Goal: Use online tool/utility: Use online tool/utility

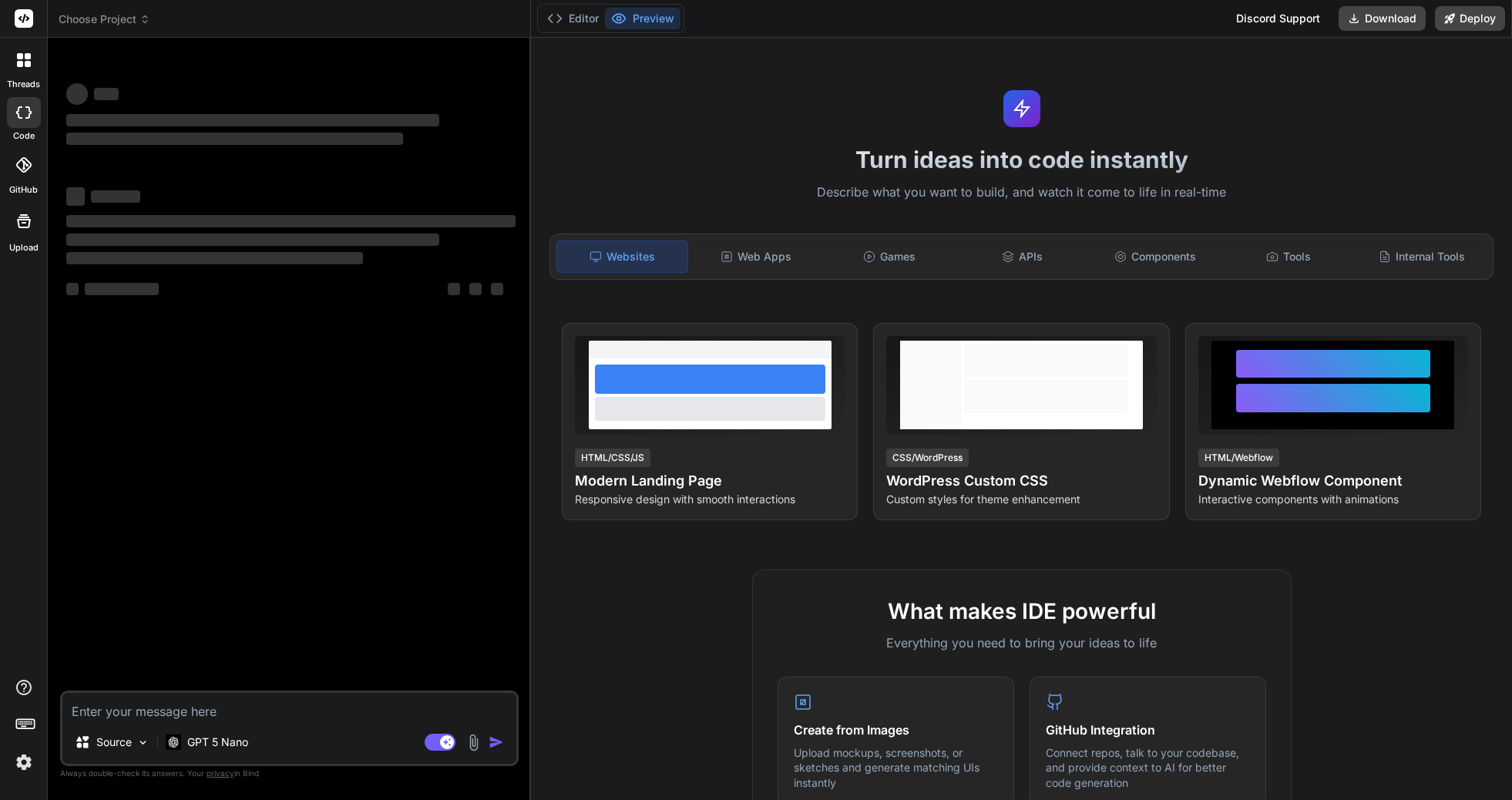
type textarea "x"
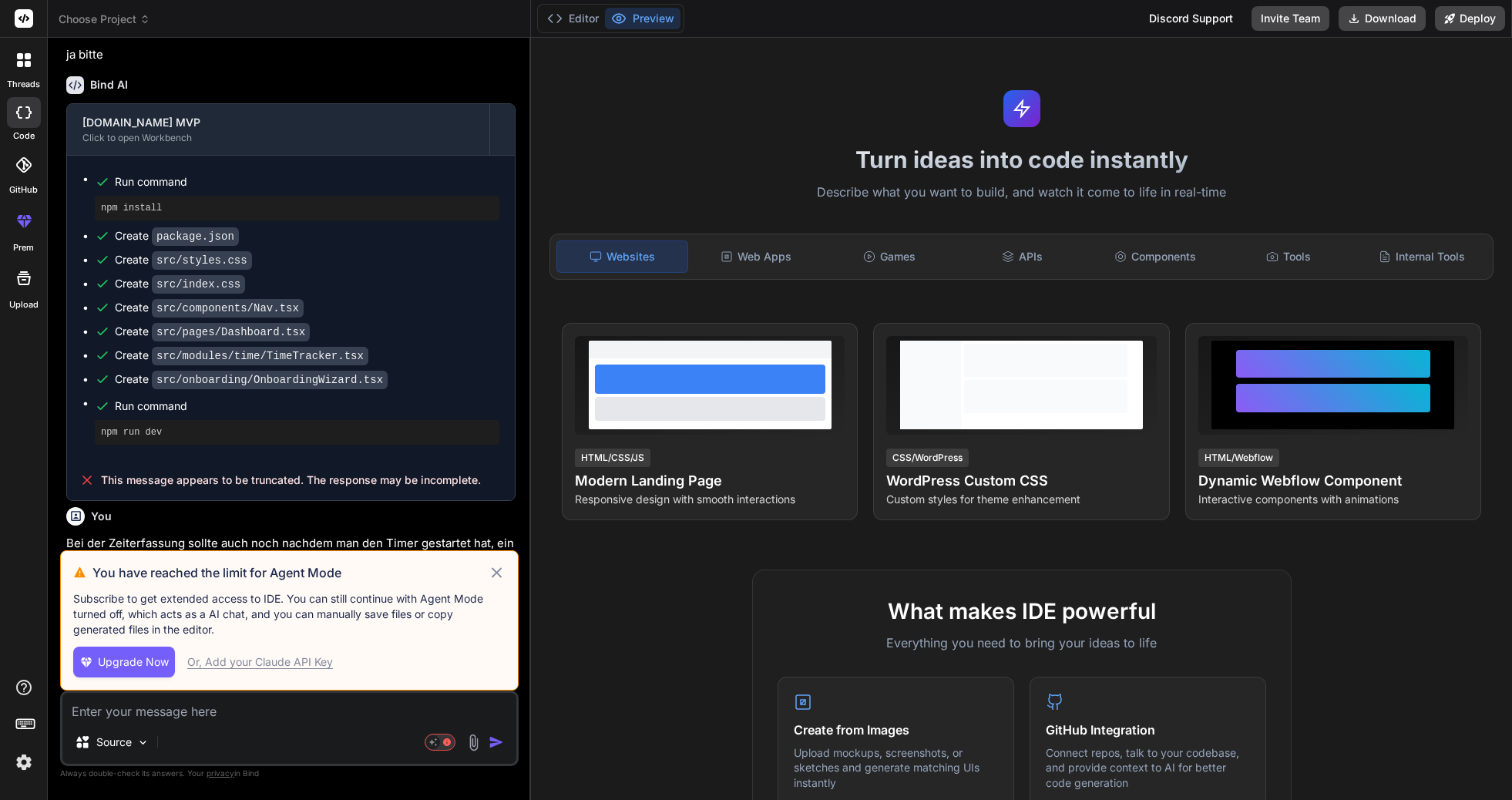
click at [499, 570] on icon at bounding box center [496, 572] width 10 height 10
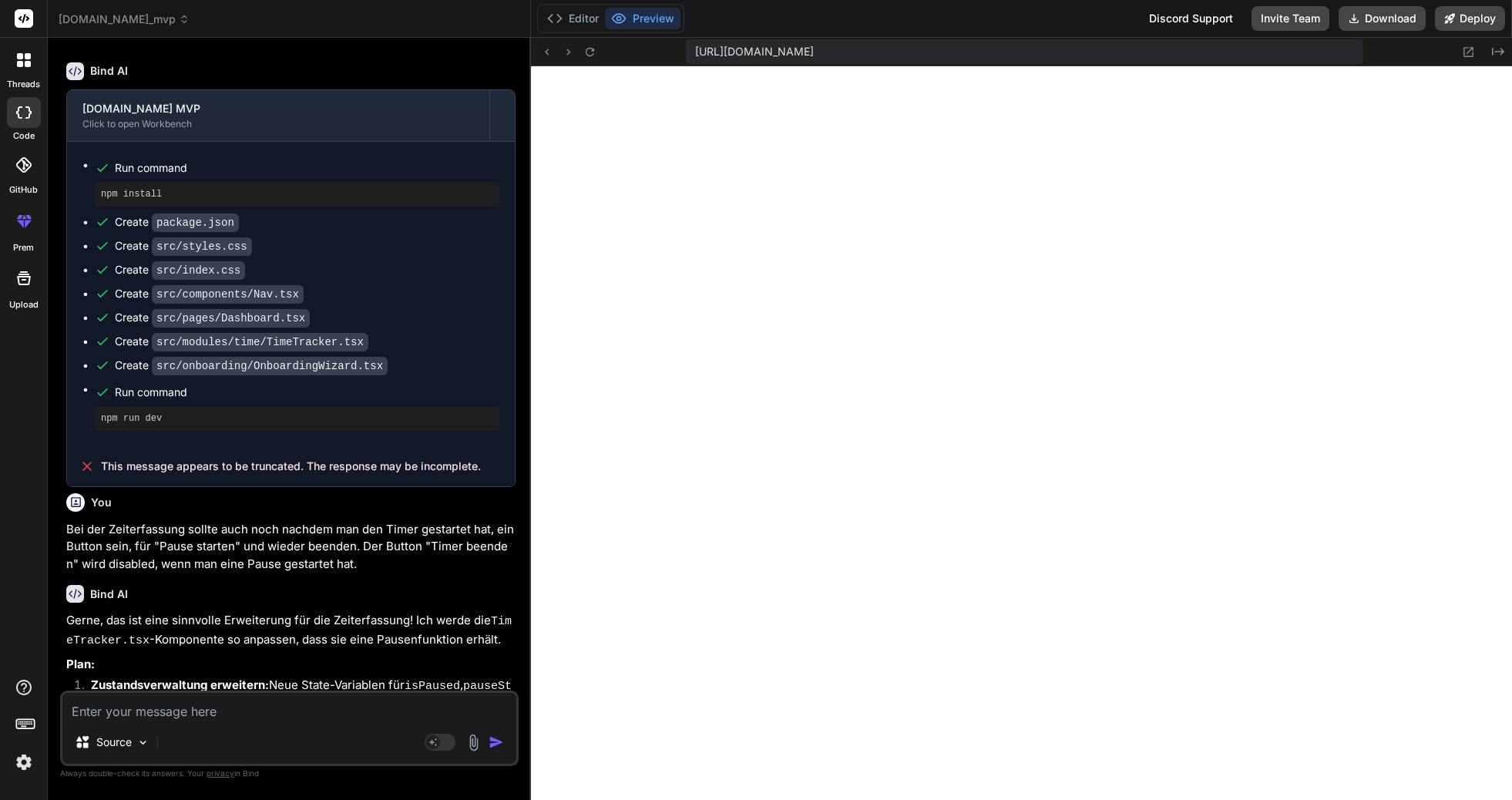
scroll to position [381, 0]
click at [27, 102] on div at bounding box center [24, 113] width 34 height 31
click at [27, 68] on div at bounding box center [23, 59] width 32 height 32
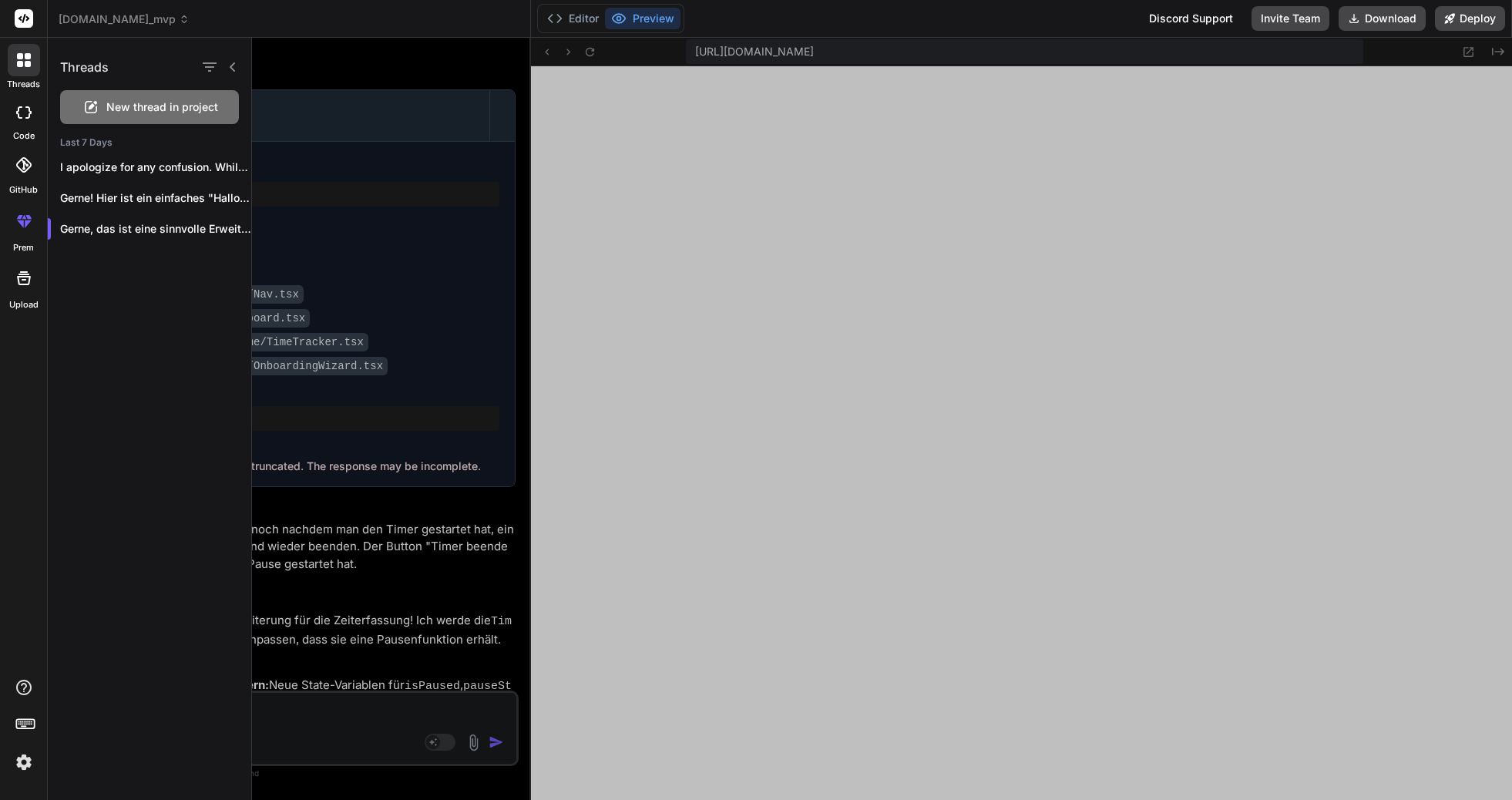
click at [98, 94] on div "New thread in project" at bounding box center [149, 107] width 178 height 34
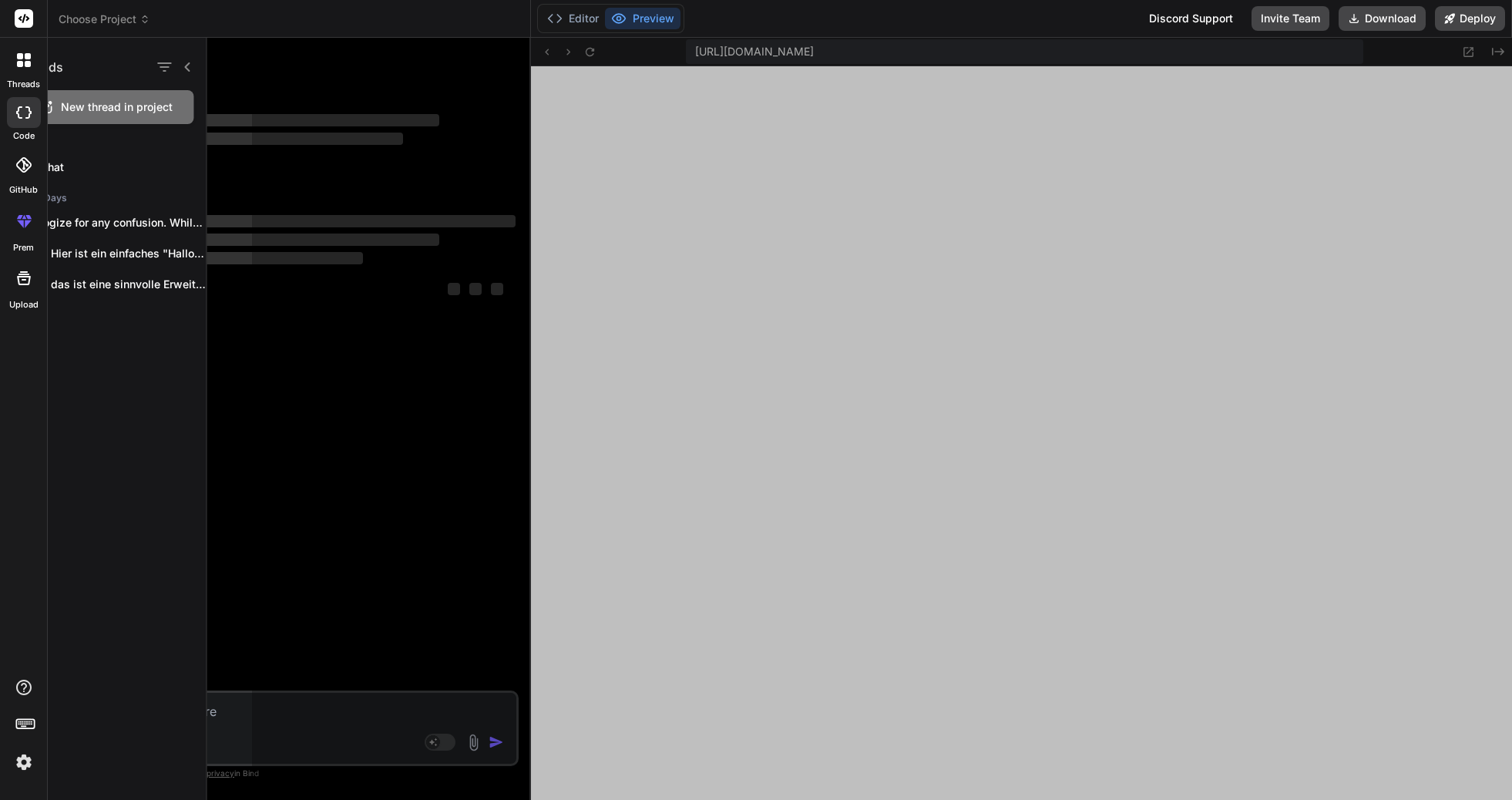
scroll to position [395, 0]
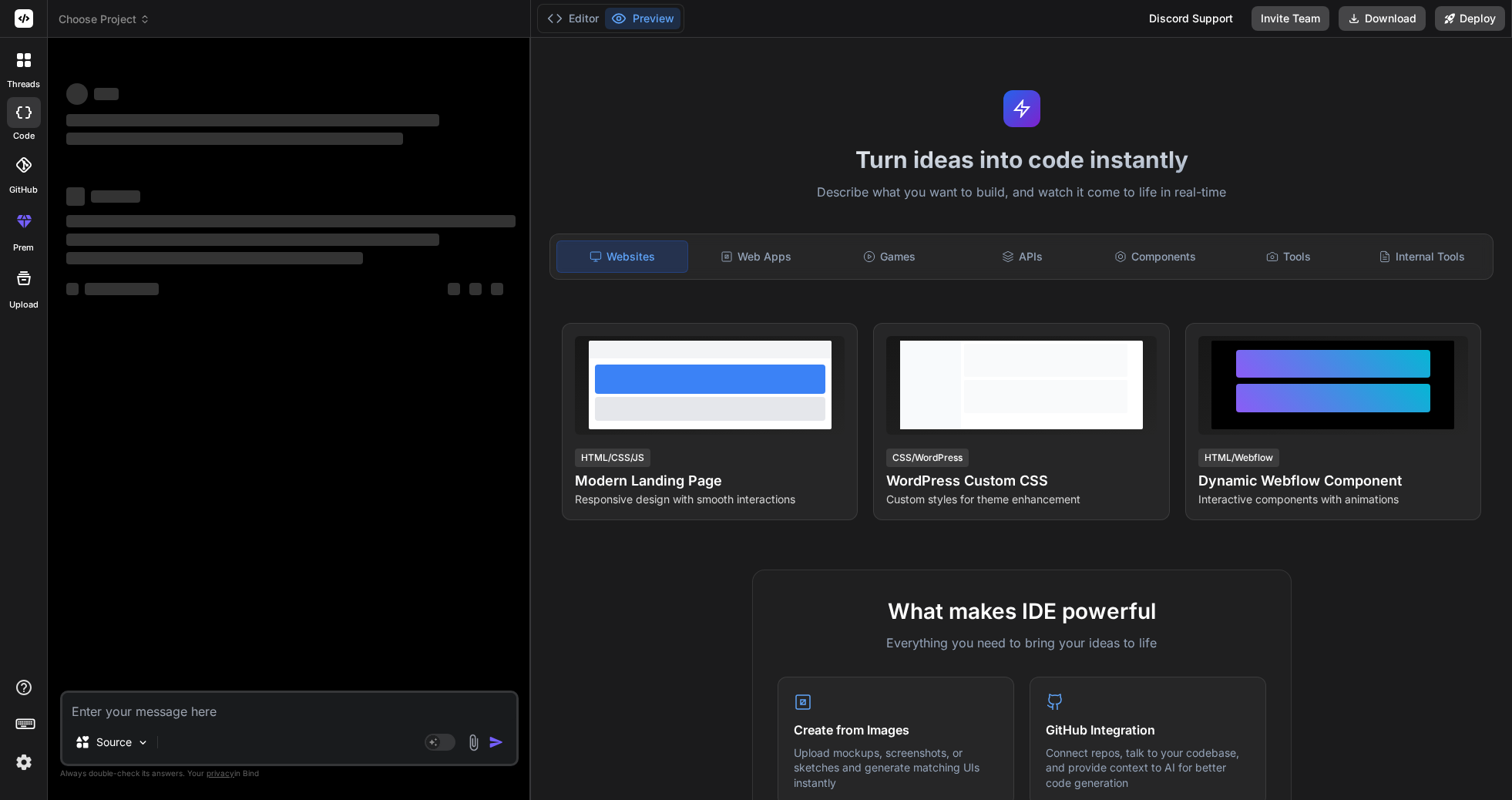
type textarea "x"
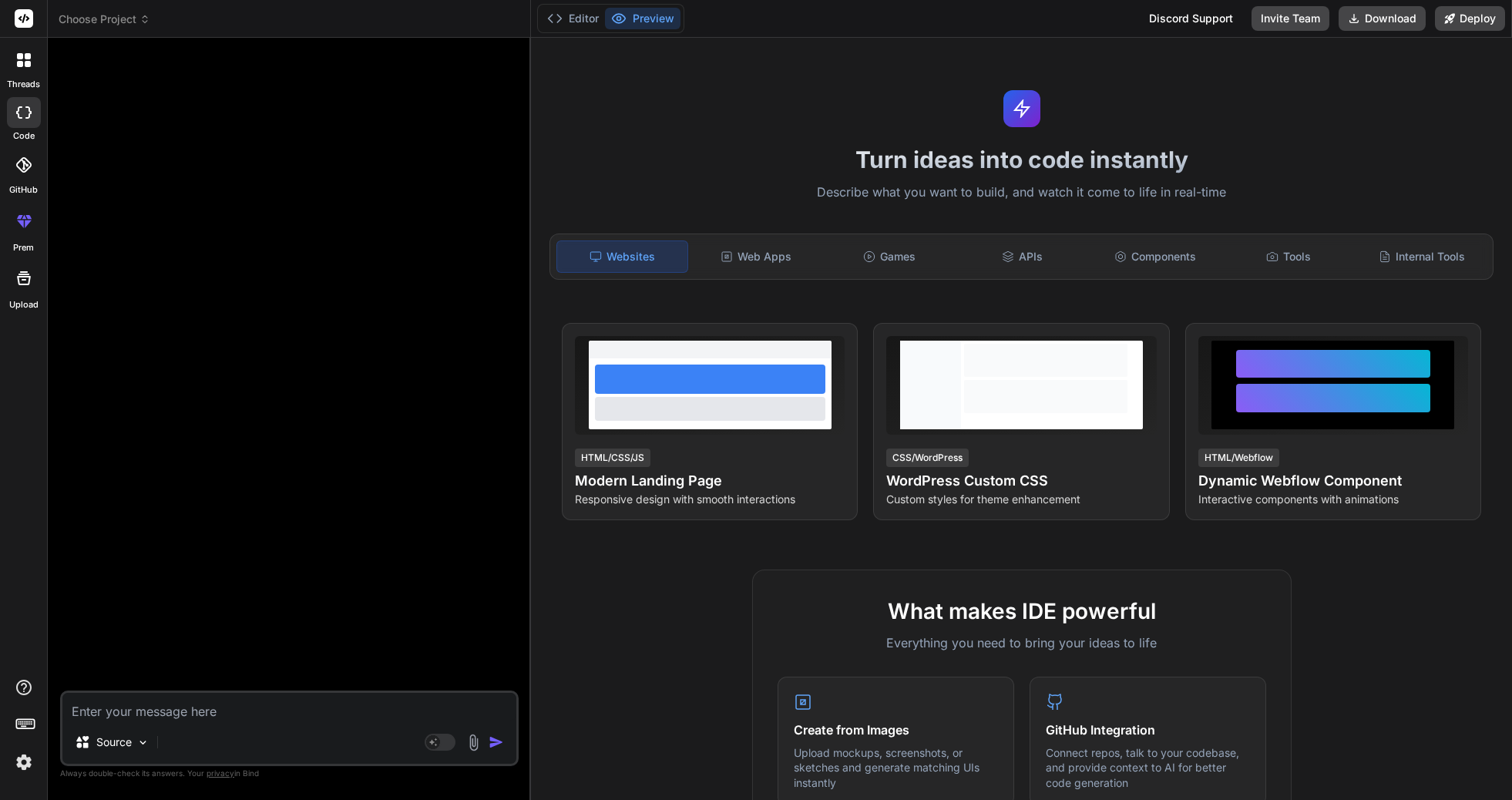
click at [142, 22] on icon at bounding box center [145, 19] width 11 height 11
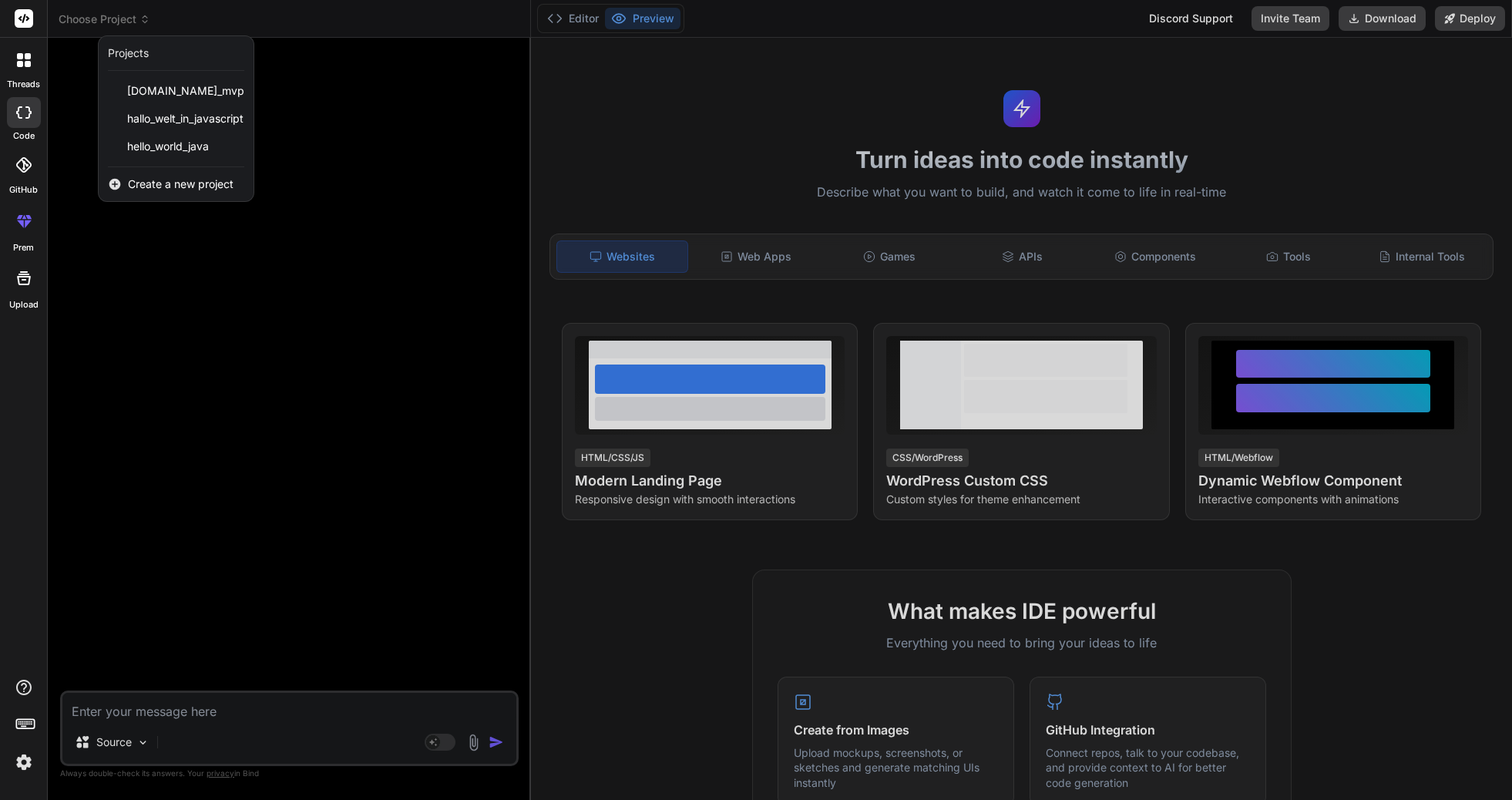
click at [148, 189] on span "Create a new project" at bounding box center [180, 184] width 105 height 16
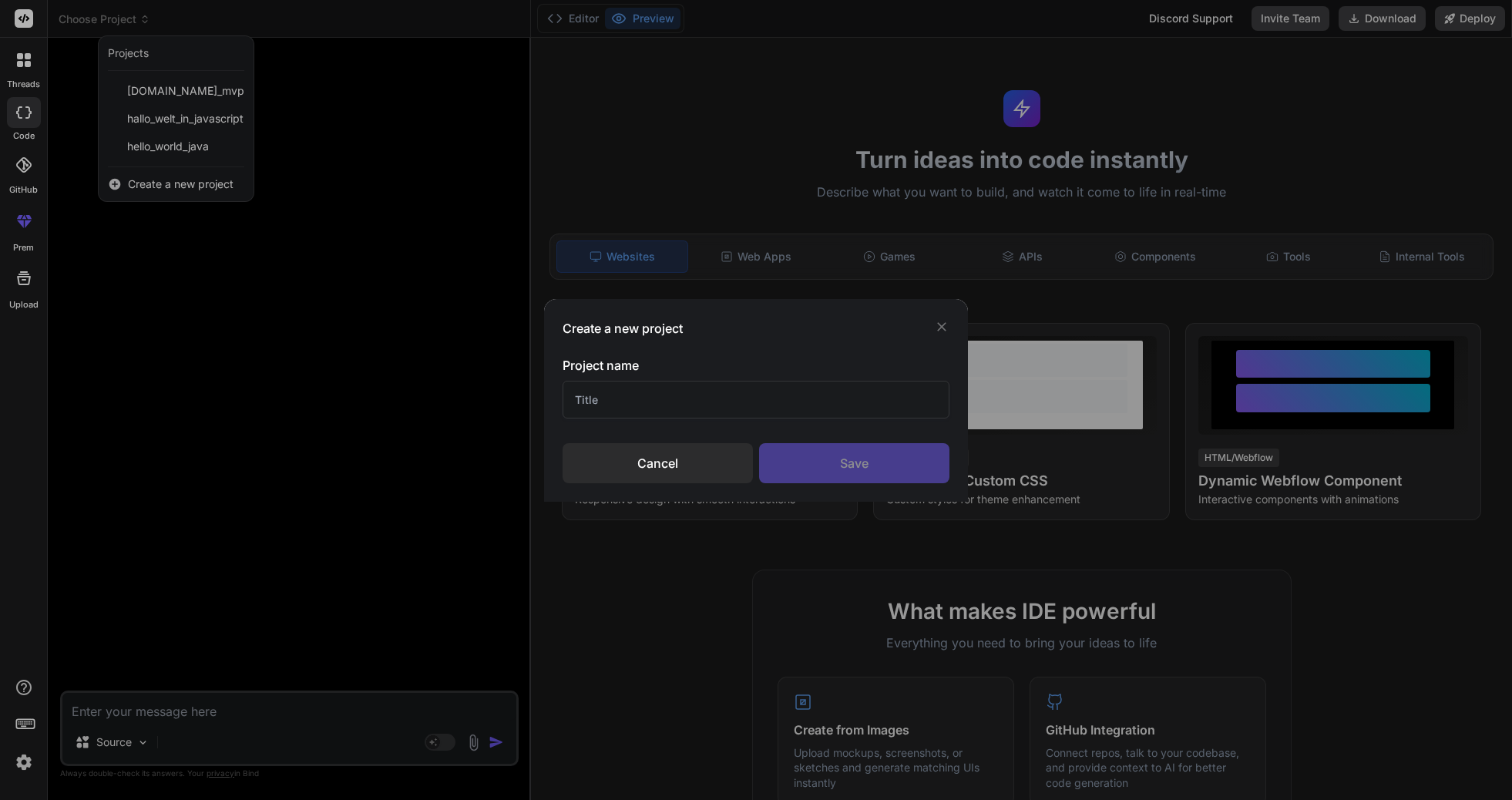
click at [623, 403] on input "text" at bounding box center [756, 399] width 386 height 38
type input "T"
type input "Wunschzettel"
click at [810, 466] on div "Save" at bounding box center [854, 463] width 190 height 40
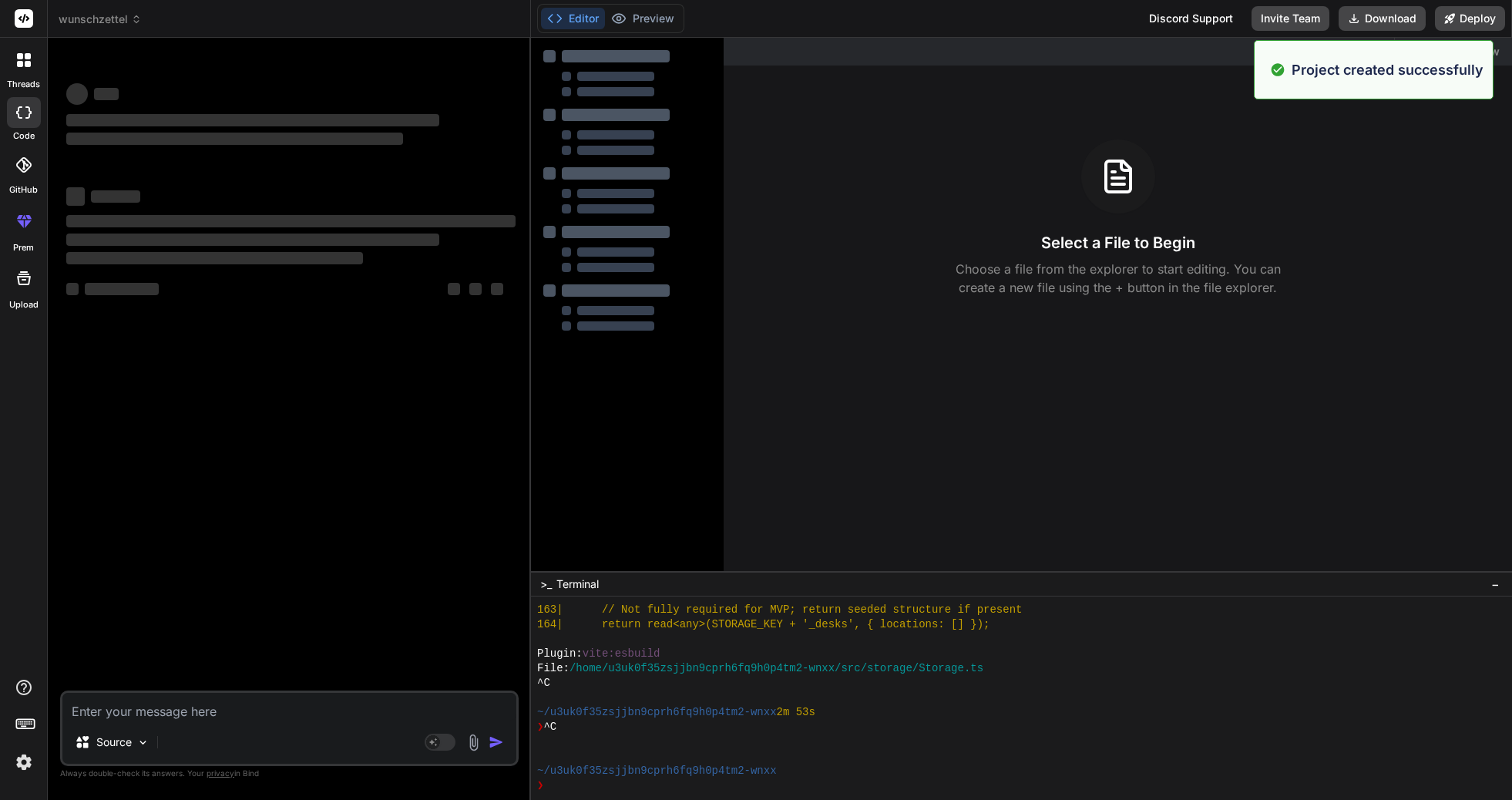
scroll to position [454, 0]
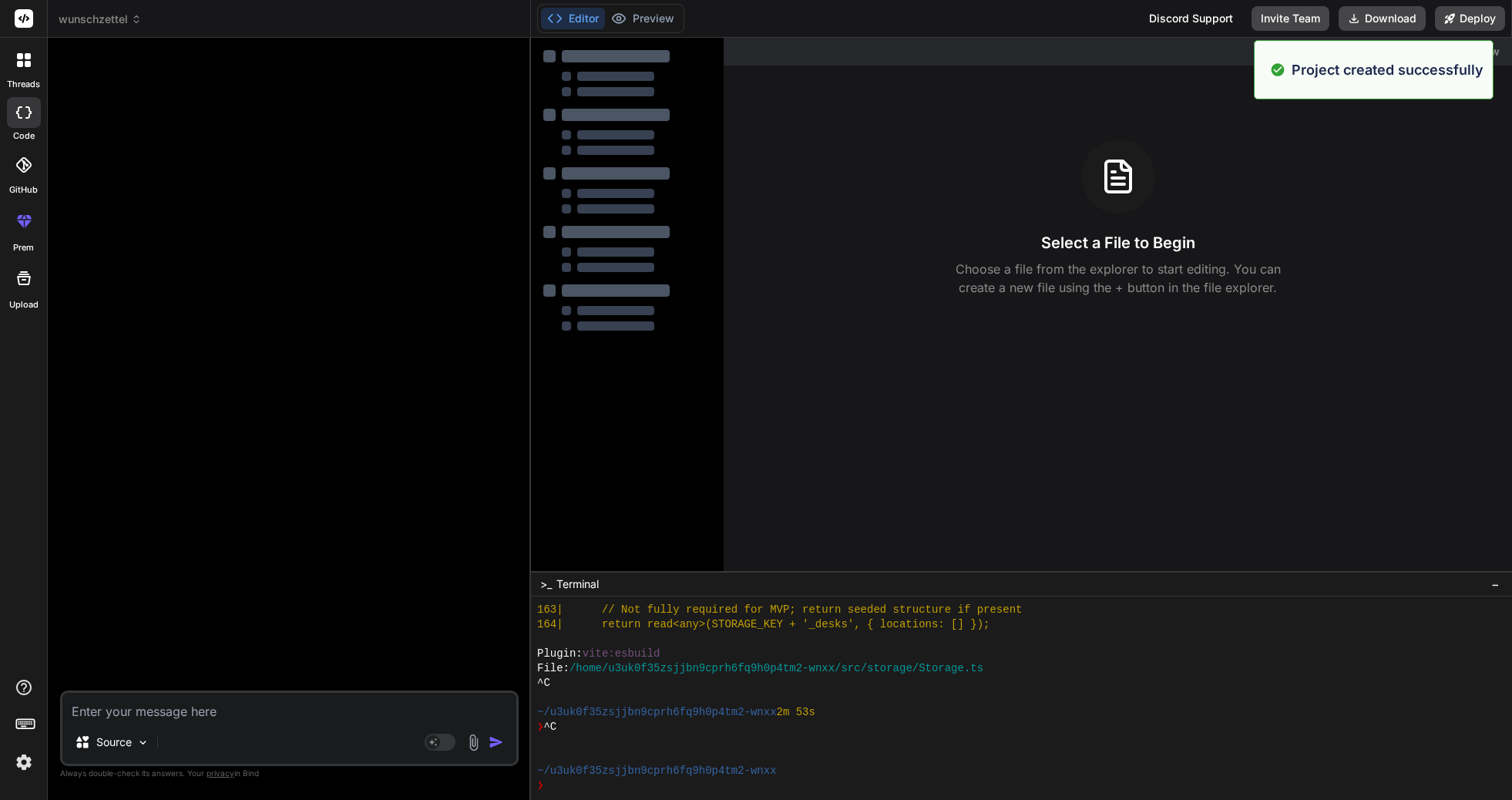
type textarea "x"
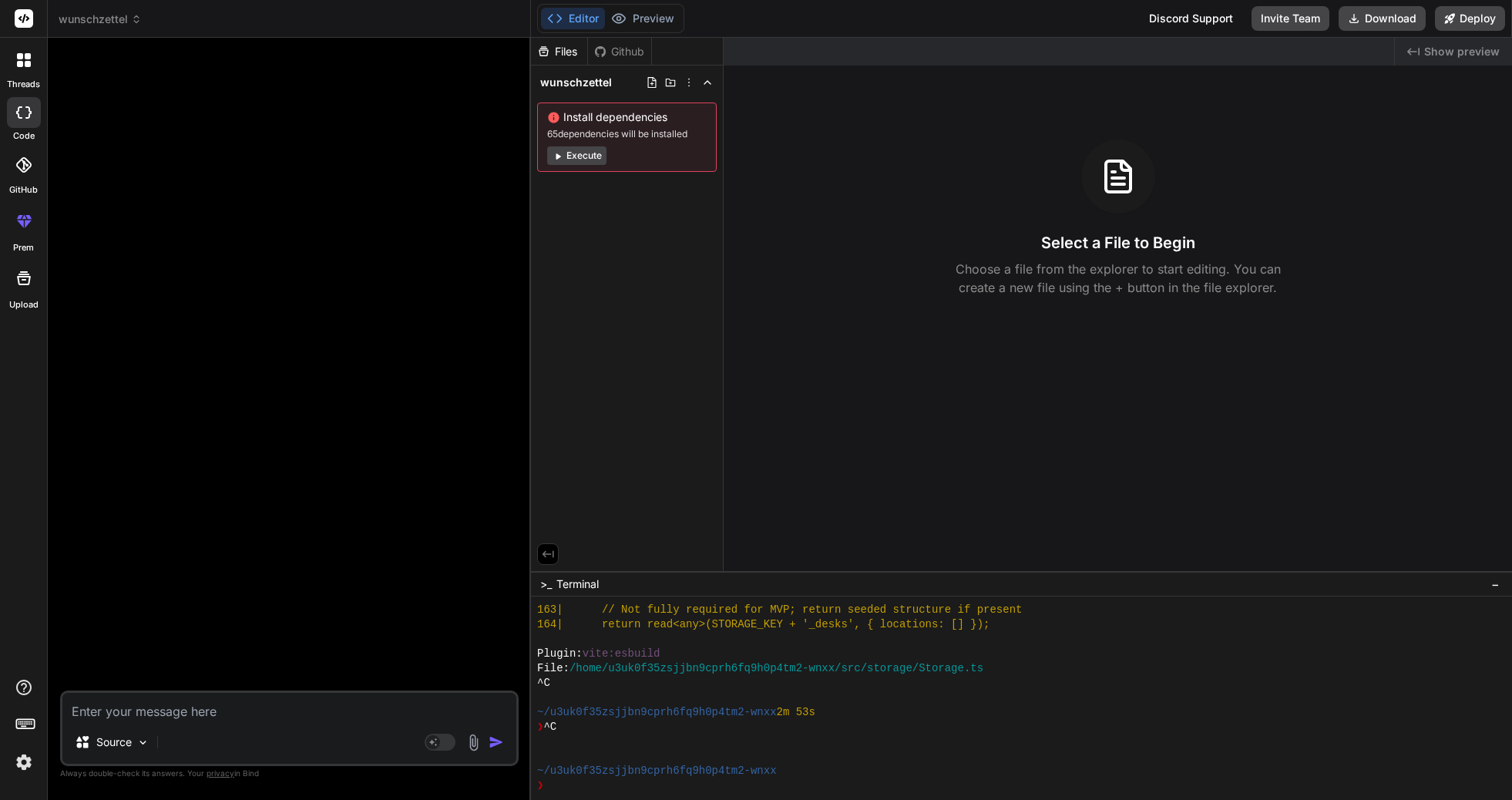
click at [368, 708] on textarea at bounding box center [289, 707] width 454 height 27
type textarea "H"
type textarea "x"
type textarea "Ha"
type textarea "x"
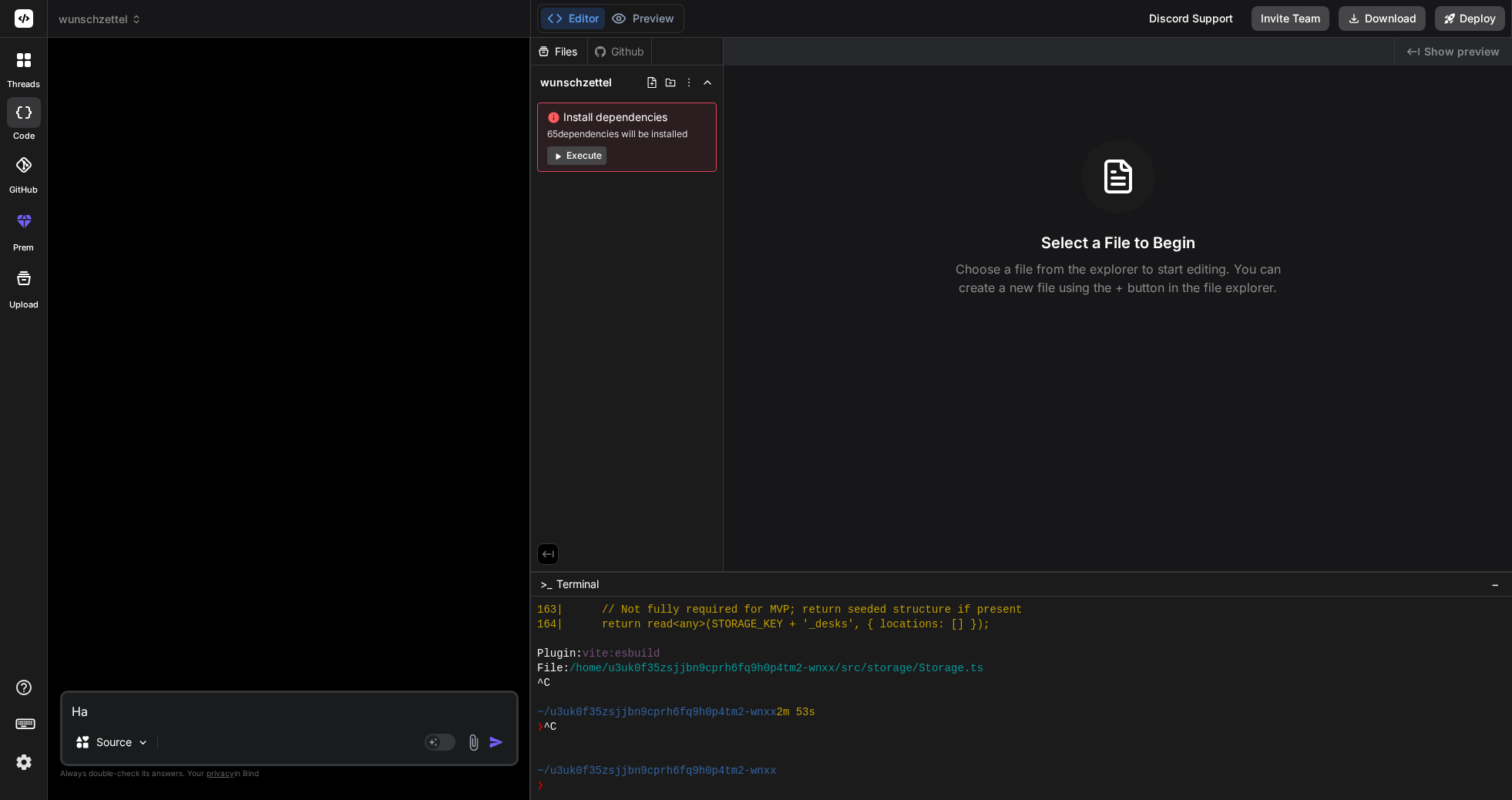
type textarea "Hal"
type textarea "x"
type textarea "Hall"
type textarea "x"
type textarea "Hallo"
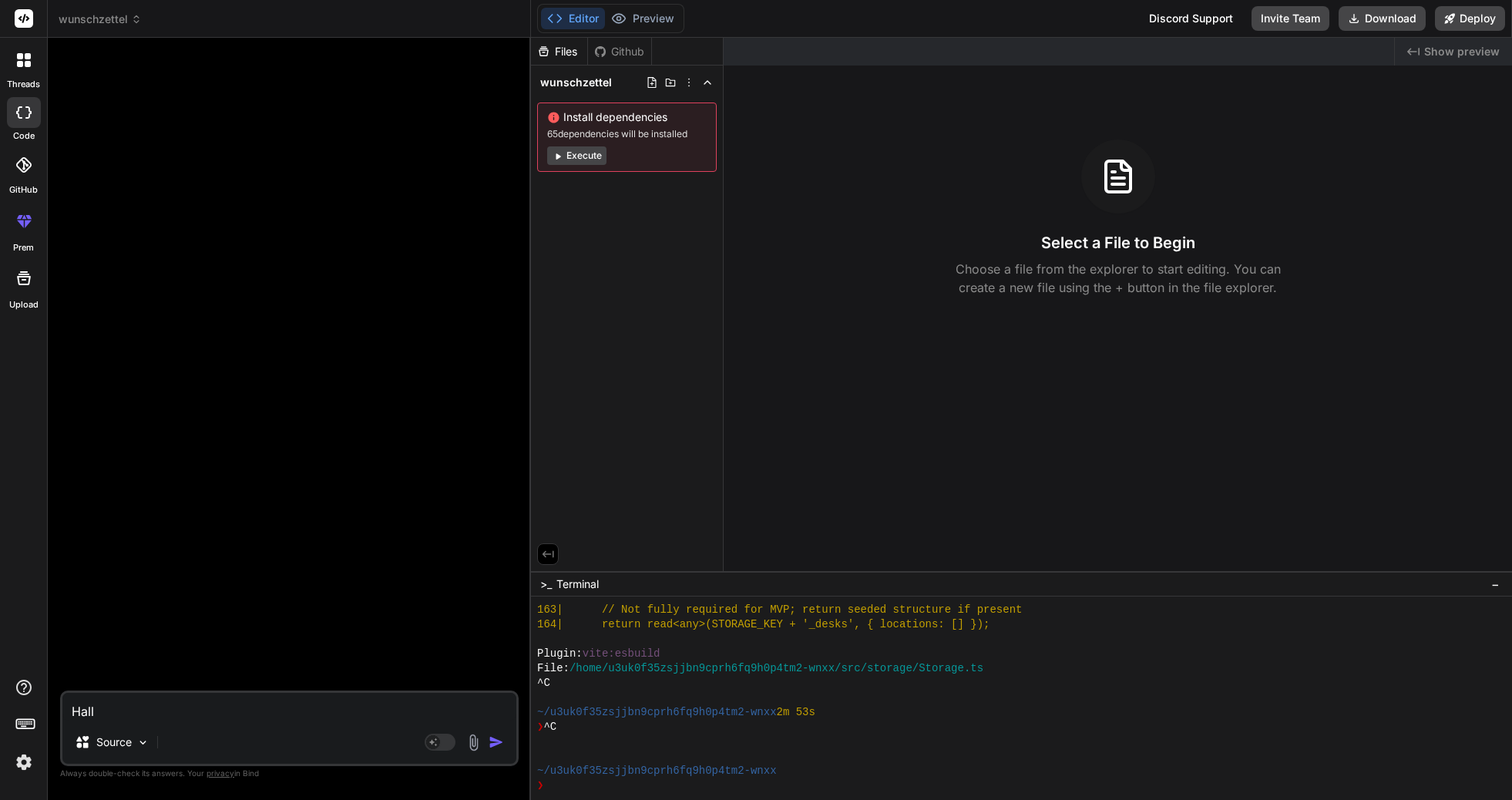
type textarea "x"
type textarea "Hallo,"
type textarea "x"
type textarea "Hallo,"
type textarea "x"
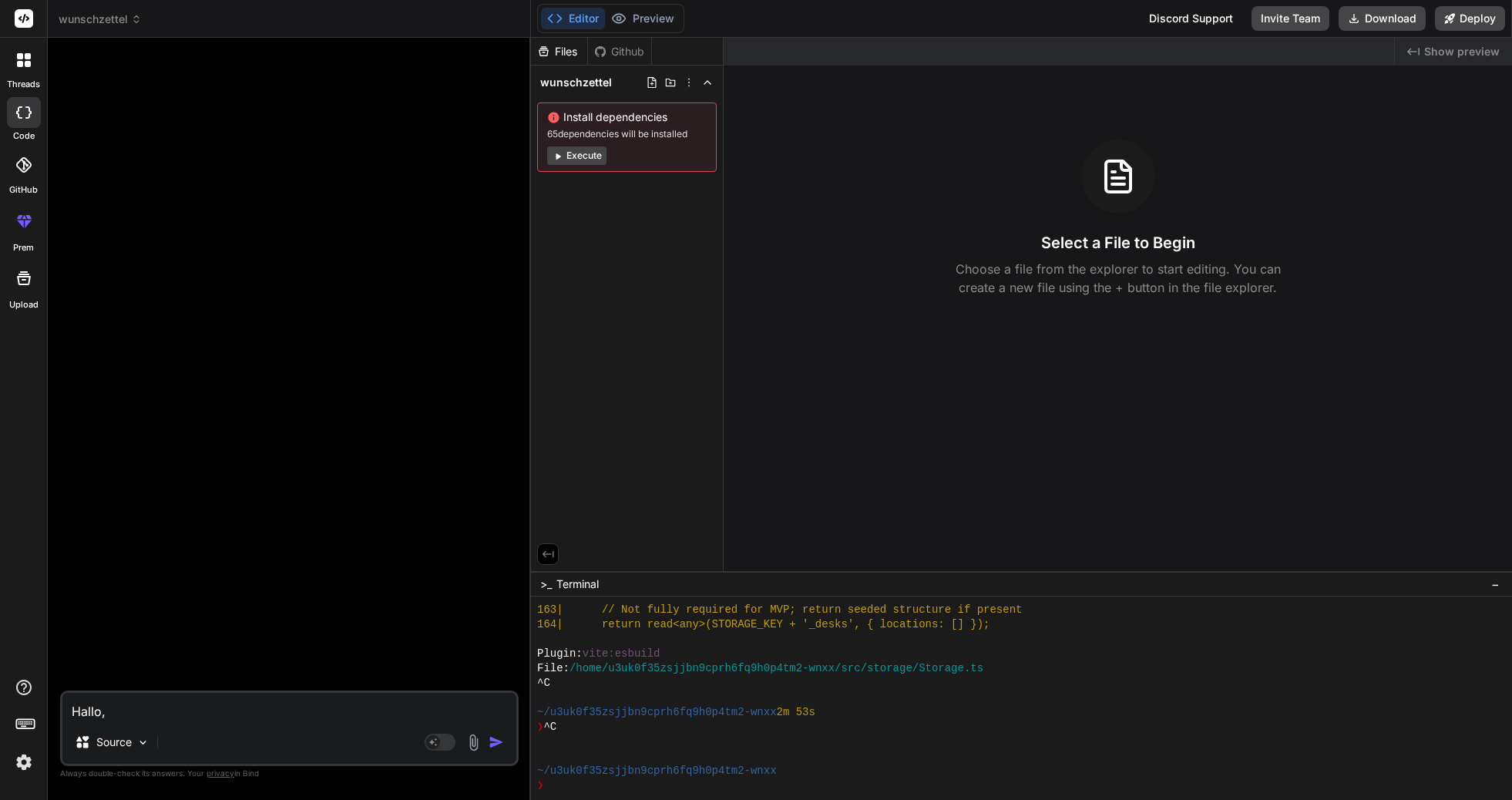
type textarea "Hallo,"
type textarea "x"
type textarea "Hallo"
type textarea "x"
type textarea "Hall"
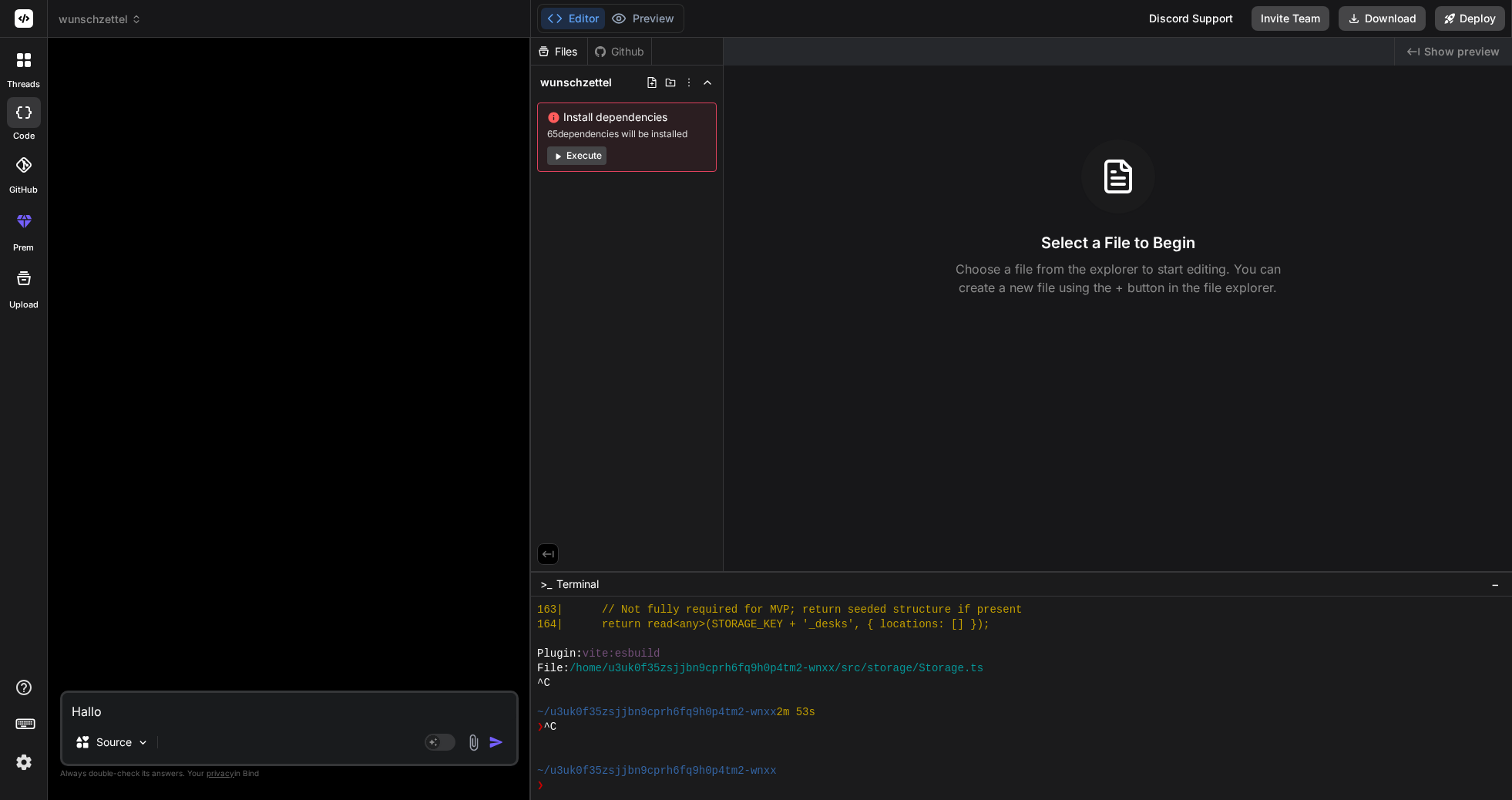
type textarea "x"
type textarea "Hal"
type textarea "x"
type textarea "Ha"
type textarea "x"
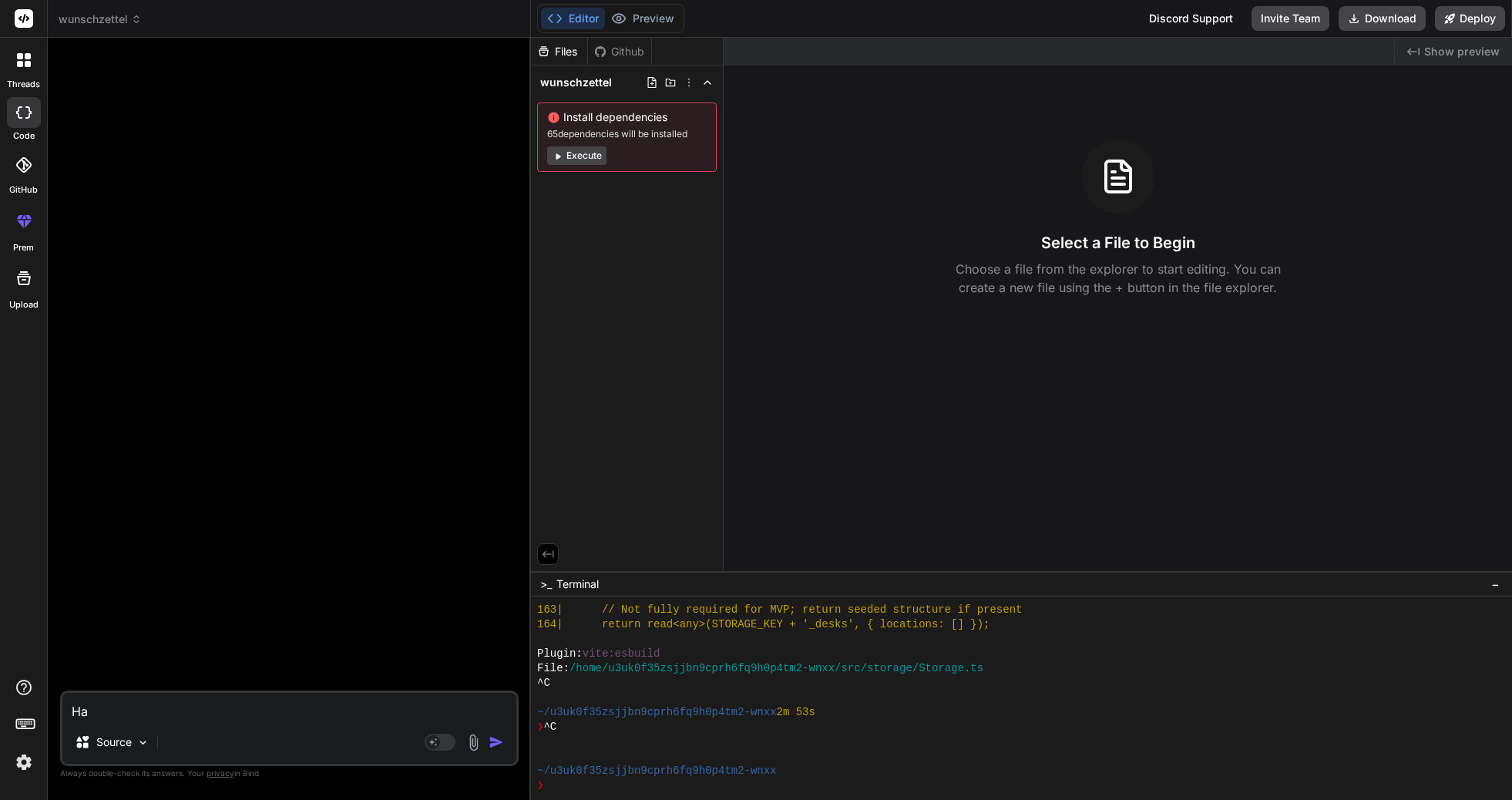
type textarea "H"
type textarea "x"
type textarea "B"
type textarea "x"
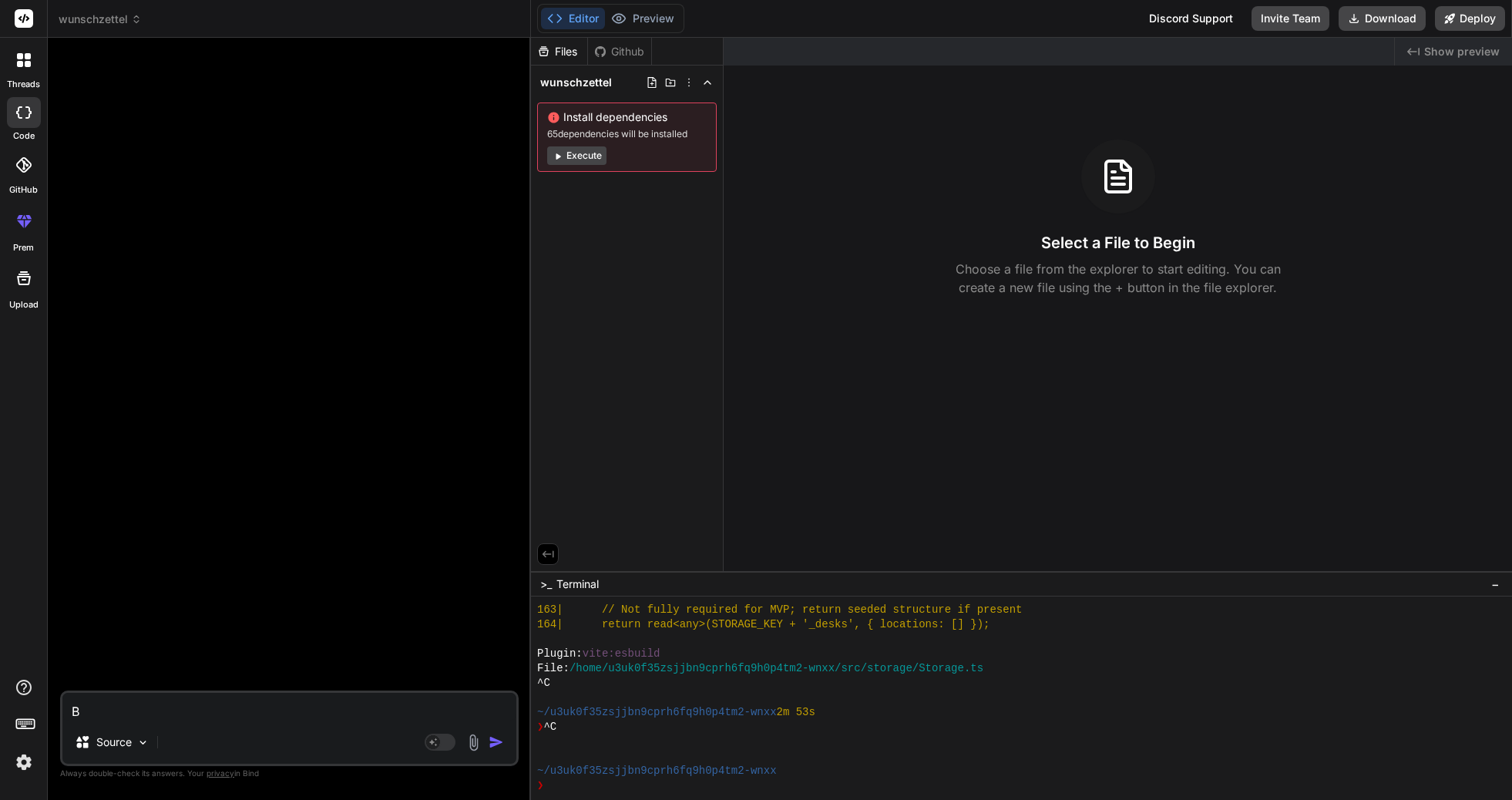
type textarea "Bi"
type textarea "x"
type textarea "Bit"
type textarea "x"
type textarea "Bitt"
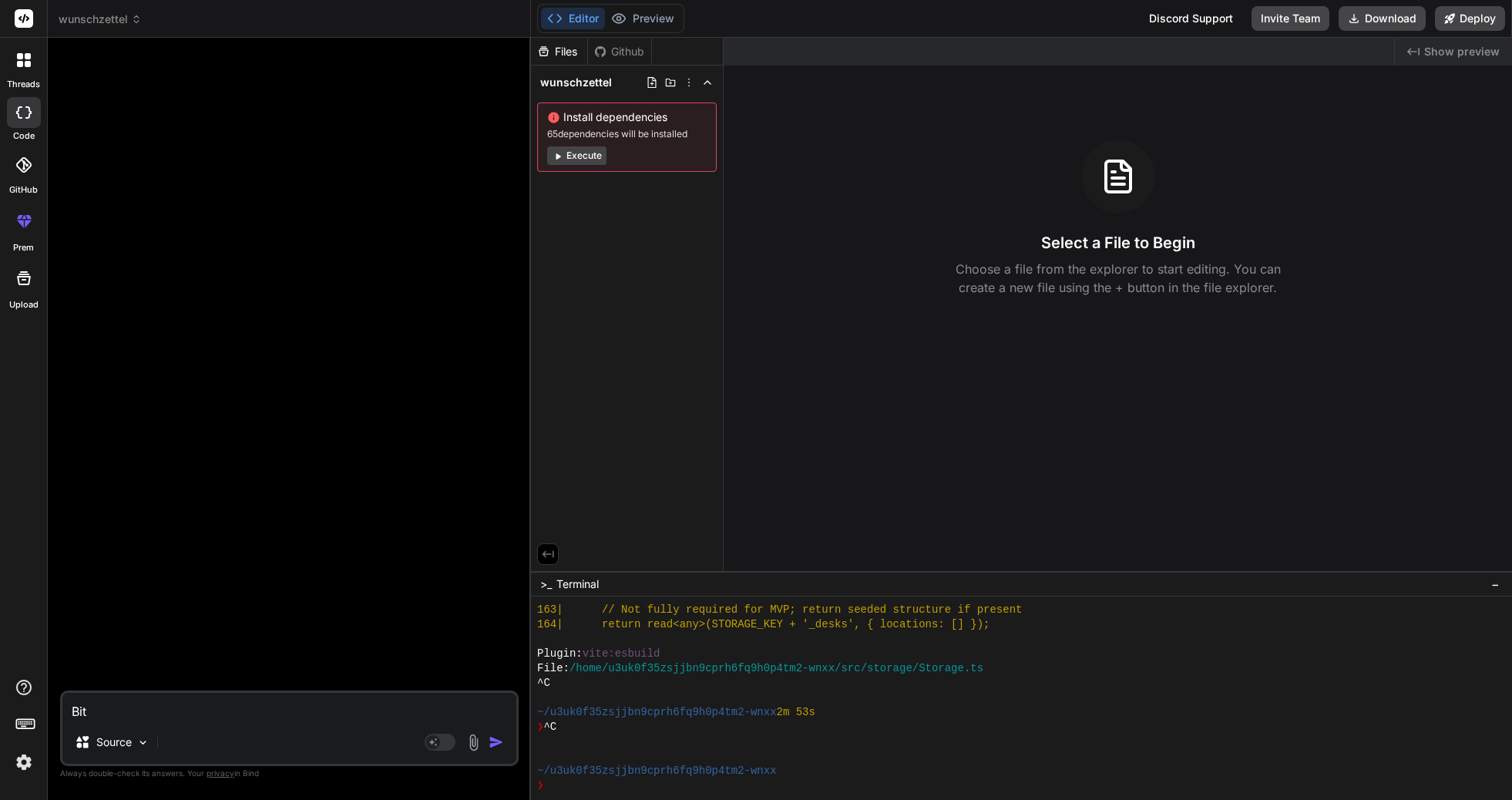
type textarea "x"
type textarea "Bitte"
type textarea "x"
type textarea "Bitte"
type textarea "x"
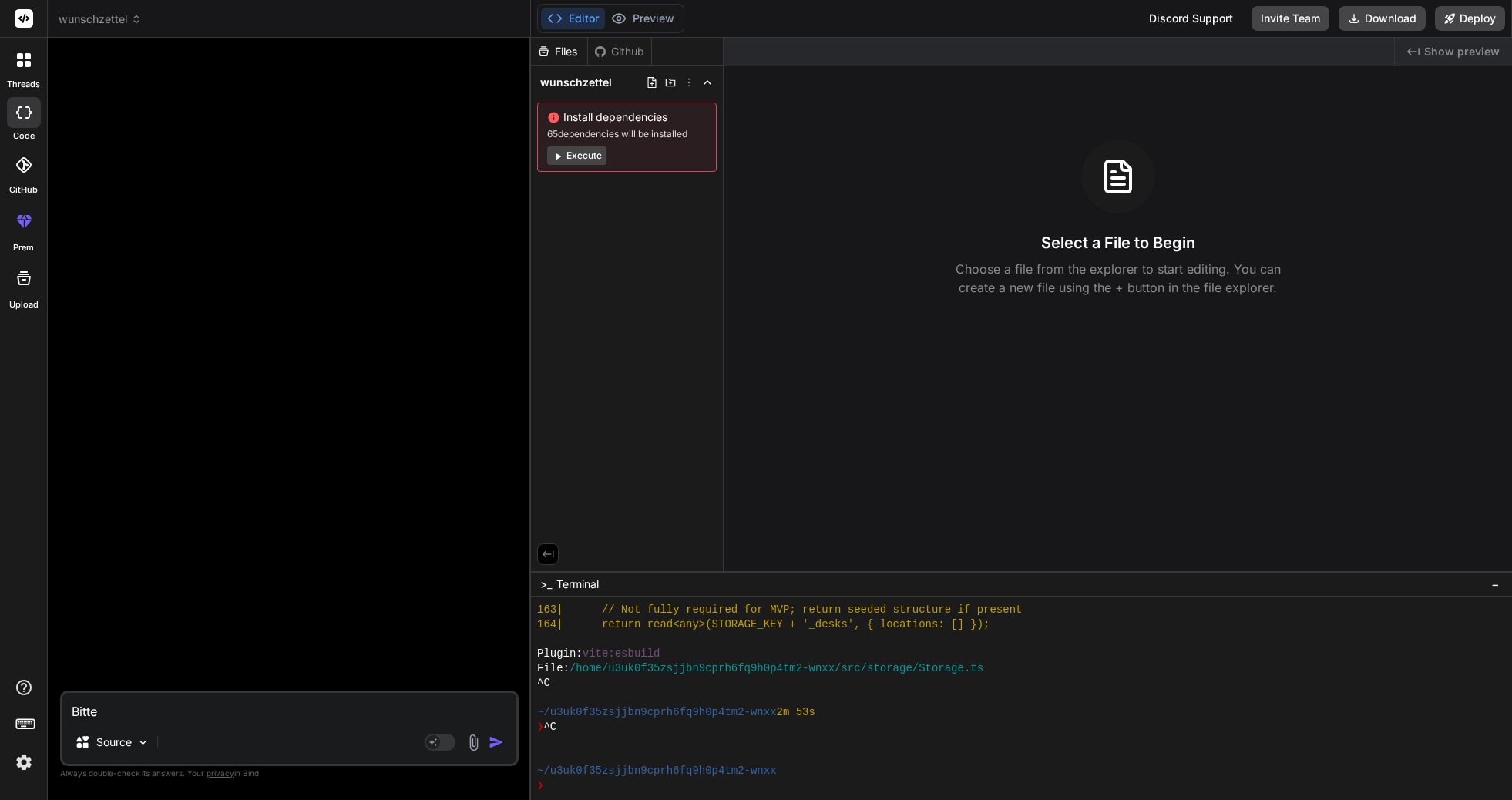
type textarea "Bitte e"
type textarea "x"
type textarea "Bitte er"
type textarea "x"
click at [278, 710] on textarea "Bitte er" at bounding box center [289, 707] width 454 height 27
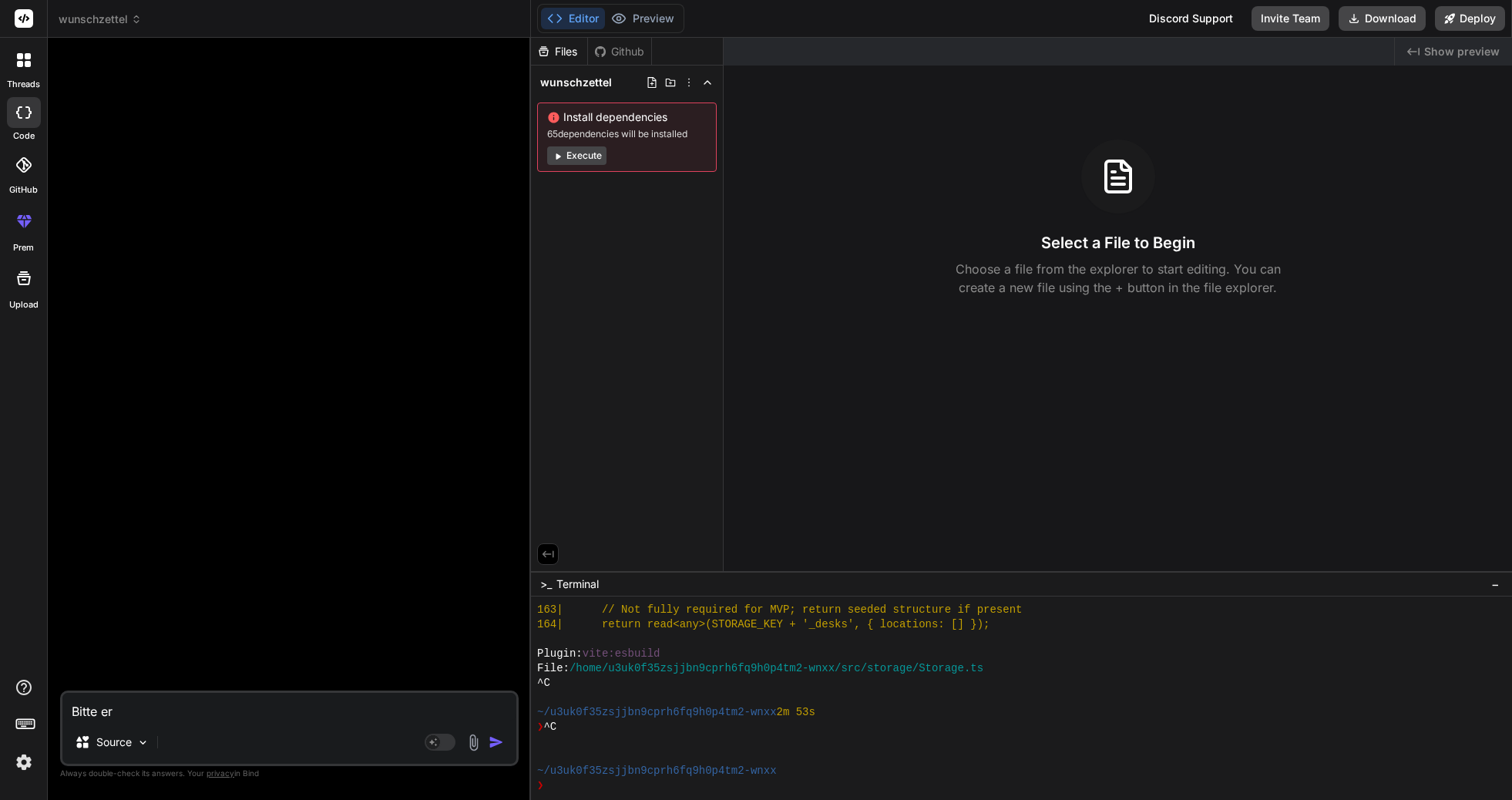
click at [278, 710] on textarea "Bitte er" at bounding box center [289, 707] width 454 height 27
paste textarea "Erstelle eine Wunschlisten-App. Dort kann ein Kind seine Wünsche eintragen, was…"
type textarea "Erstelle eine Wunschlisten-App. Dort kann ein Kind seine Wünsche eintragen, was…"
type textarea "x"
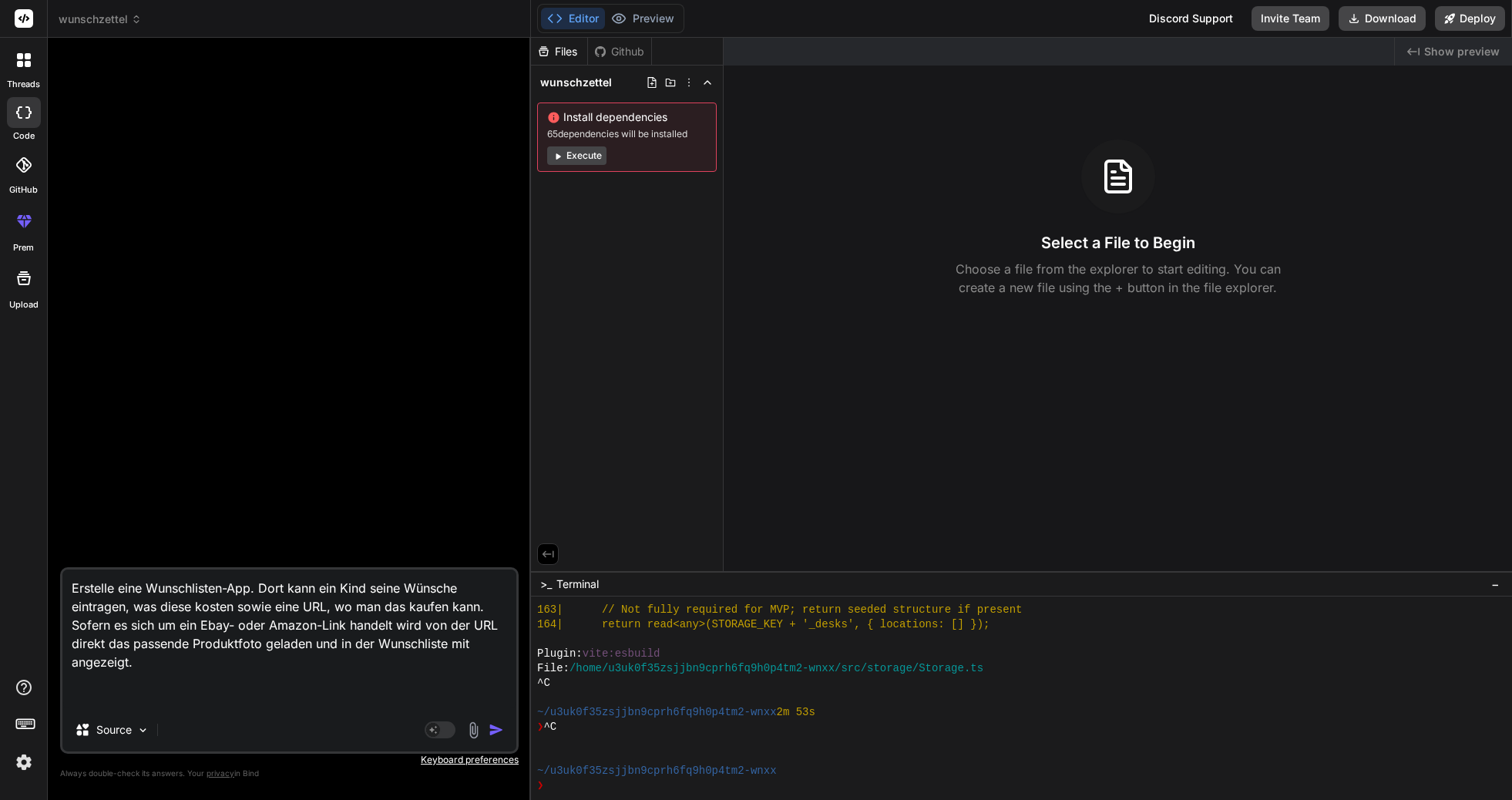
type textarea "Erstelle eine Wunschlisten-App. Dort kann ein Kind seine Wünsche eintragen, was…"
type textarea "x"
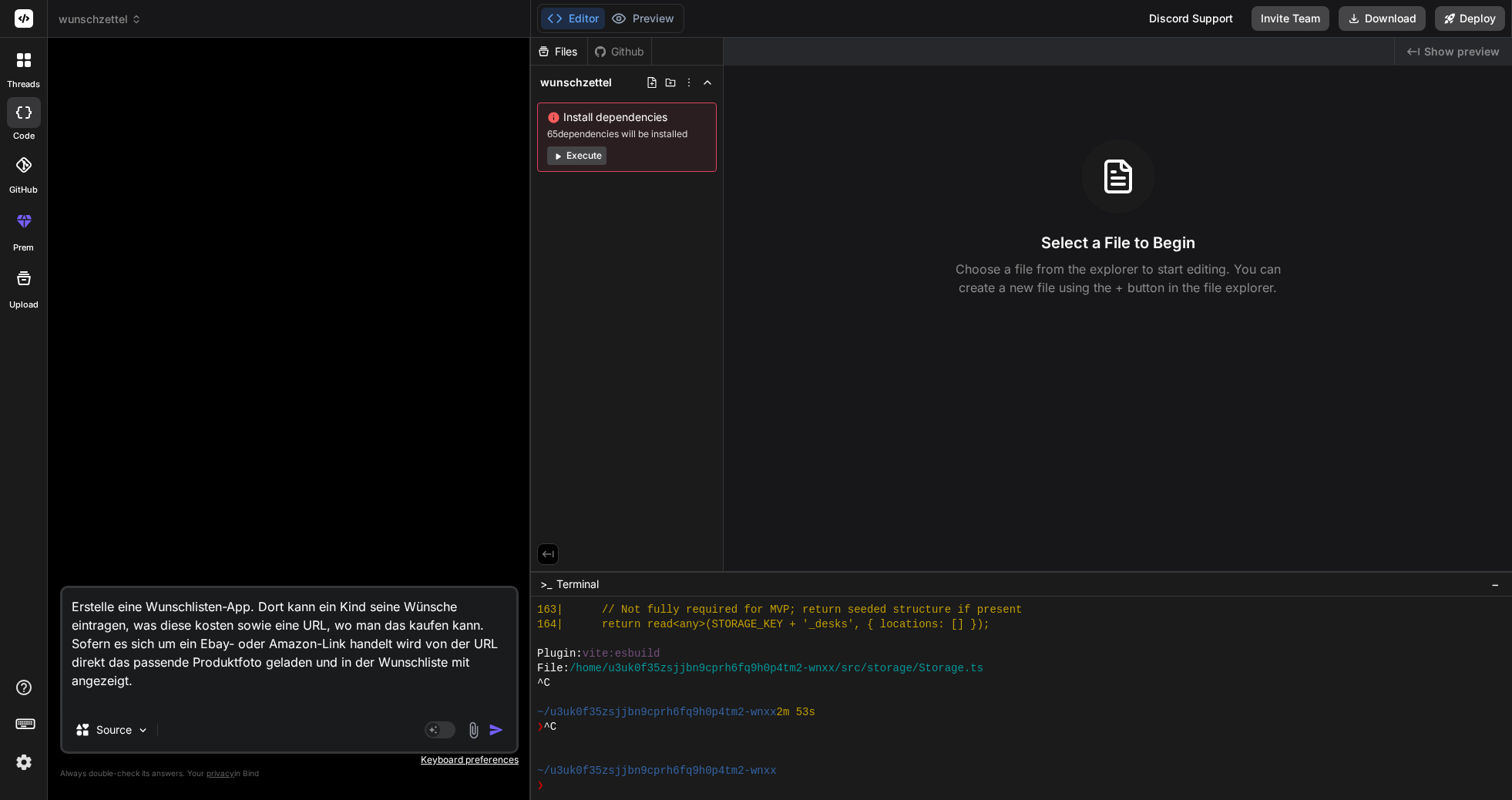
type textarea "Erstelle eine Wunschlisten-App. Dort kann ein Kind seine Wünsche eintragen, was…"
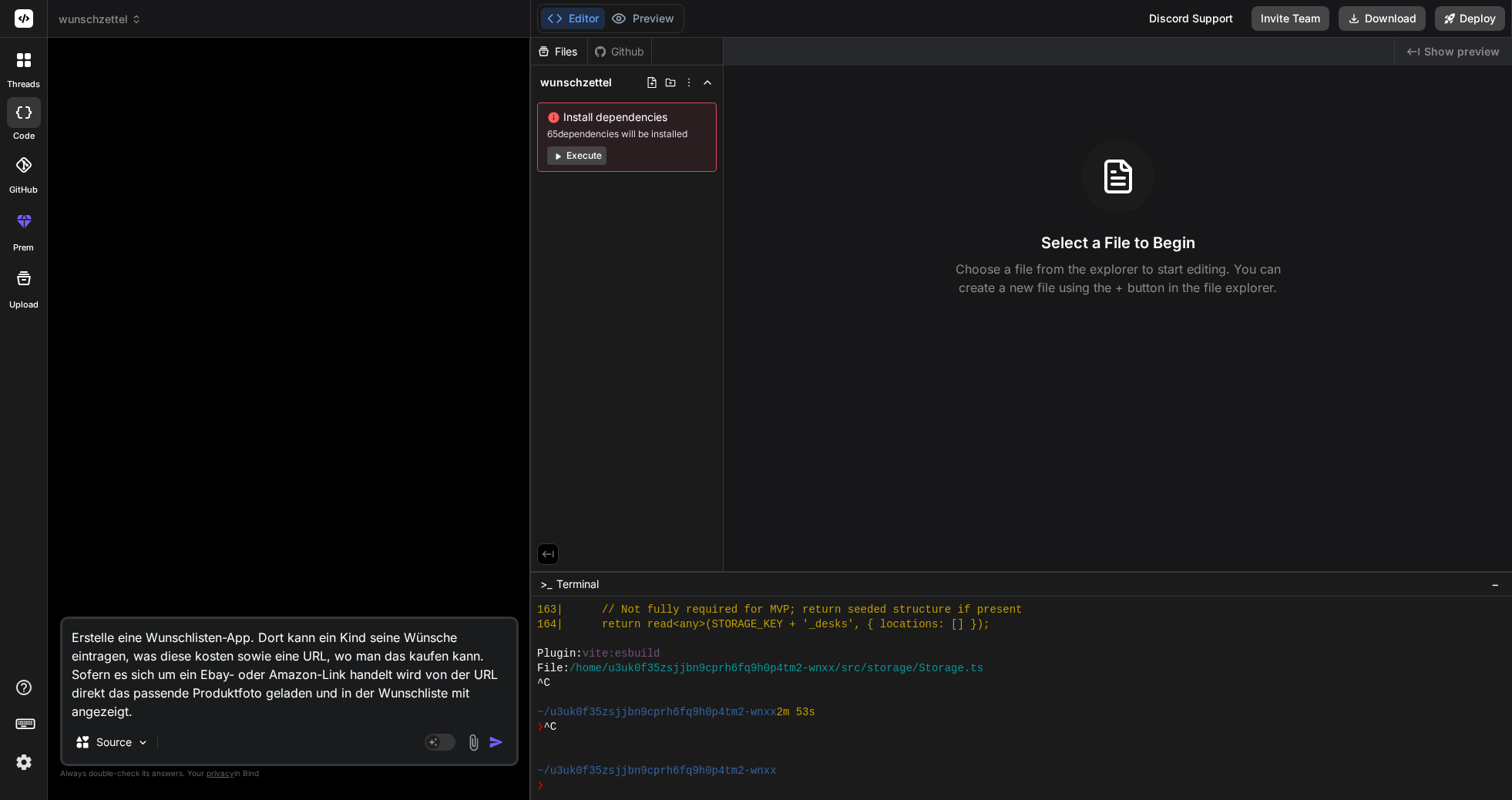
type textarea "x"
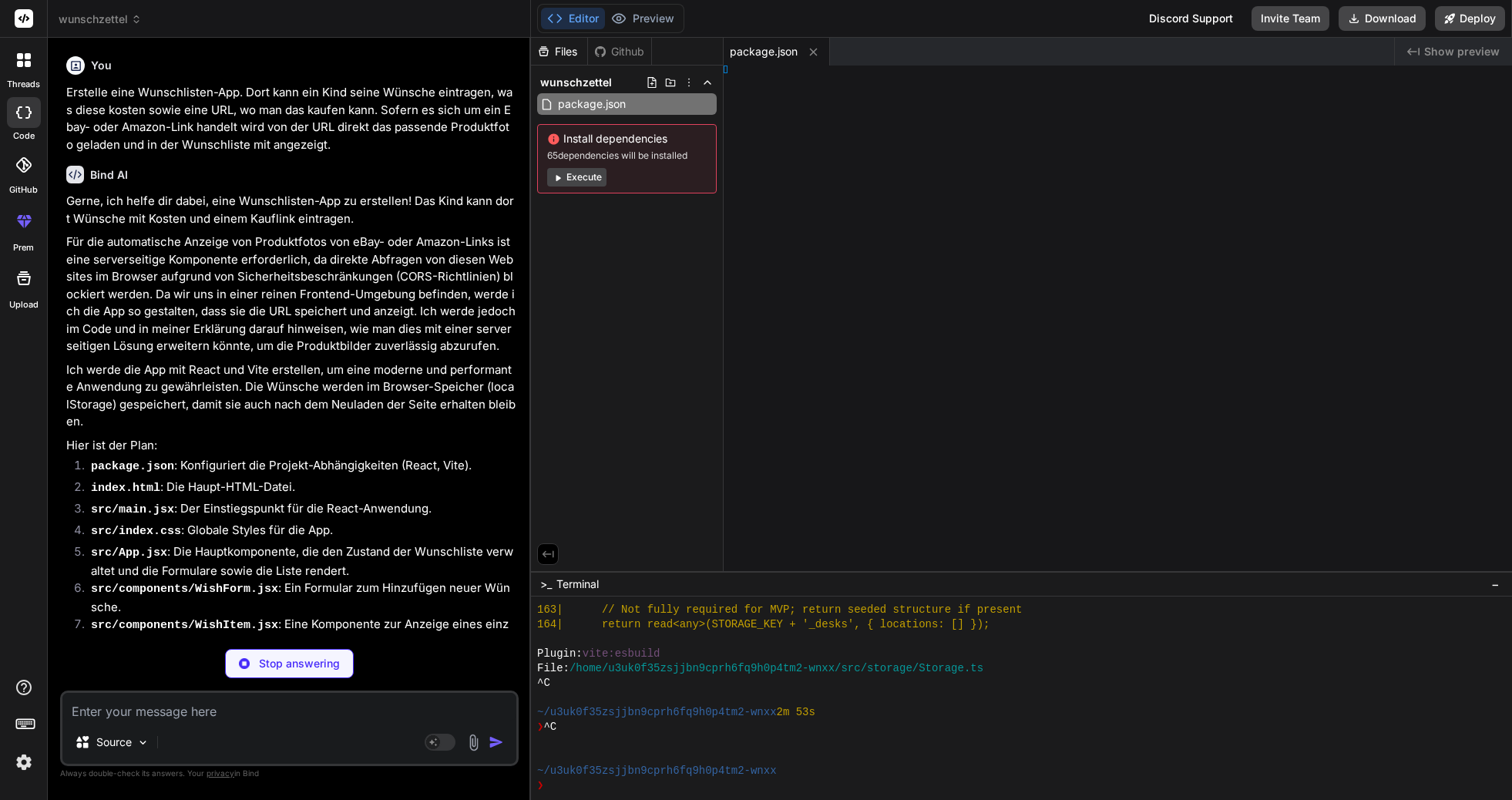
type textarea "x"
type textarea "> </html>"
type textarea "x"
type textarea ";"
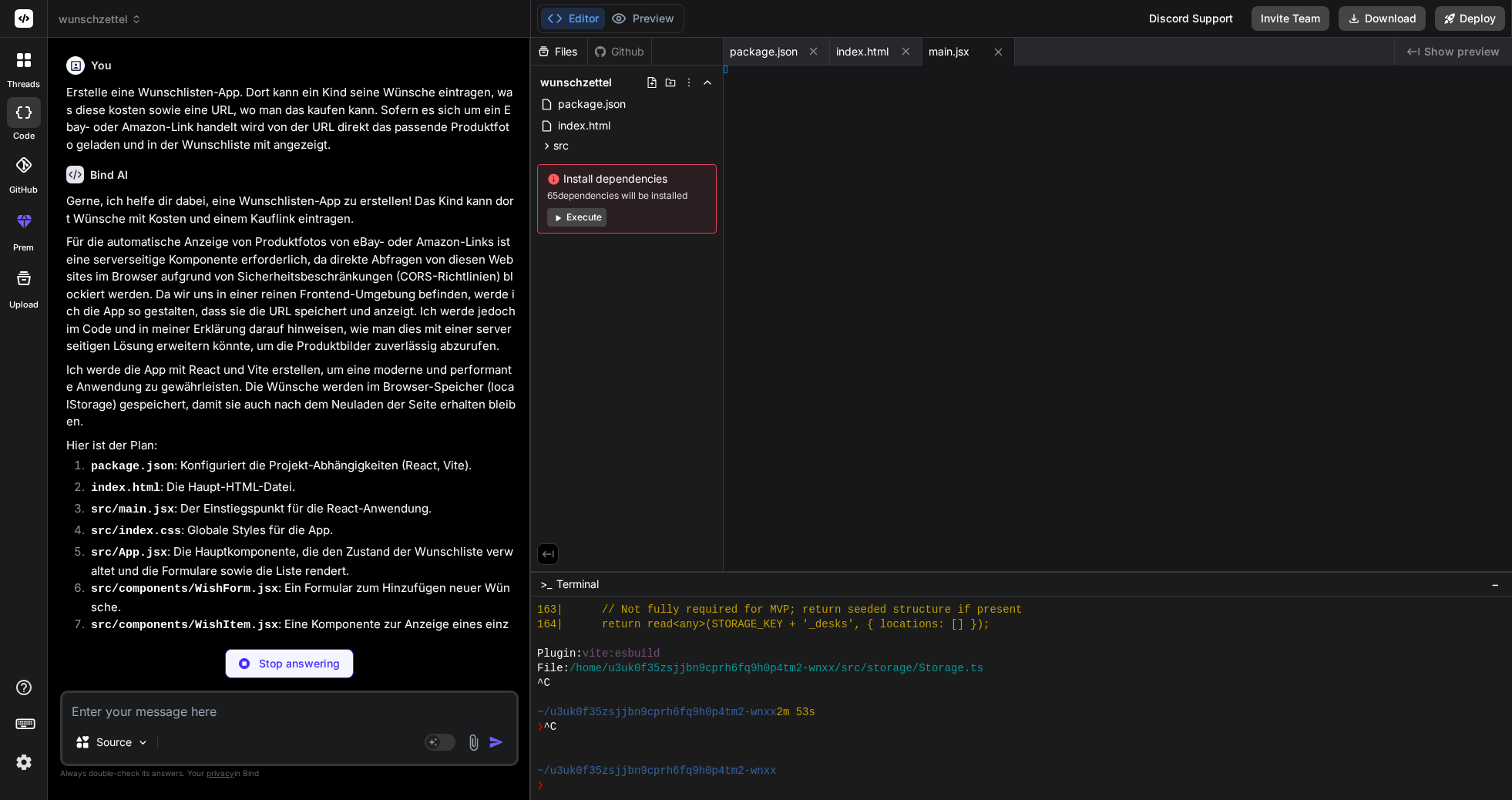
type textarea "x"
type textarea "}"
type textarea "x"
type textarea ";"
type textarea "x"
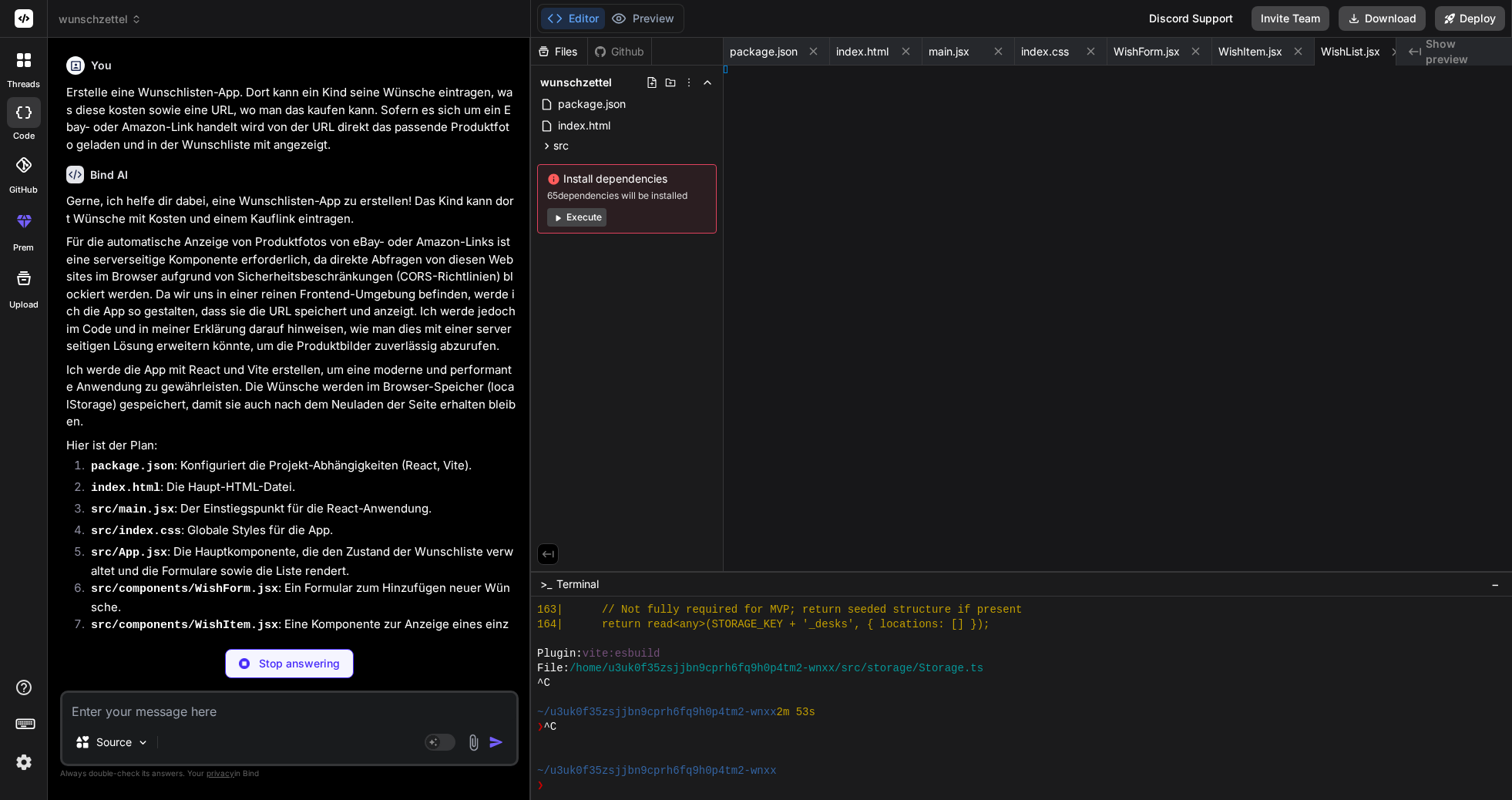
type textarea "x"
type textarea "App;"
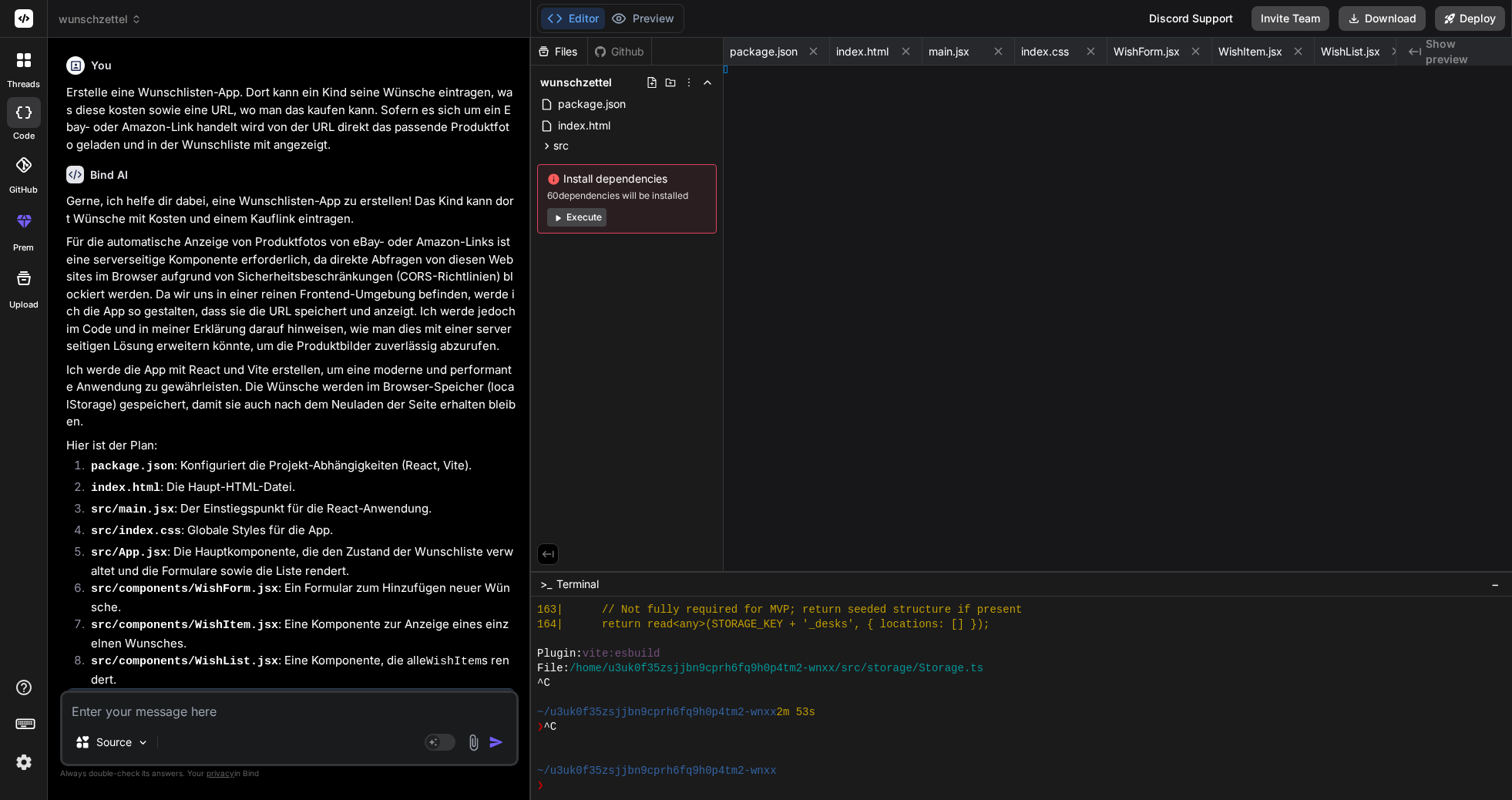
type textarea "x"
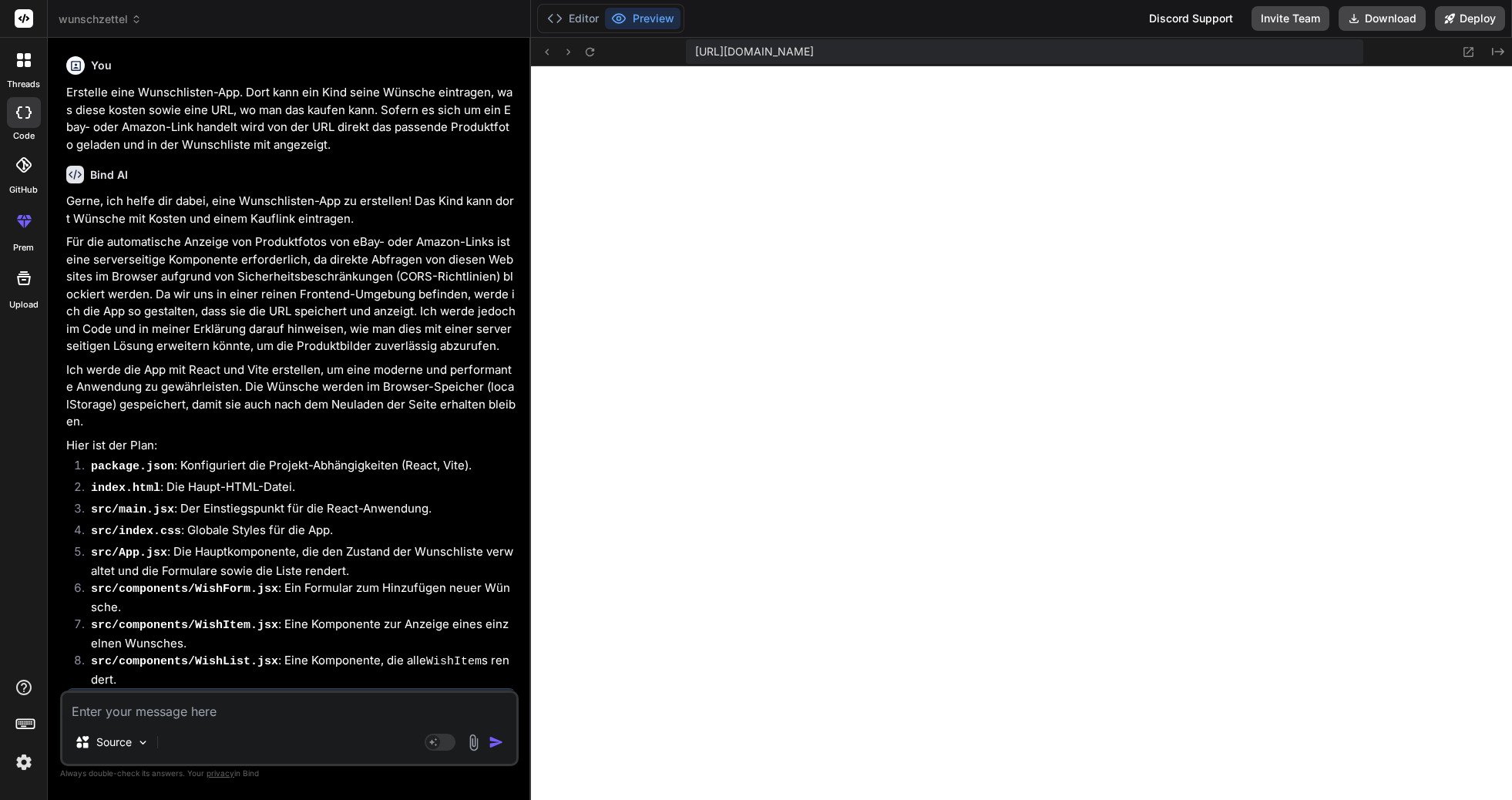
type textarea "); } export default App;"
type textarea "x"
type textarea "B"
type textarea "x"
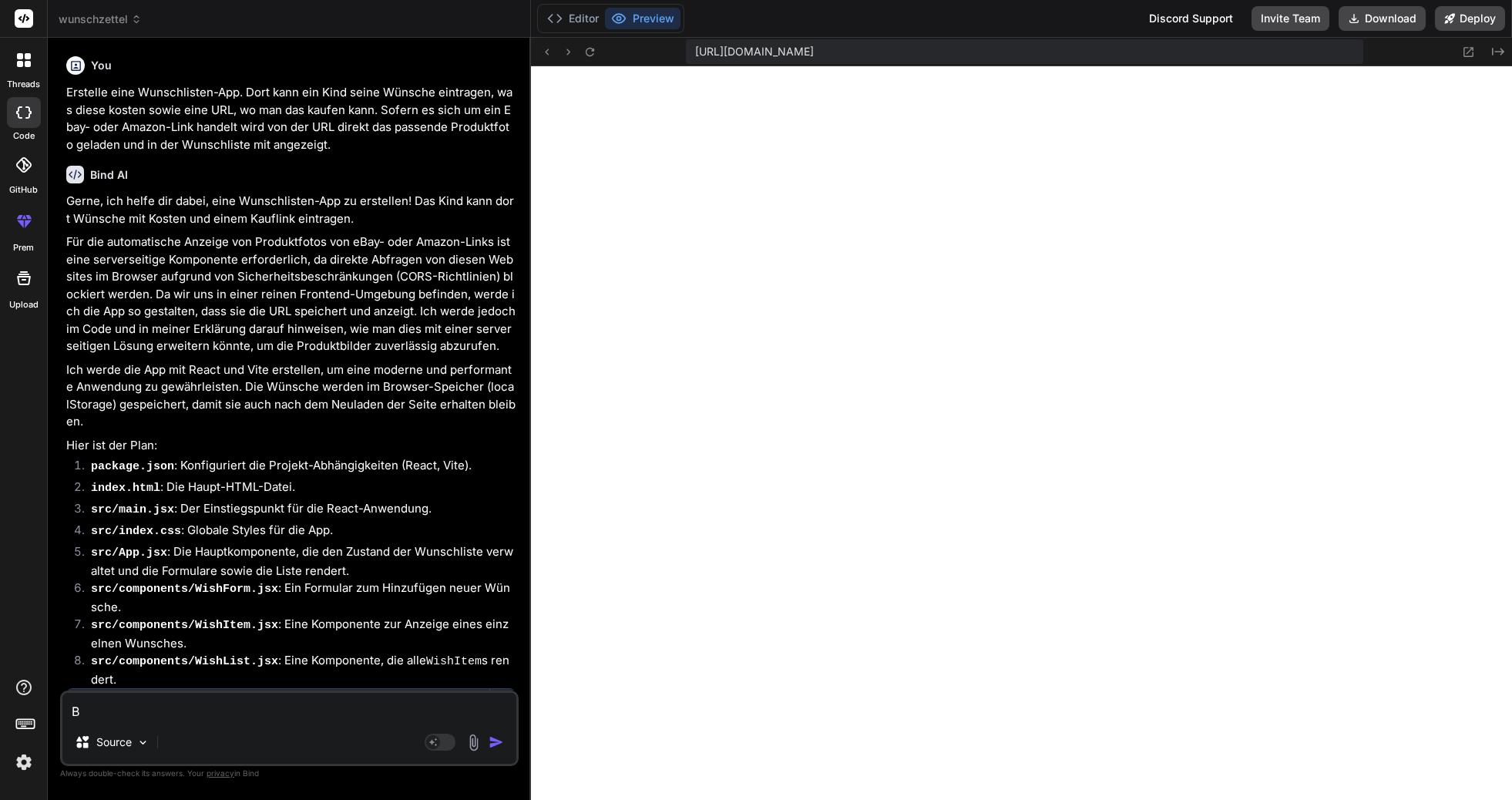
type textarea "Bt"
type textarea "x"
type textarea "B"
type textarea "x"
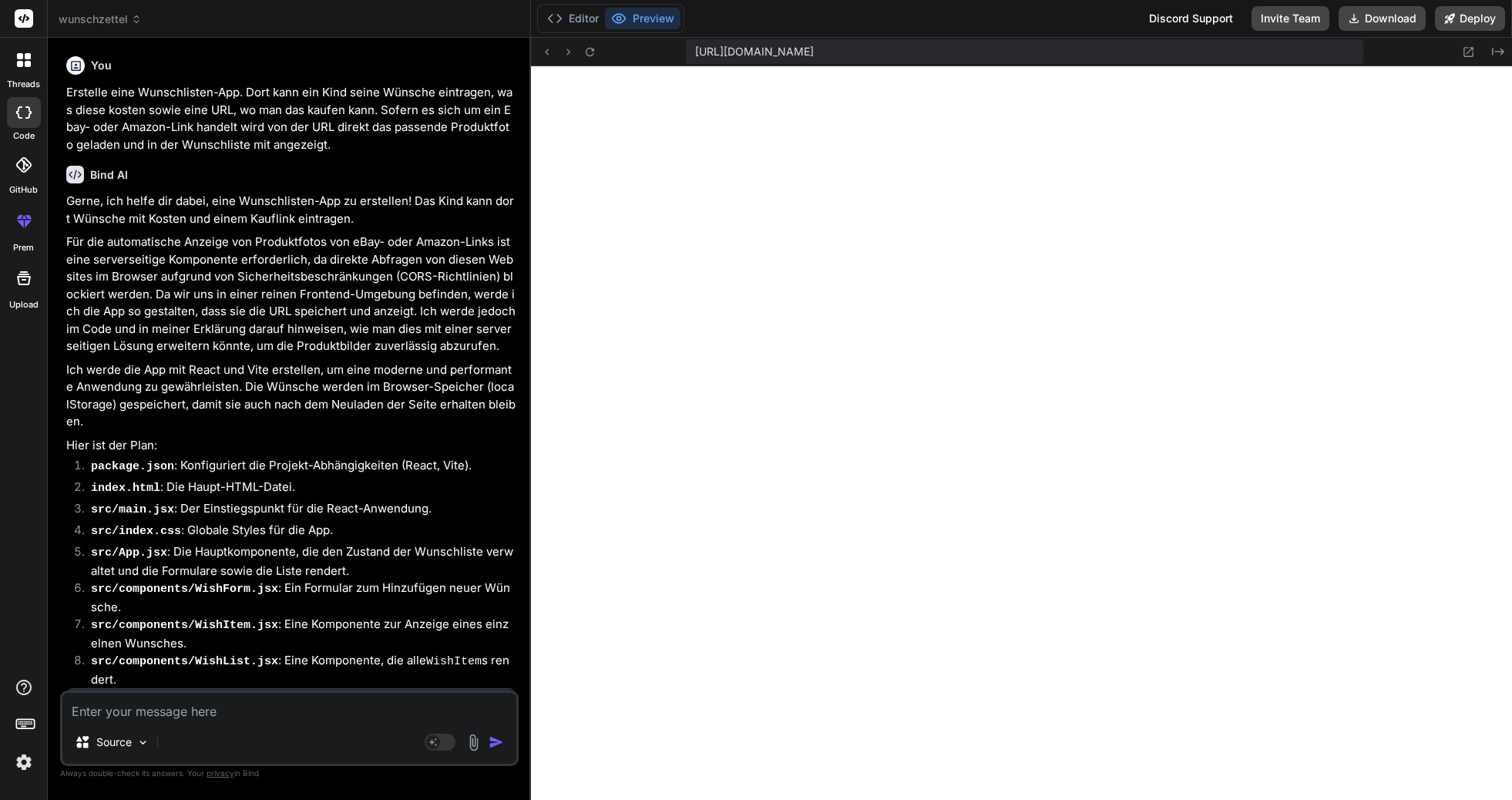
click at [255, 725] on div "Source Agent Mode. When this toggle is activated, AI automatically makes decisi…" at bounding box center [289, 729] width 459 height 76
click at [243, 713] on textarea at bounding box center [289, 707] width 454 height 27
type textarea "B"
type textarea "x"
type textarea "Bi"
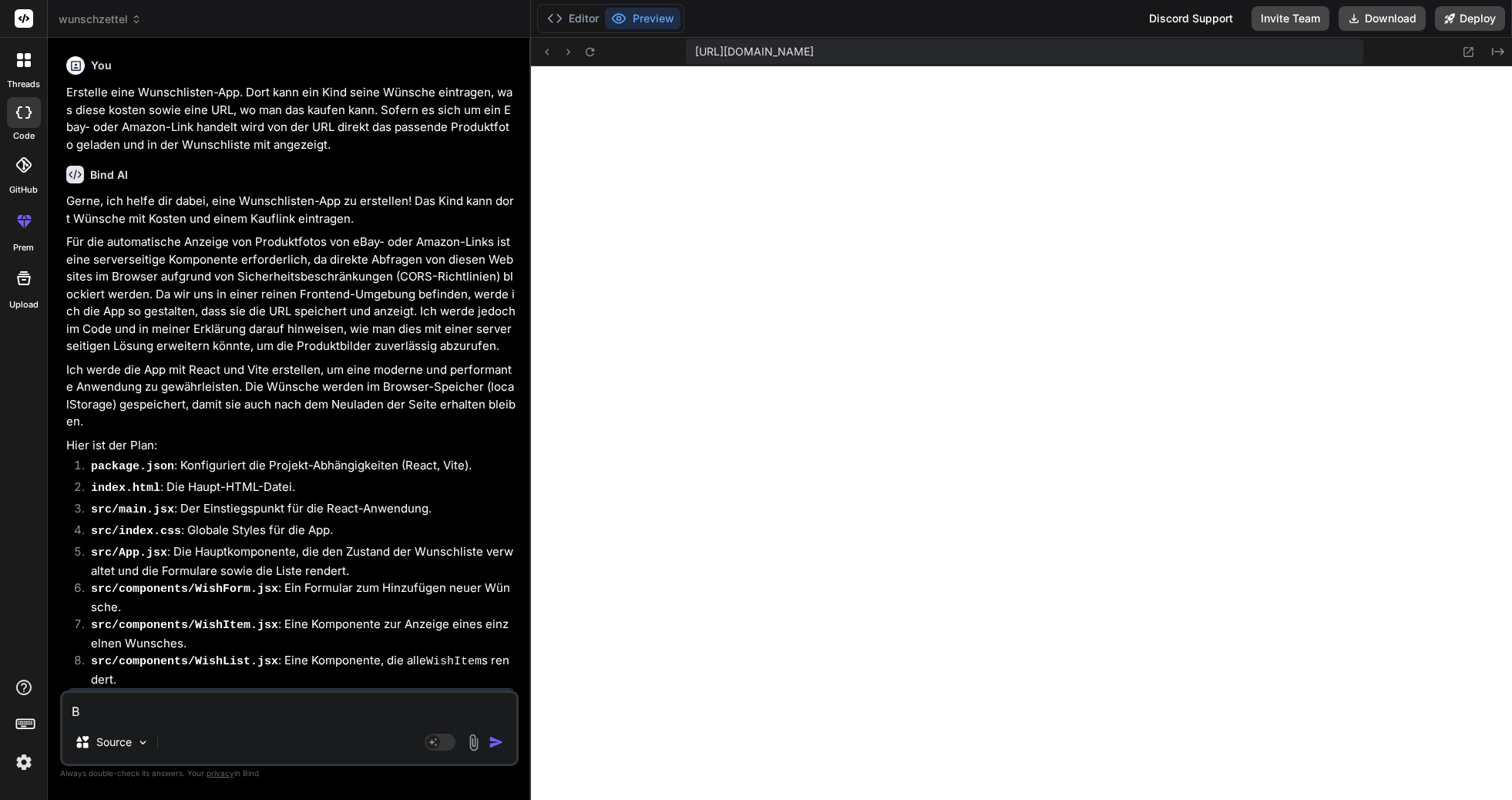
type textarea "x"
type textarea "Bit"
type textarea "x"
type textarea "Bitt"
type textarea "x"
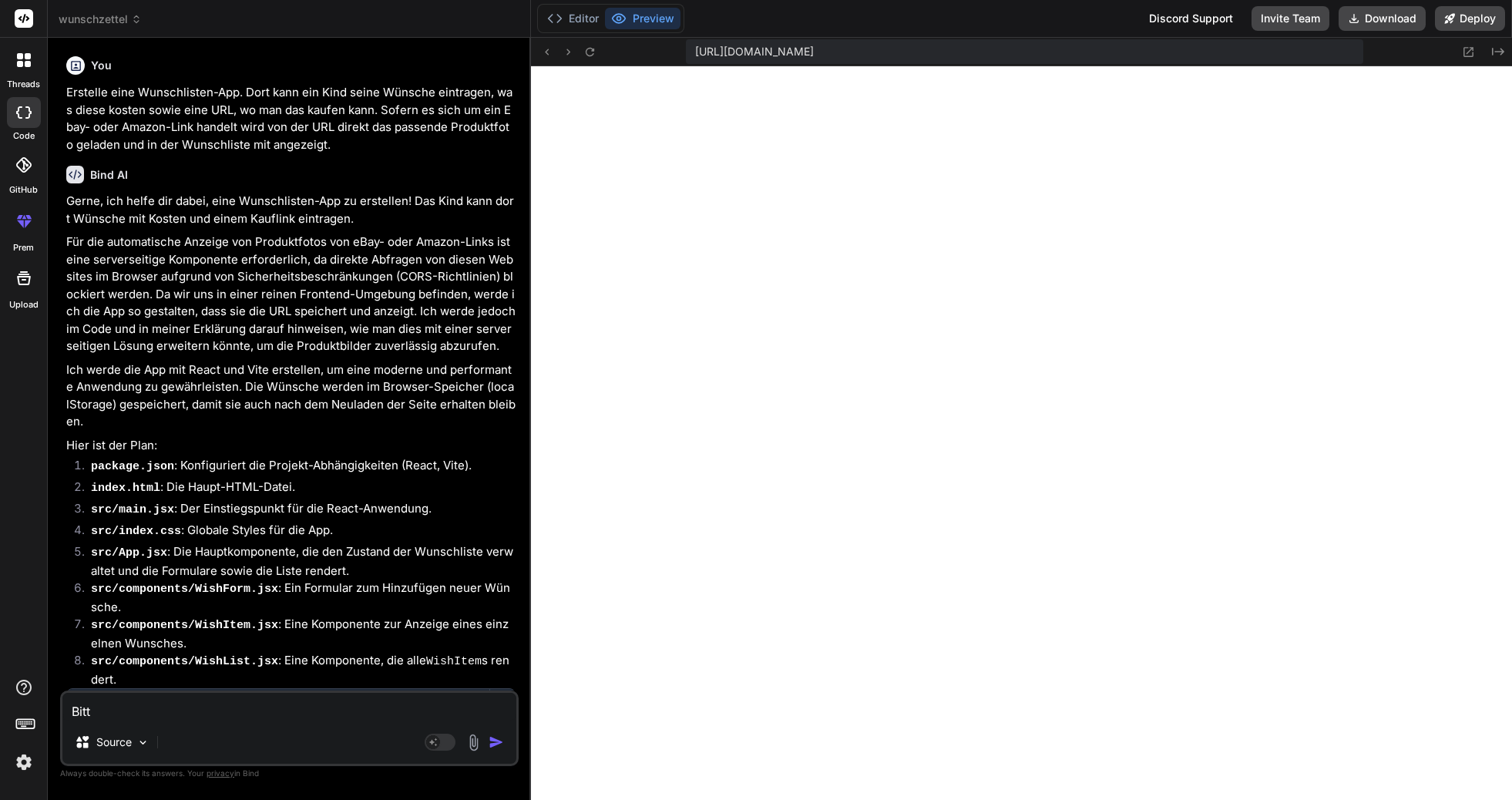
type textarea "Bitte"
type textarea "x"
type textarea "Bitte"
type textarea "x"
type textarea "Bitte ä"
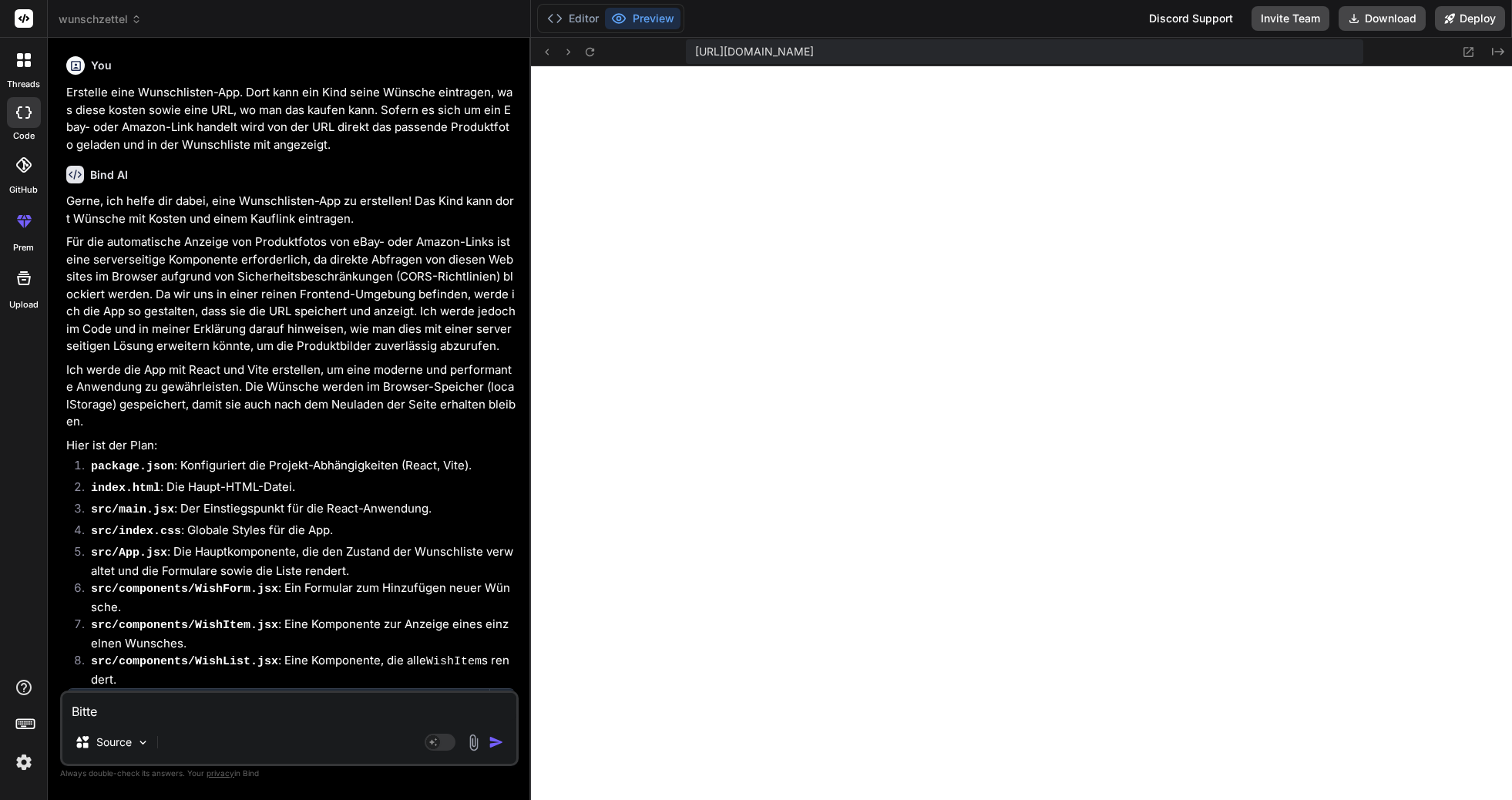
type textarea "x"
type textarea "Bitte än"
type textarea "x"
type textarea "Bitte änd"
type textarea "x"
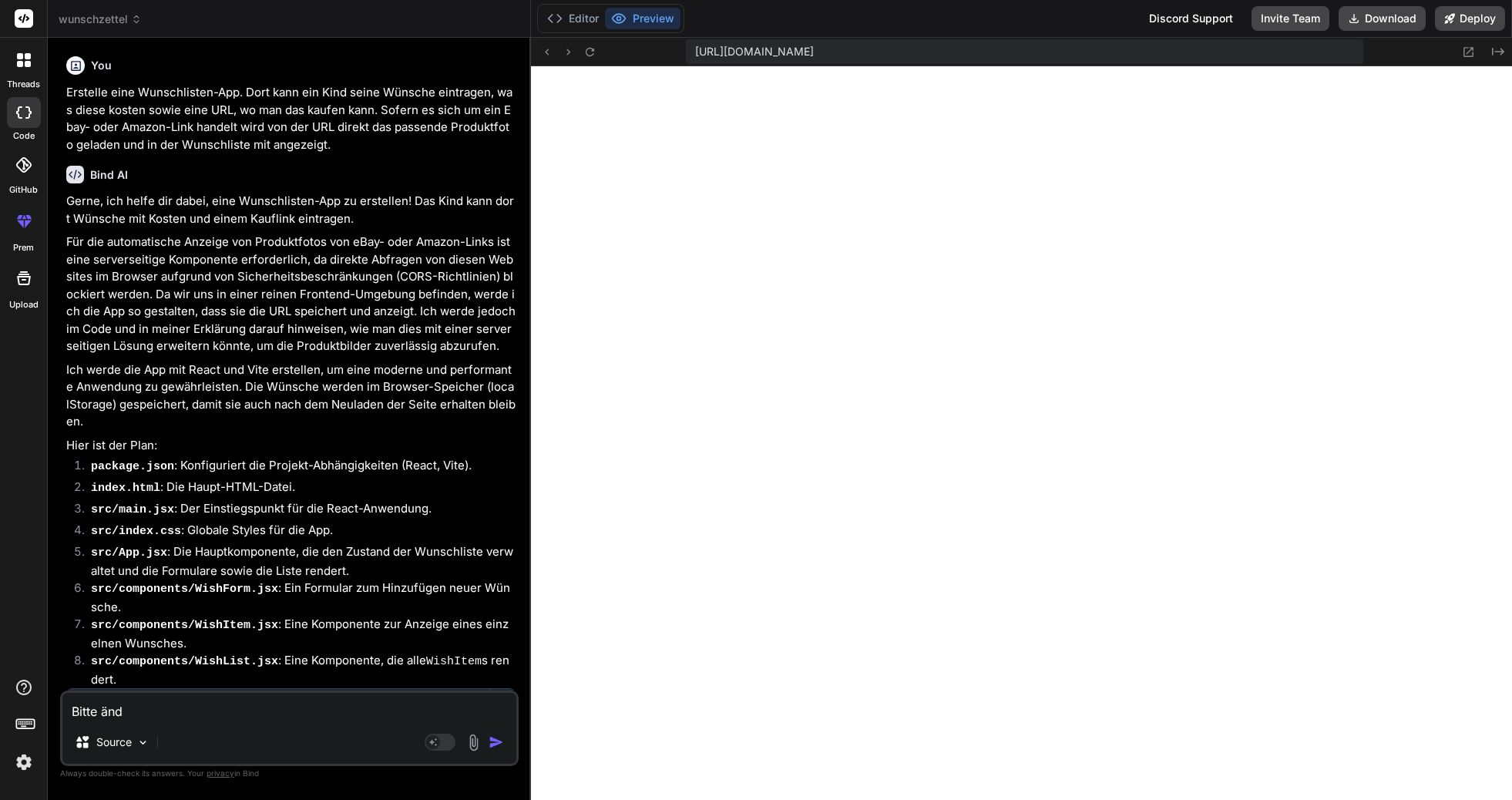
type textarea "Bitte ände"
type textarea "x"
type textarea "Bitte änder"
type textarea "x"
type textarea "Bitte ändern"
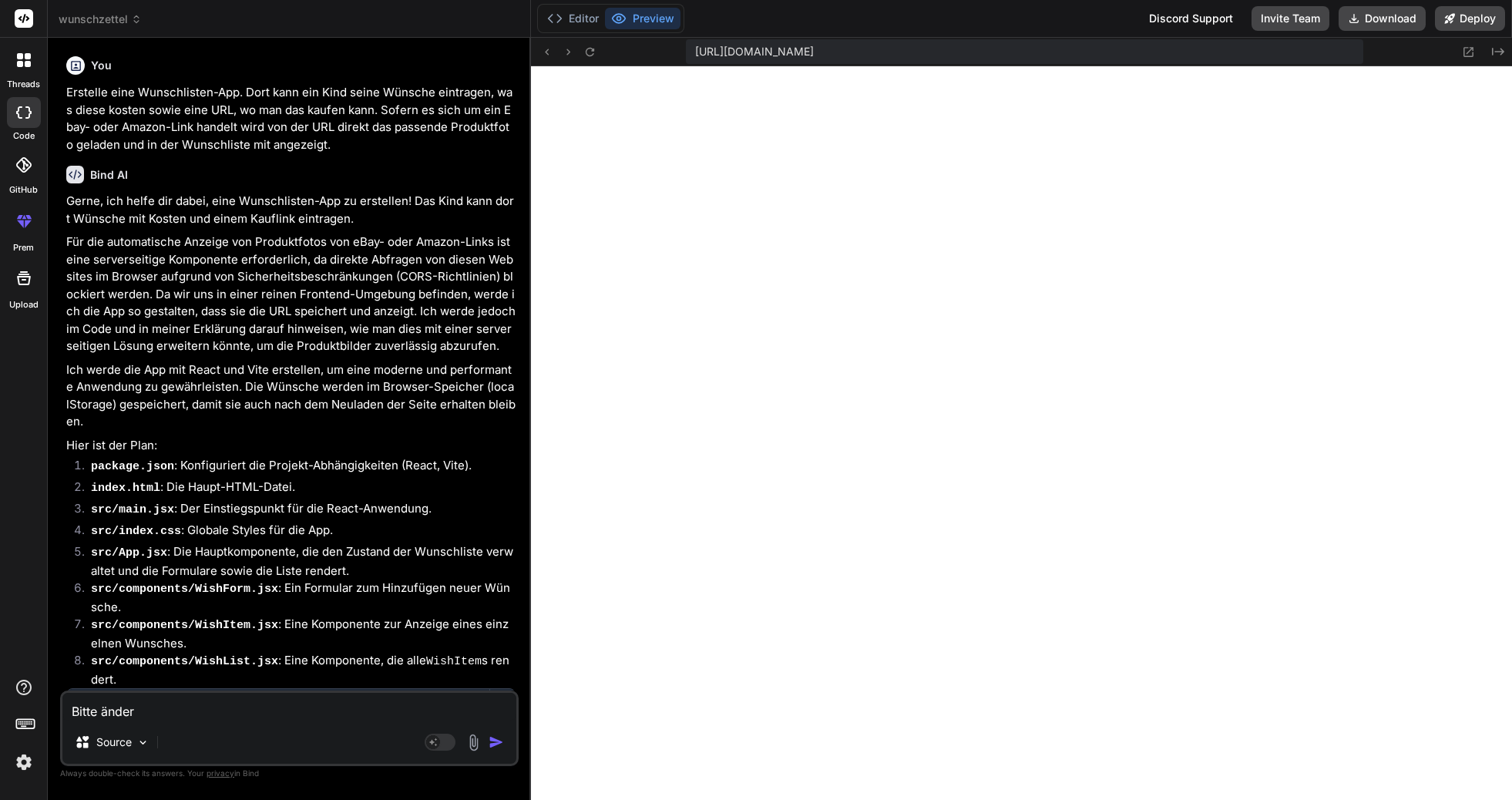
type textarea "x"
type textarea "Bitte ändern"
type textarea "x"
type textarea "Bitte ändern w"
type textarea "x"
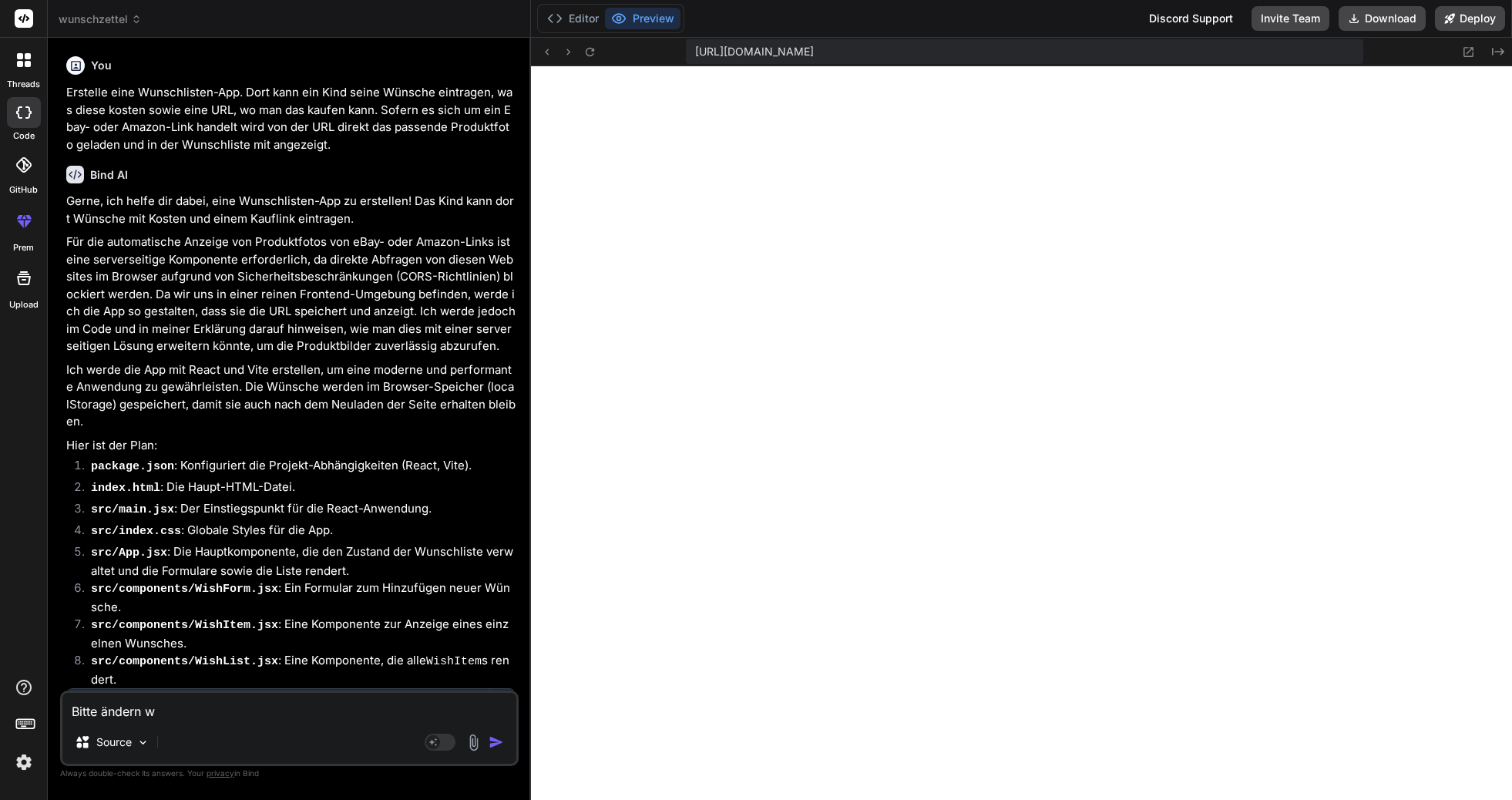
type textarea "Bitte ändern wi"
type textarea "x"
type textarea "Bitte ändern wie"
type textarea "x"
type textarea "Bitte ändern wie"
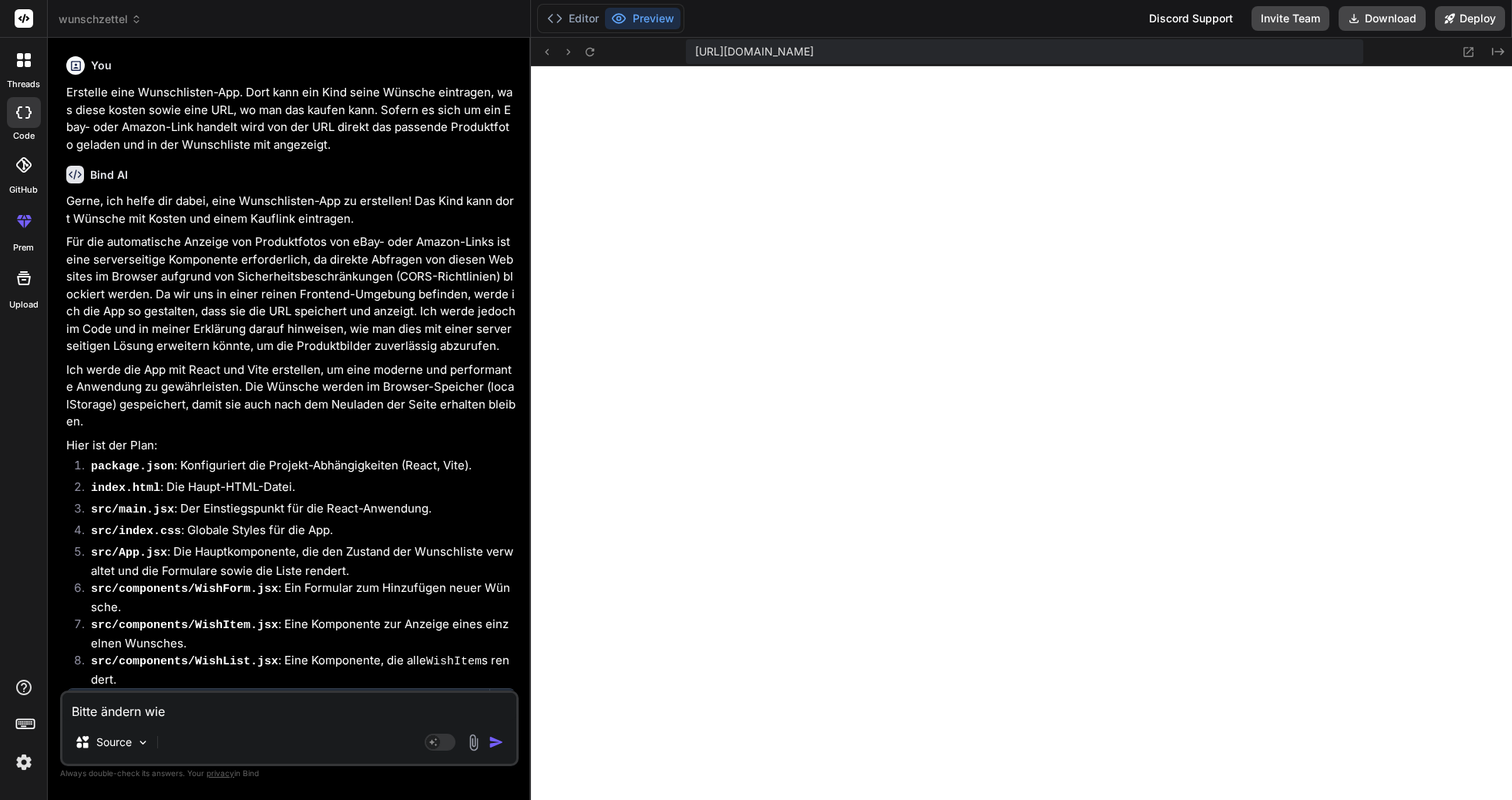
type textarea "x"
type textarea "Bitte ändern wie f"
type textarea "x"
type textarea "Bitte ändern wie fo"
type textarea "x"
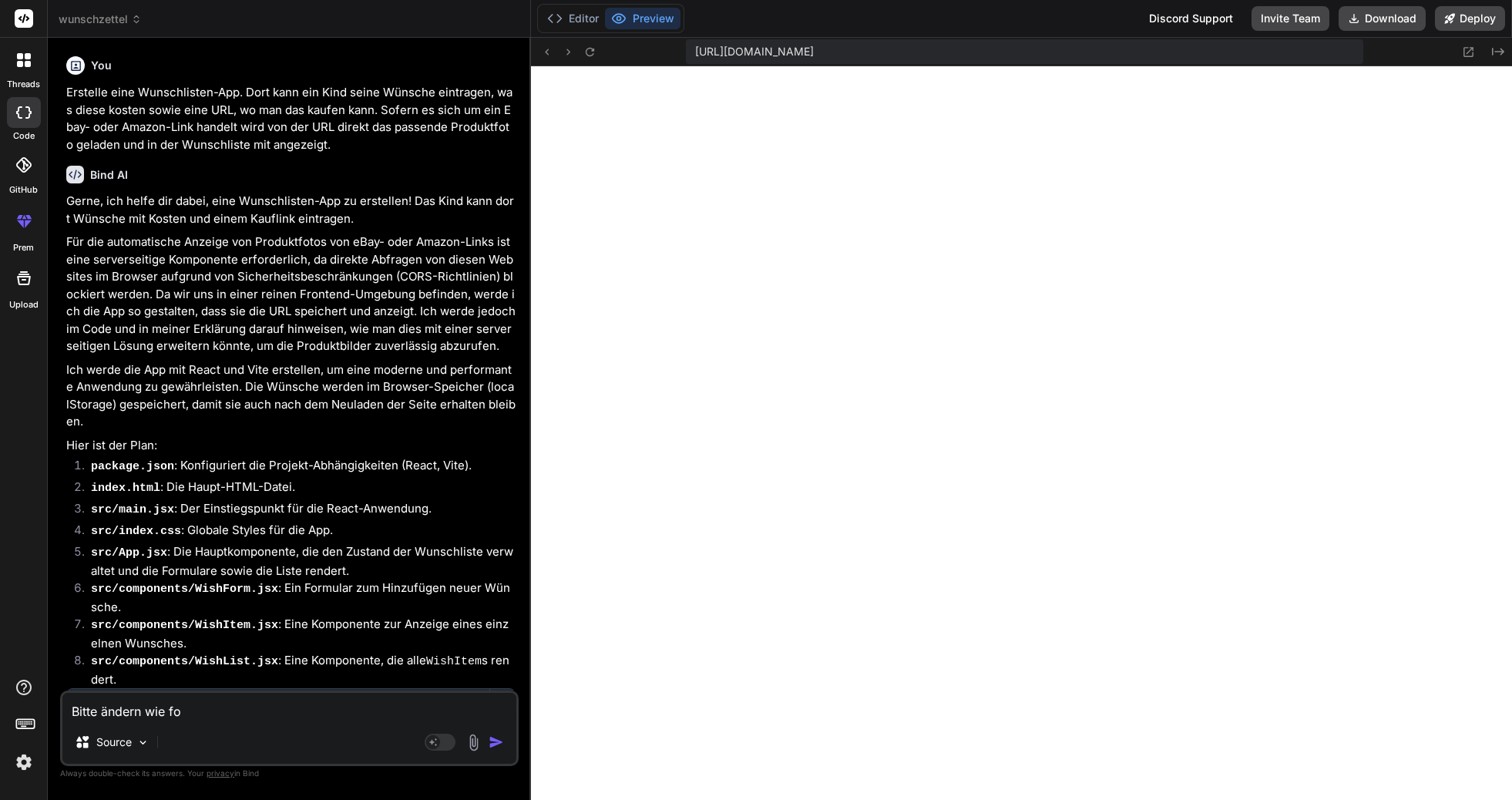
type textarea "Bitte ändern wie fol"
type textarea "x"
type textarea "Bitte ändern wie folg"
type textarea "x"
type textarea "Bitte ändern wie folgt"
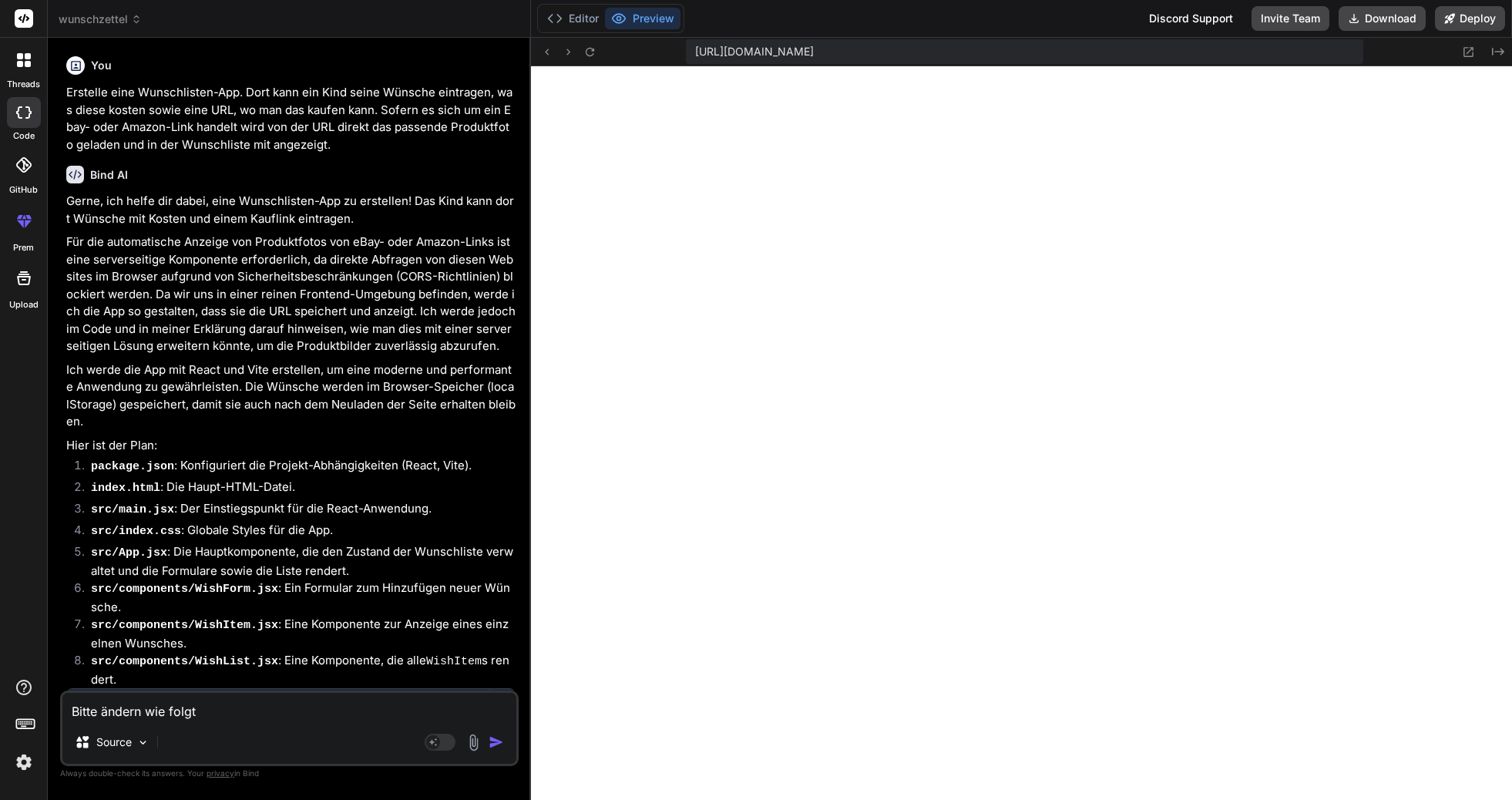
type textarea "x"
type textarea "Bitte ändern wie folgt:"
type textarea "x"
type textarea "Bitte ändern wie folgt:"
type textarea "x"
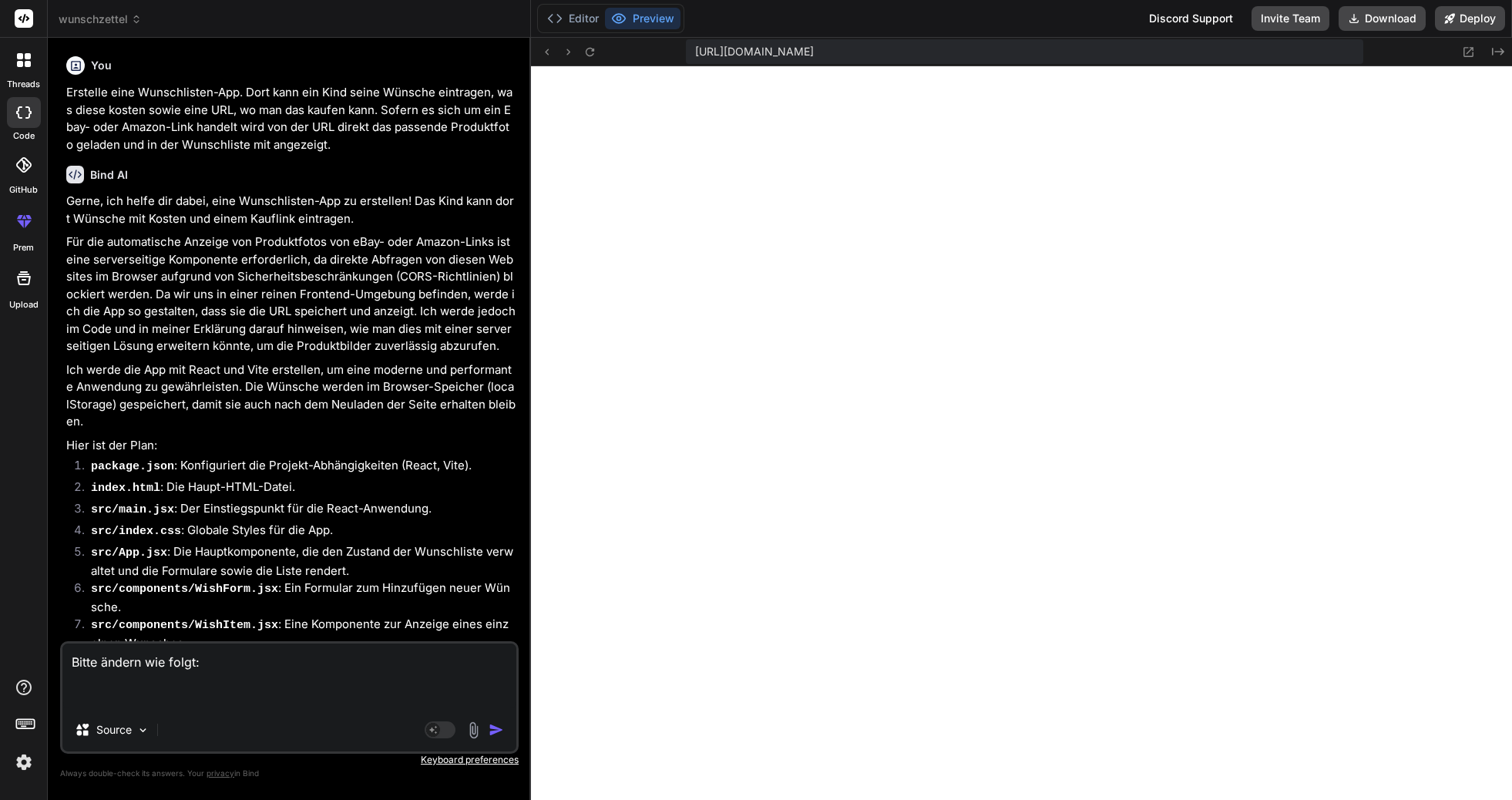
paste textarea "Hauptfunktionen: • Wünsche hinzufügen mit Titel, Beschreibung, Preis und URL • …"
type textarea "Bitte ändern wie folgt: Hauptfunktionen: • Wünsche hinzufügen mit Titel, Beschr…"
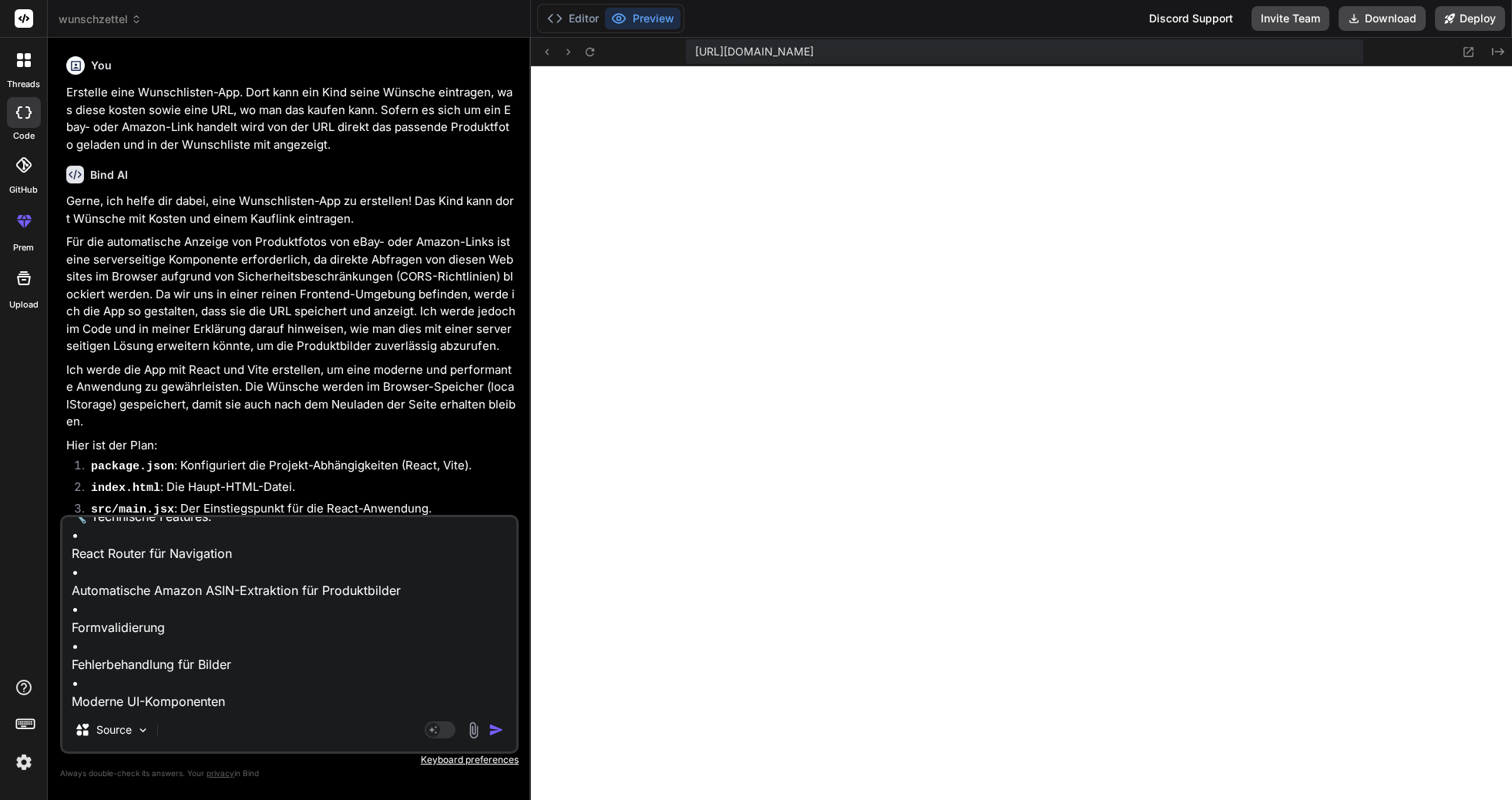
type textarea "x"
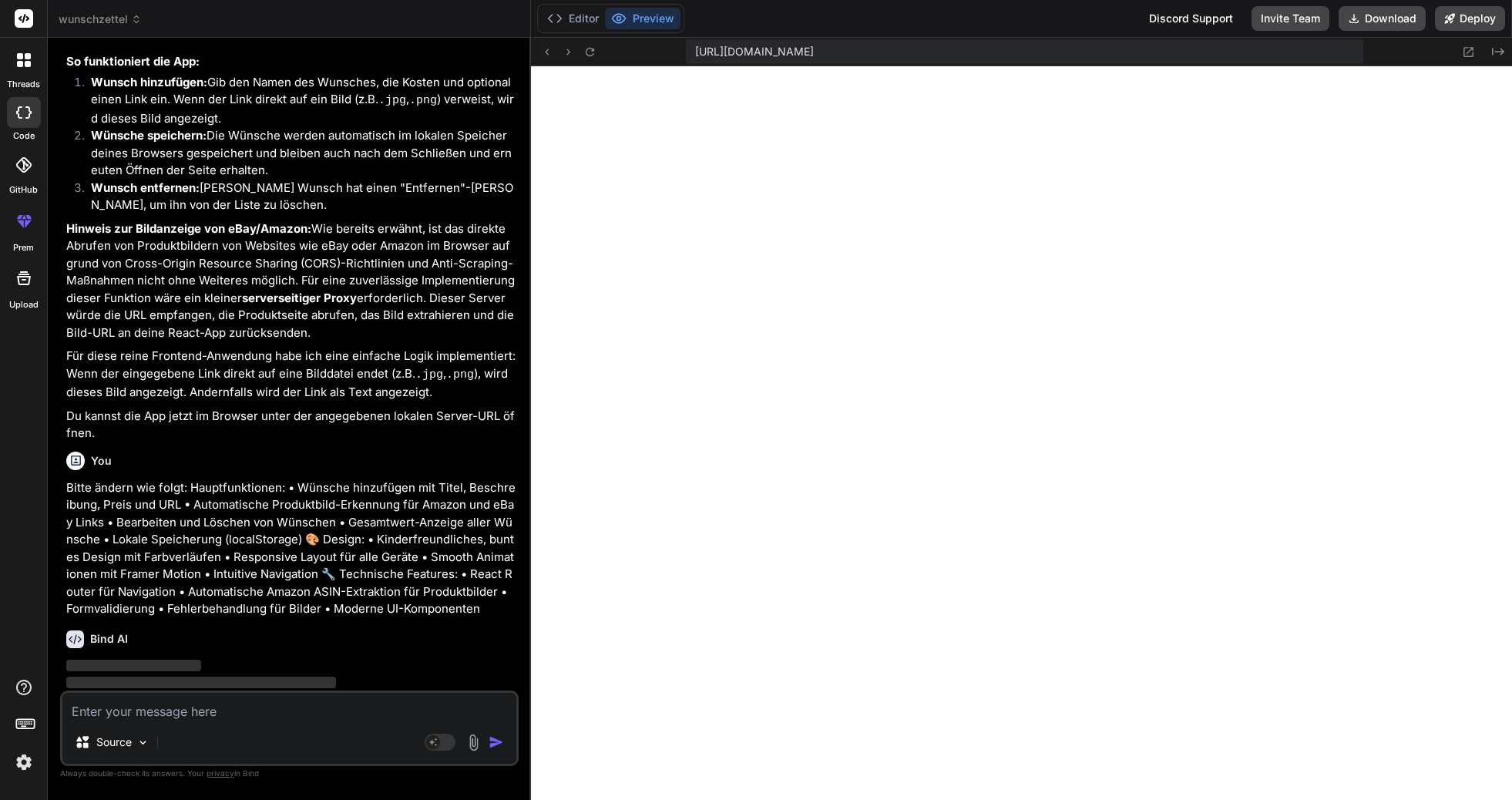
scroll to position [1029, 0]
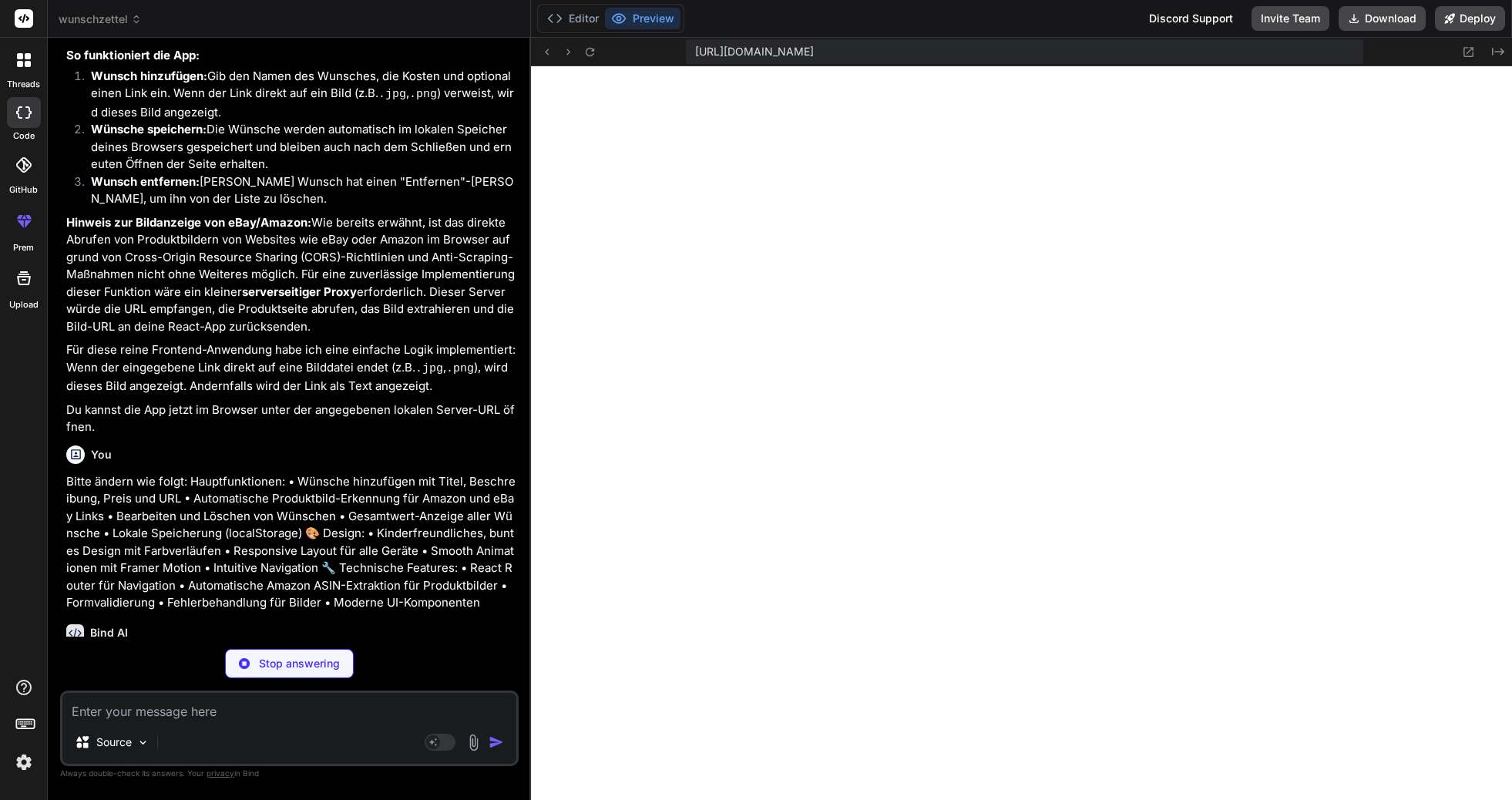
type textarea "x"
type textarea ""vite": "^4.2.0" } }"
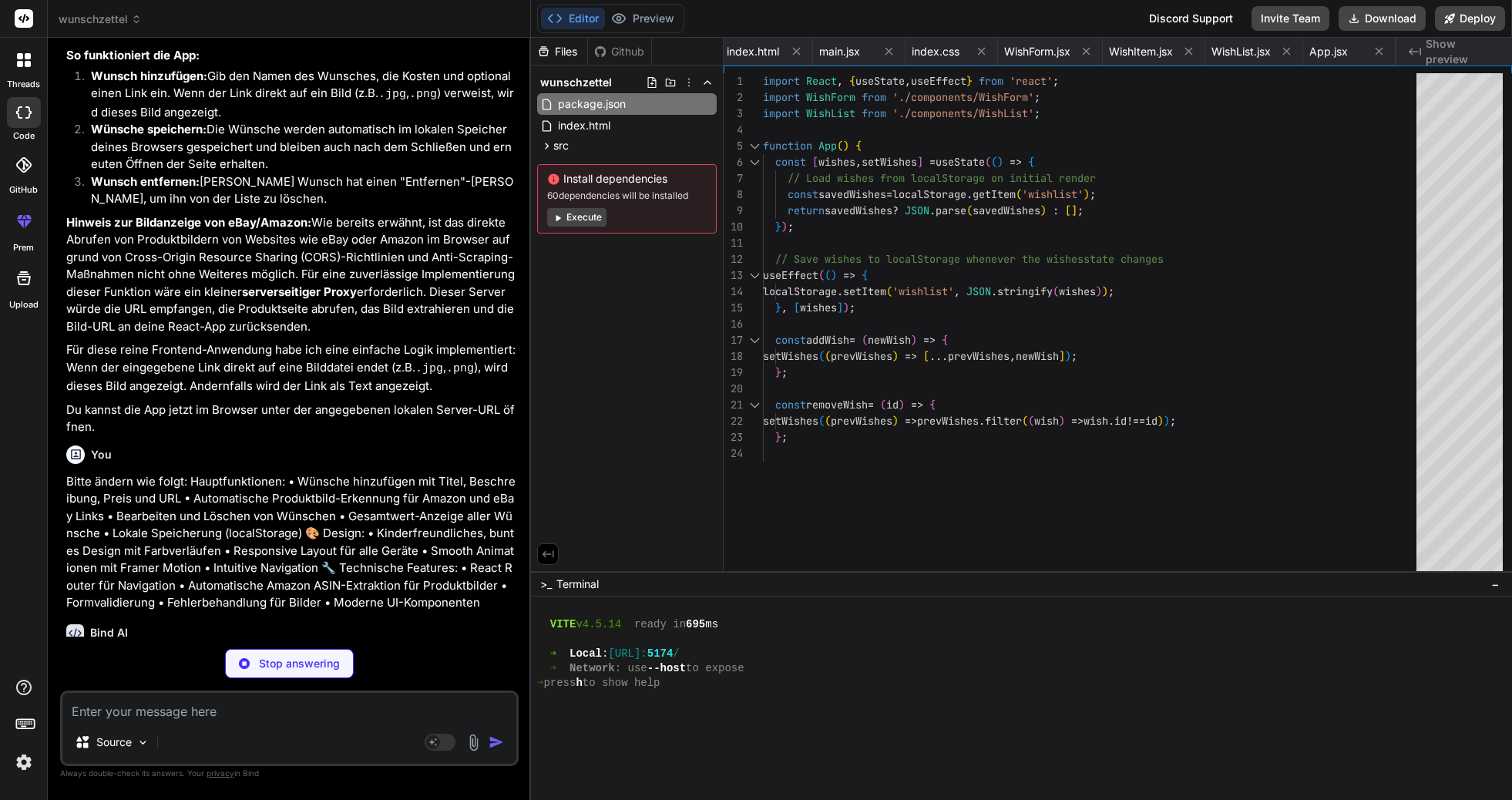
type textarea "x"
type textarea "<script type="module" src="/src/main.jsx"></script> </body> </html>"
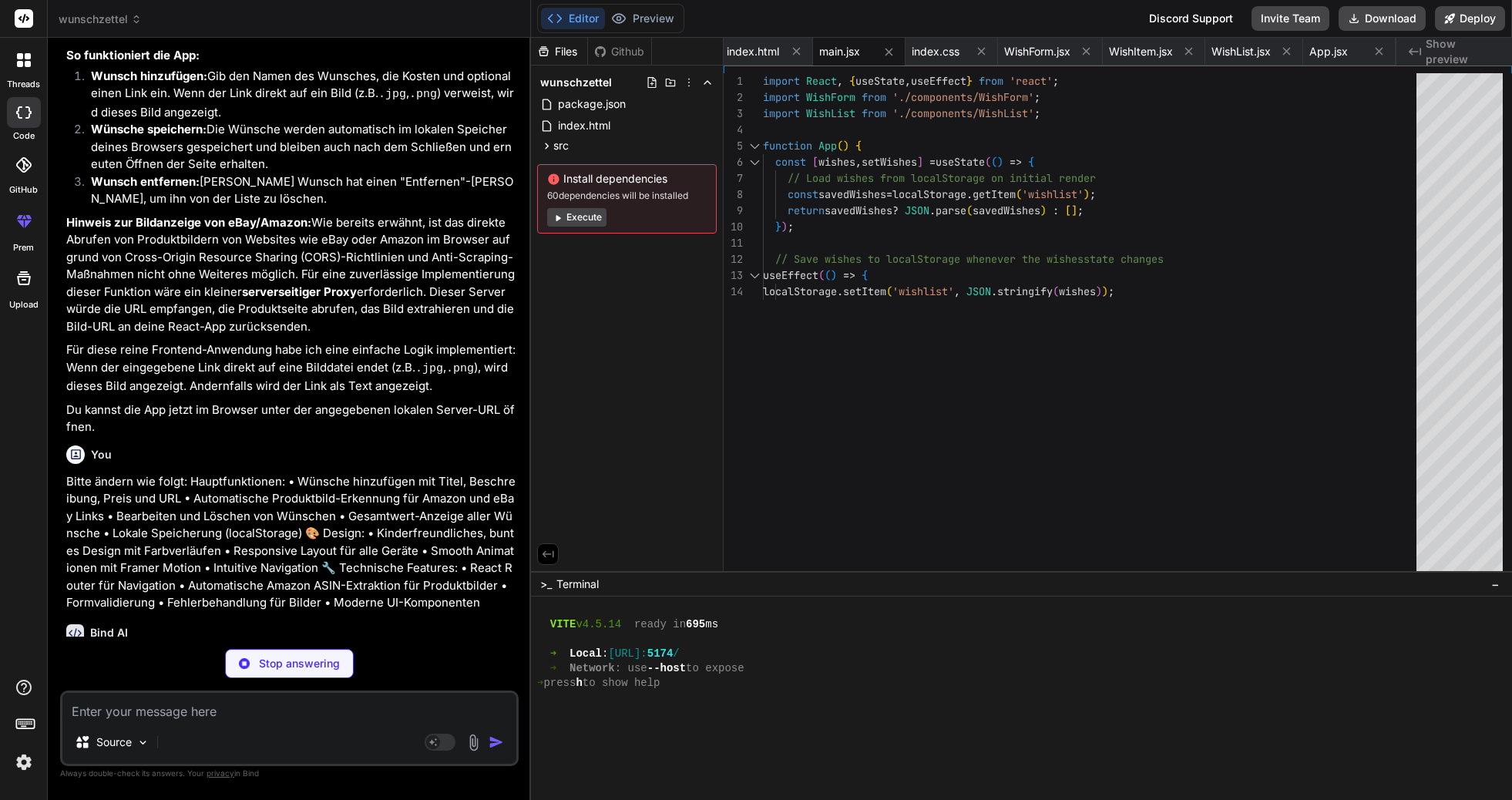
type textarea "x"
type textarea ".total-value { font-size: 1.2rem; } .total-value span { font-size: 1.5rem; } }"
type textarea "x"
type textarea "// 3. For other sites like eBay, direct image extraction is complex due to CORS…"
type textarea "x"
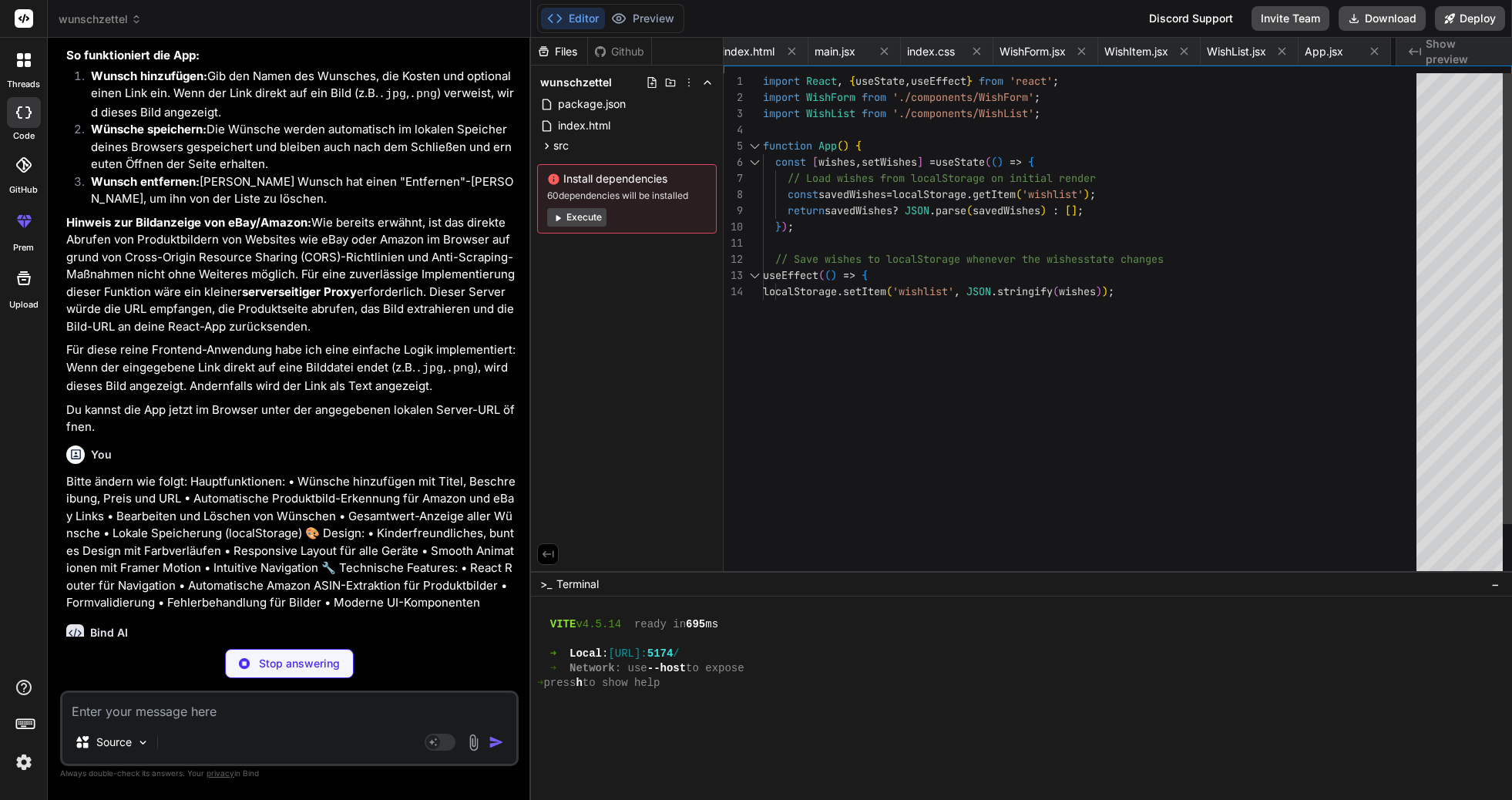
type textarea "} export default Header;"
type textarea "x"
type textarea "</motion.form> ); } export default WishForm;"
type textarea "x"
type textarea "); } export default WishItem;"
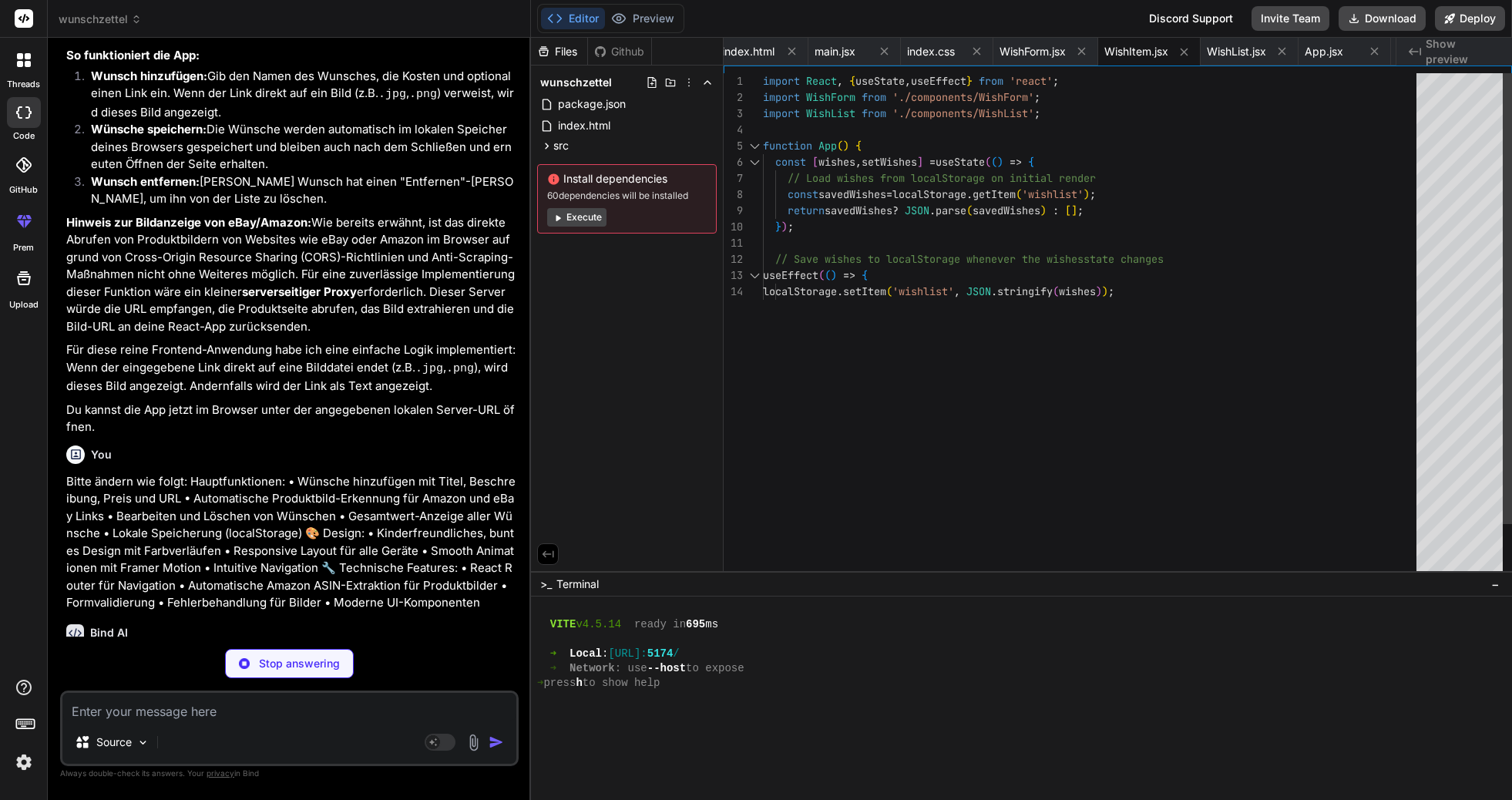
type textarea "x"
type textarea "export default WishList;"
type textarea "x"
type textarea "animate={{ opacity: 1, y: 0 }} transition={{ type: 'spring', stiffness: 100, da…"
type textarea "x"
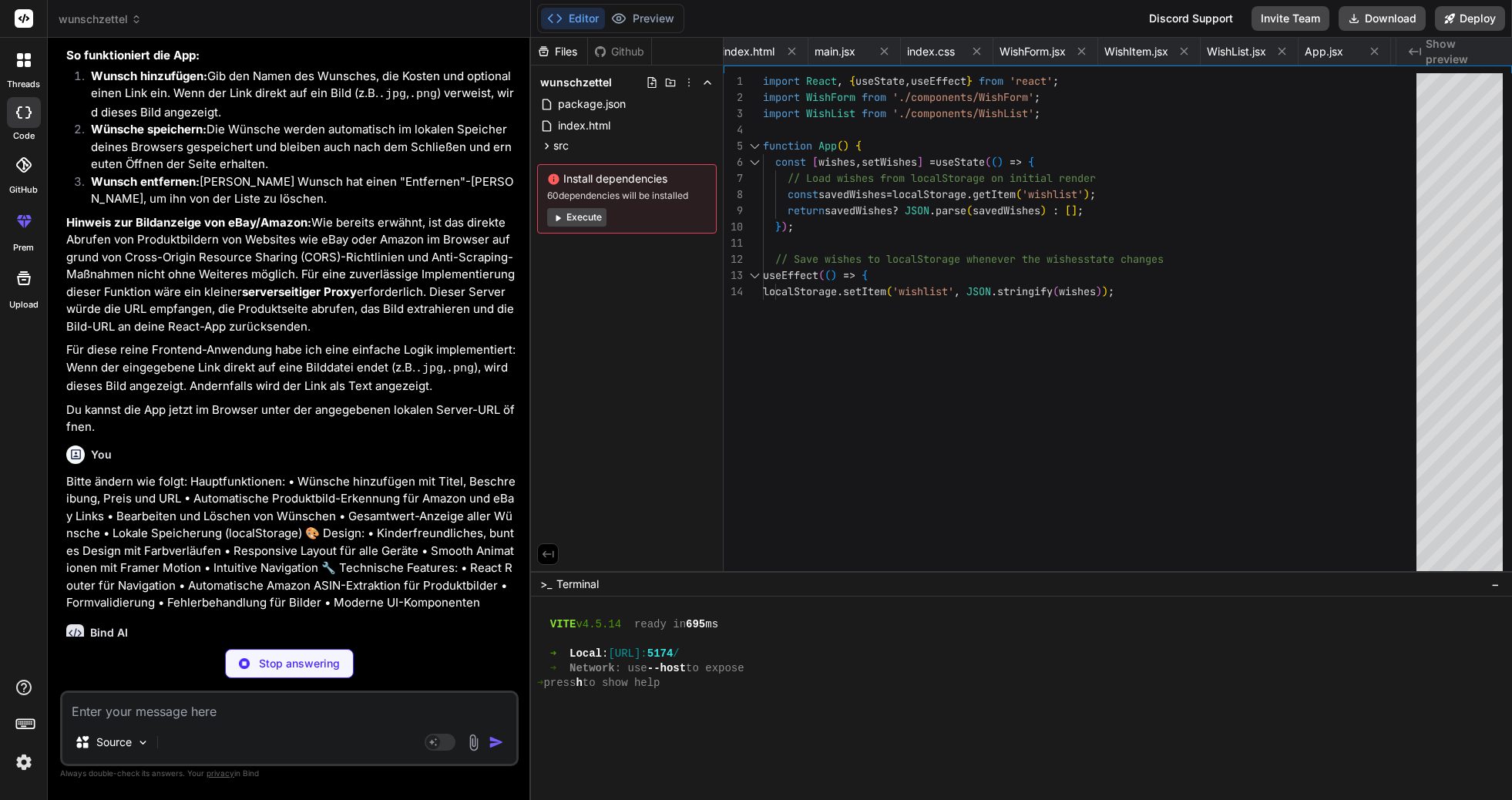
type textarea "); } export default HomePage;"
type textarea "x"
type textarea "}; return ( <WishForm onSaveWish={handleSave} /> ); } export default AddWishPag…"
type textarea "x"
type textarea "<WishForm initialWish={wishToEdit} onSaveWish={handleSave} /> ); } export defau…"
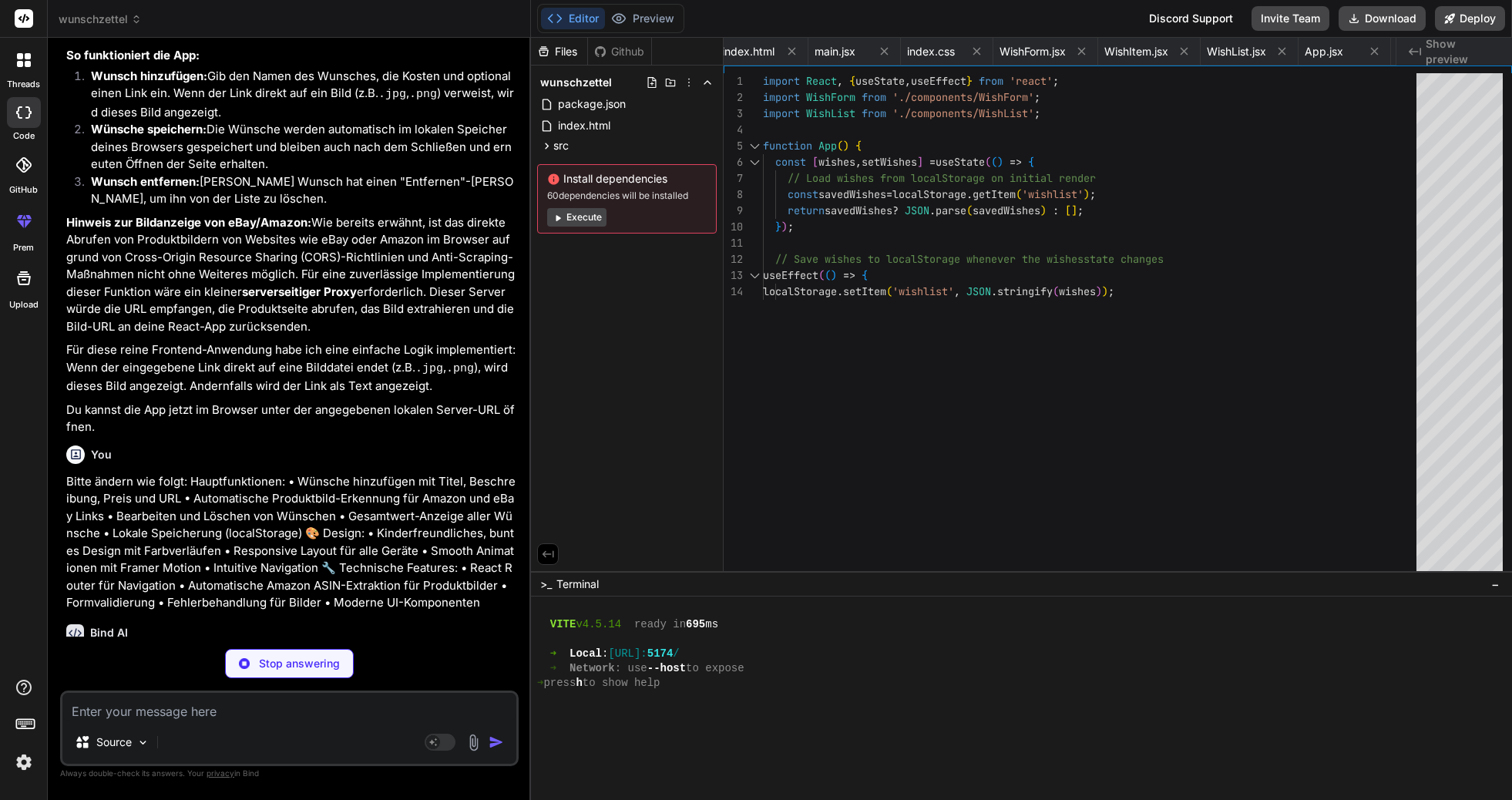
type textarea "x"
type textarea "</div> ); } export default App;"
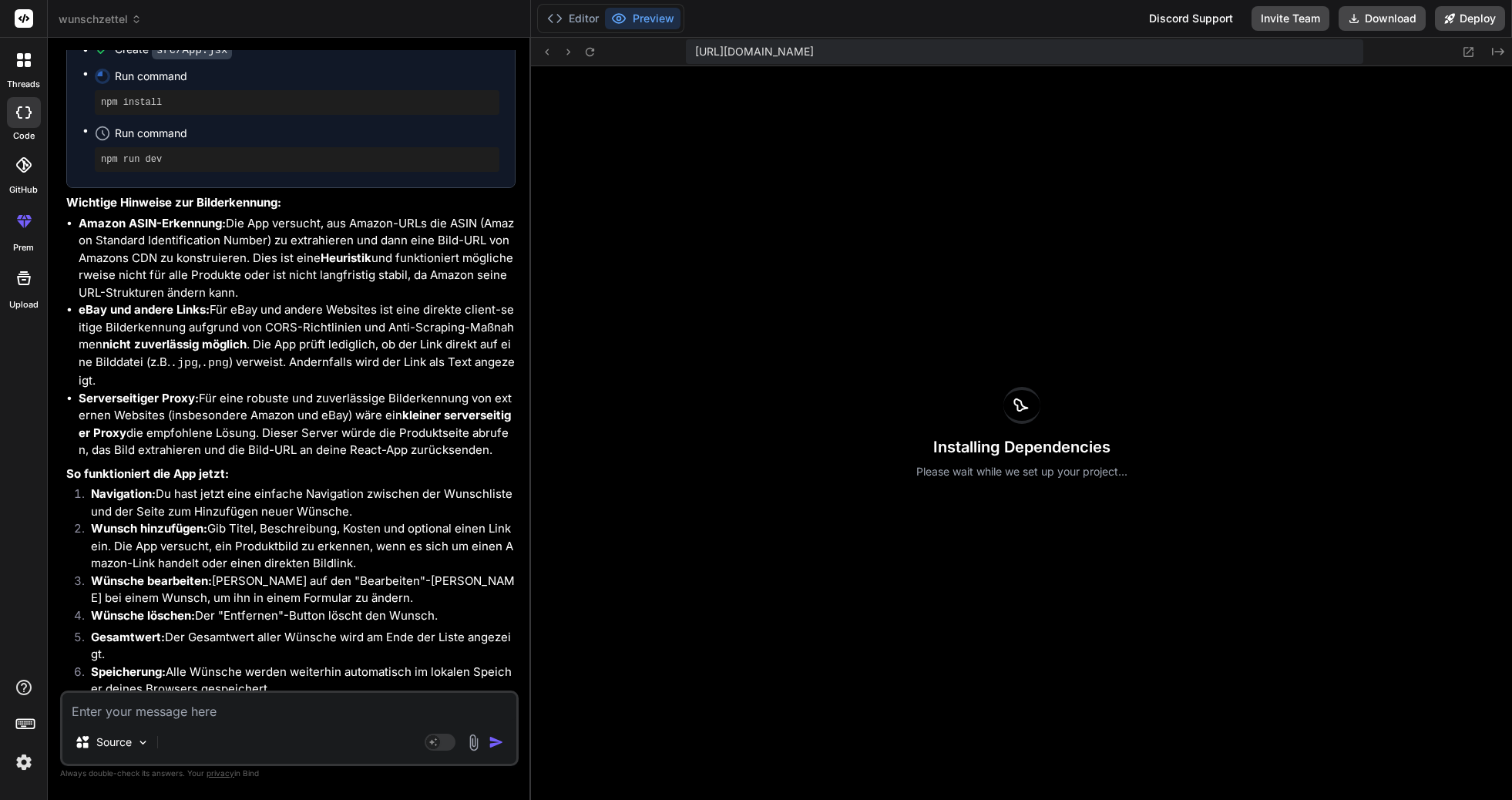
scroll to position [2801, 0]
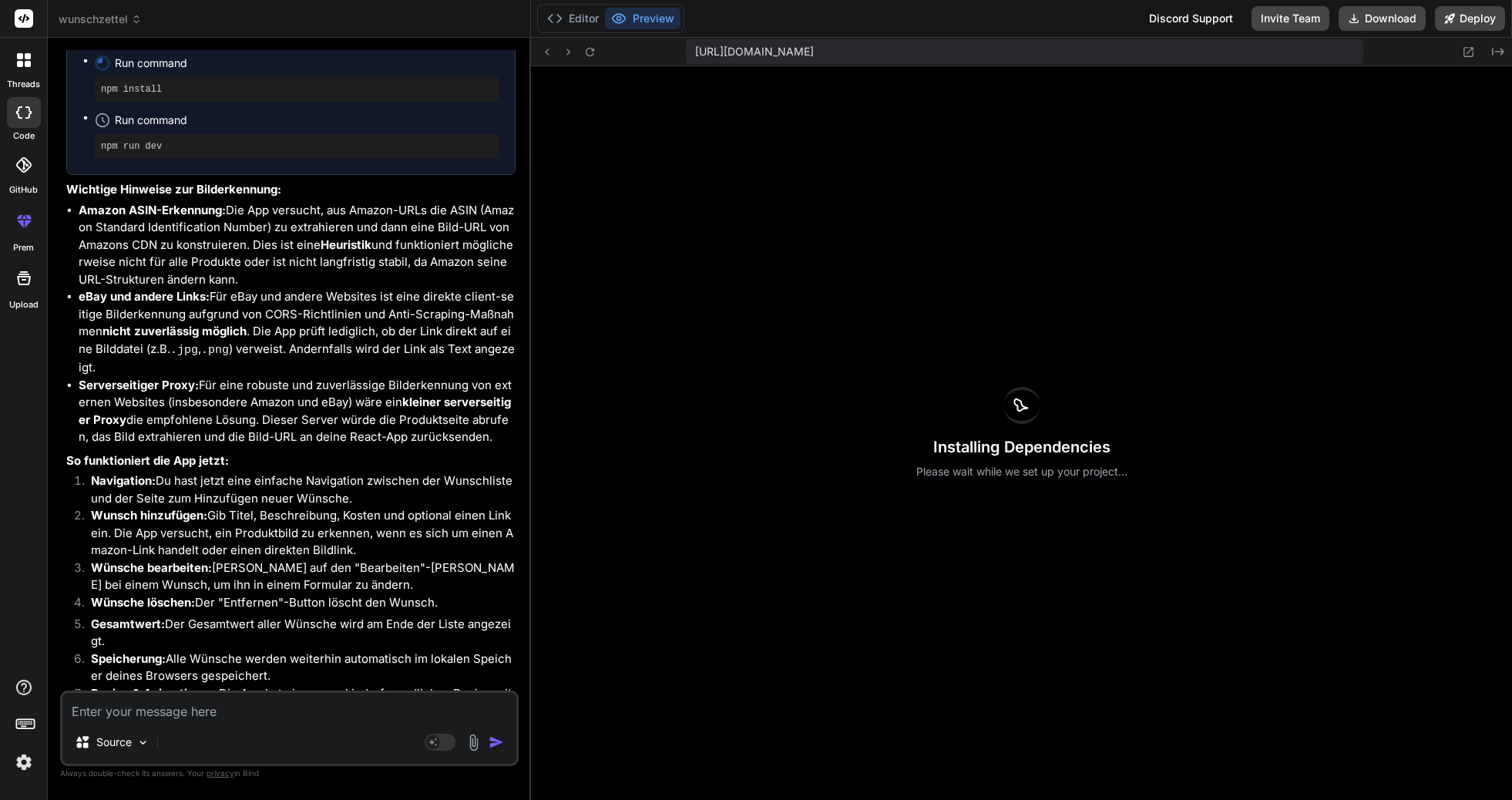
click at [814, 54] on span "[URL][DOMAIN_NAME]" at bounding box center [755, 51] width 119 height 16
copy div "[URL][DOMAIN_NAME] Created with Pixso."
click at [1201, 174] on div "Installing Dependencies Please wait while we set up your project..." at bounding box center [1021, 433] width 981 height 734
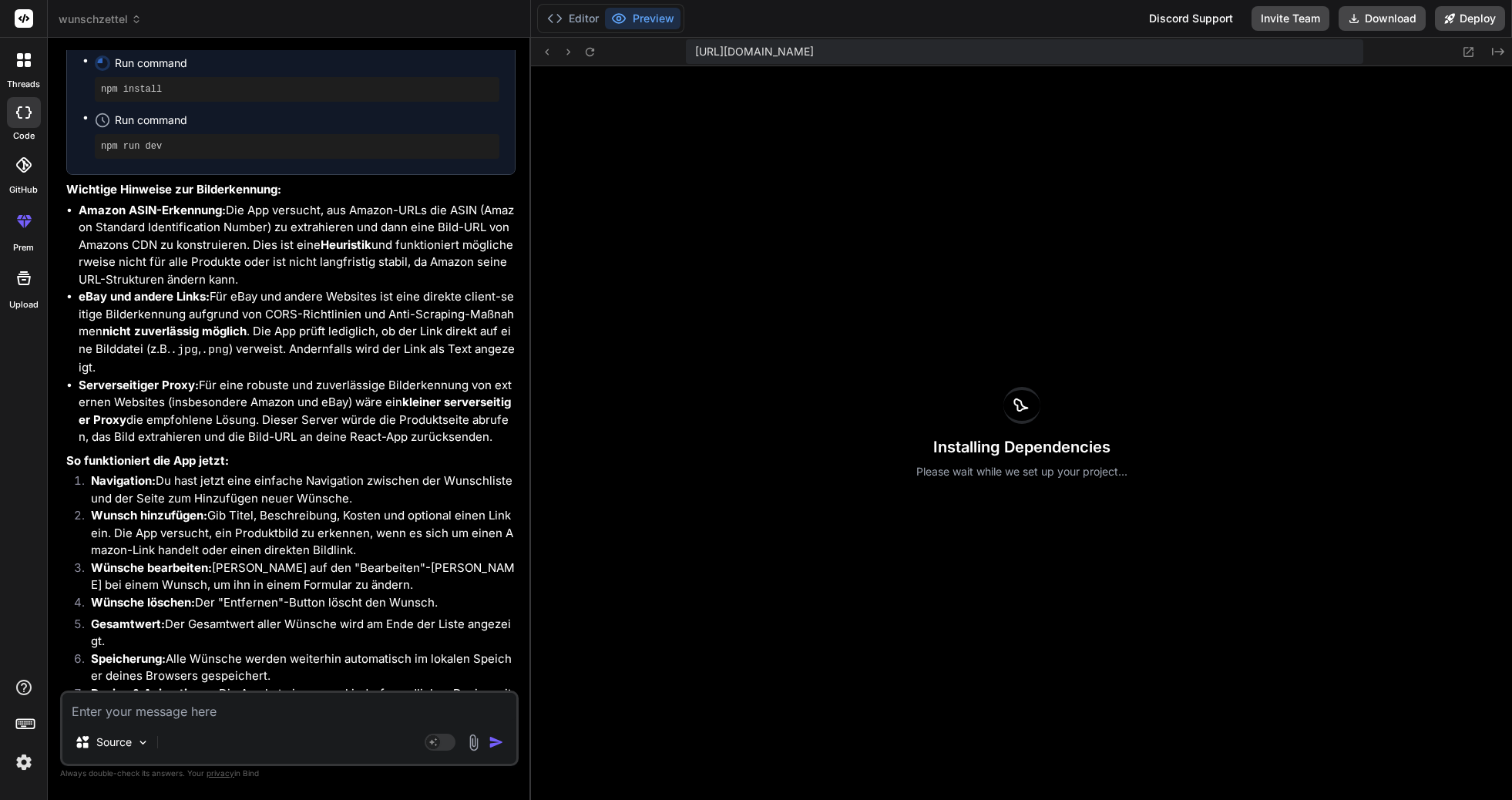
type textarea "x"
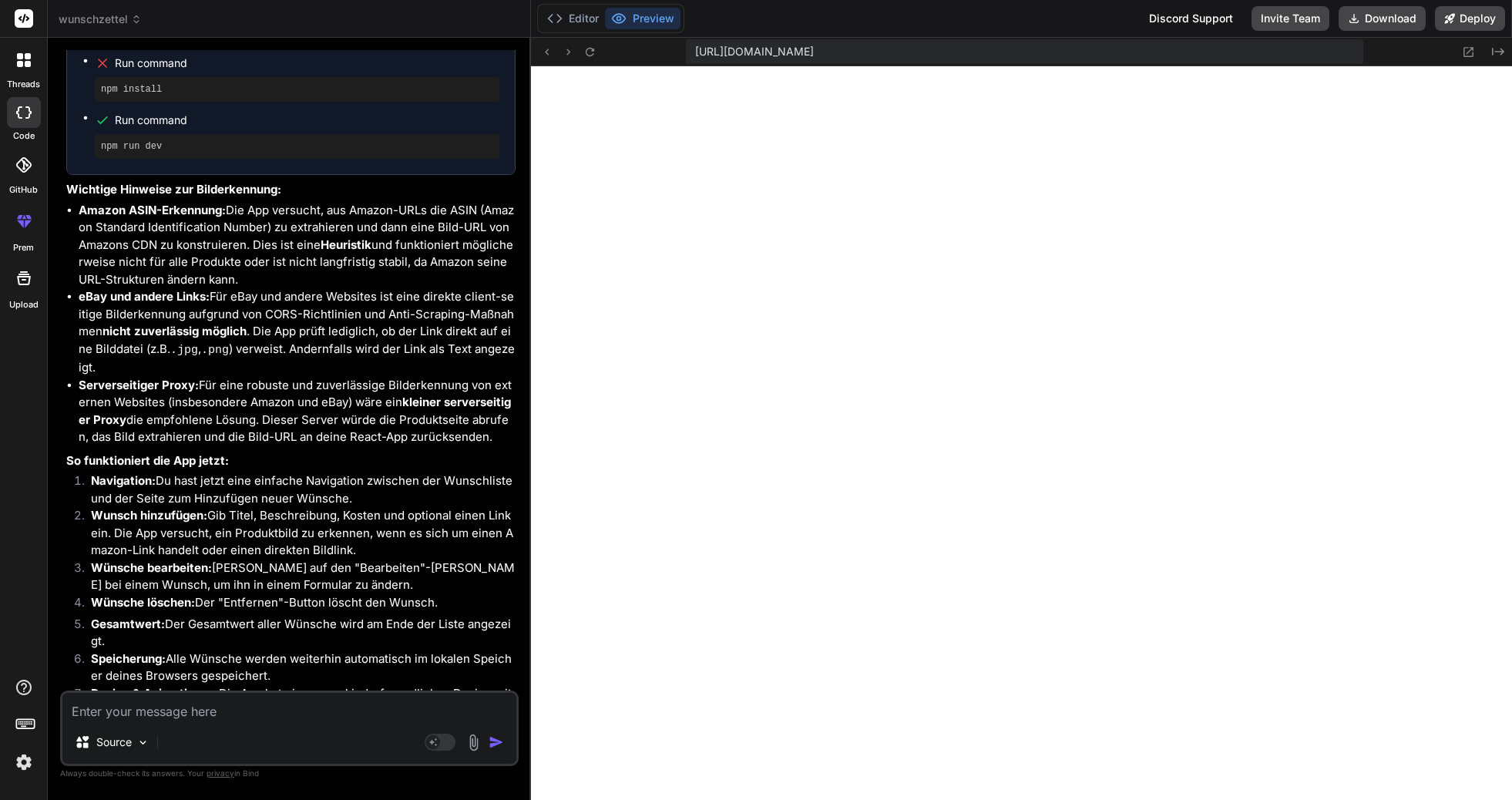
scroll to position [3427, 0]
click at [291, 703] on textarea at bounding box center [289, 707] width 454 height 27
type textarea "E"
type textarea "x"
type textarea "Es"
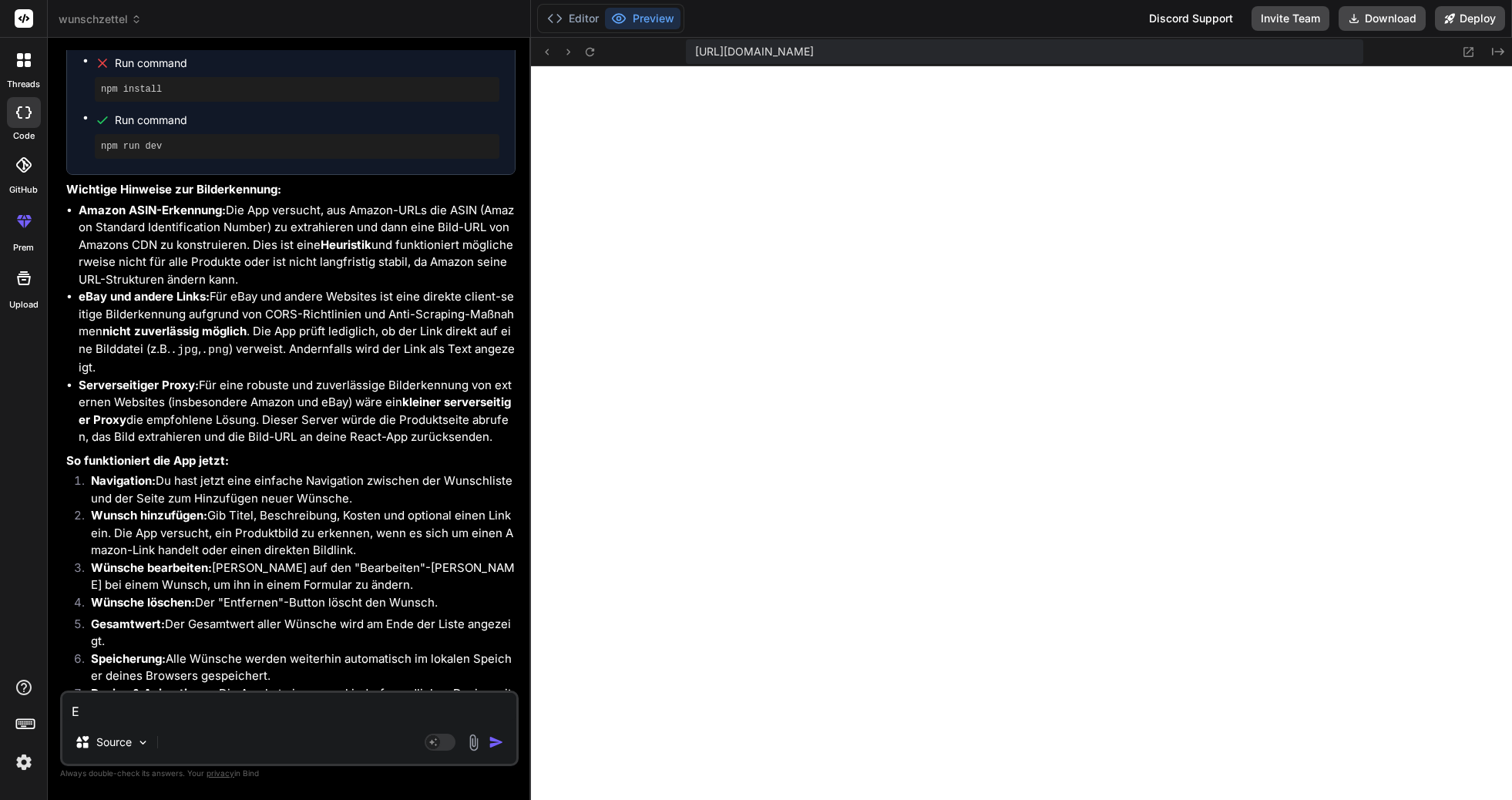
type textarea "x"
type textarea "Es"
type textarea "x"
type textarea "Es k"
type textarea "x"
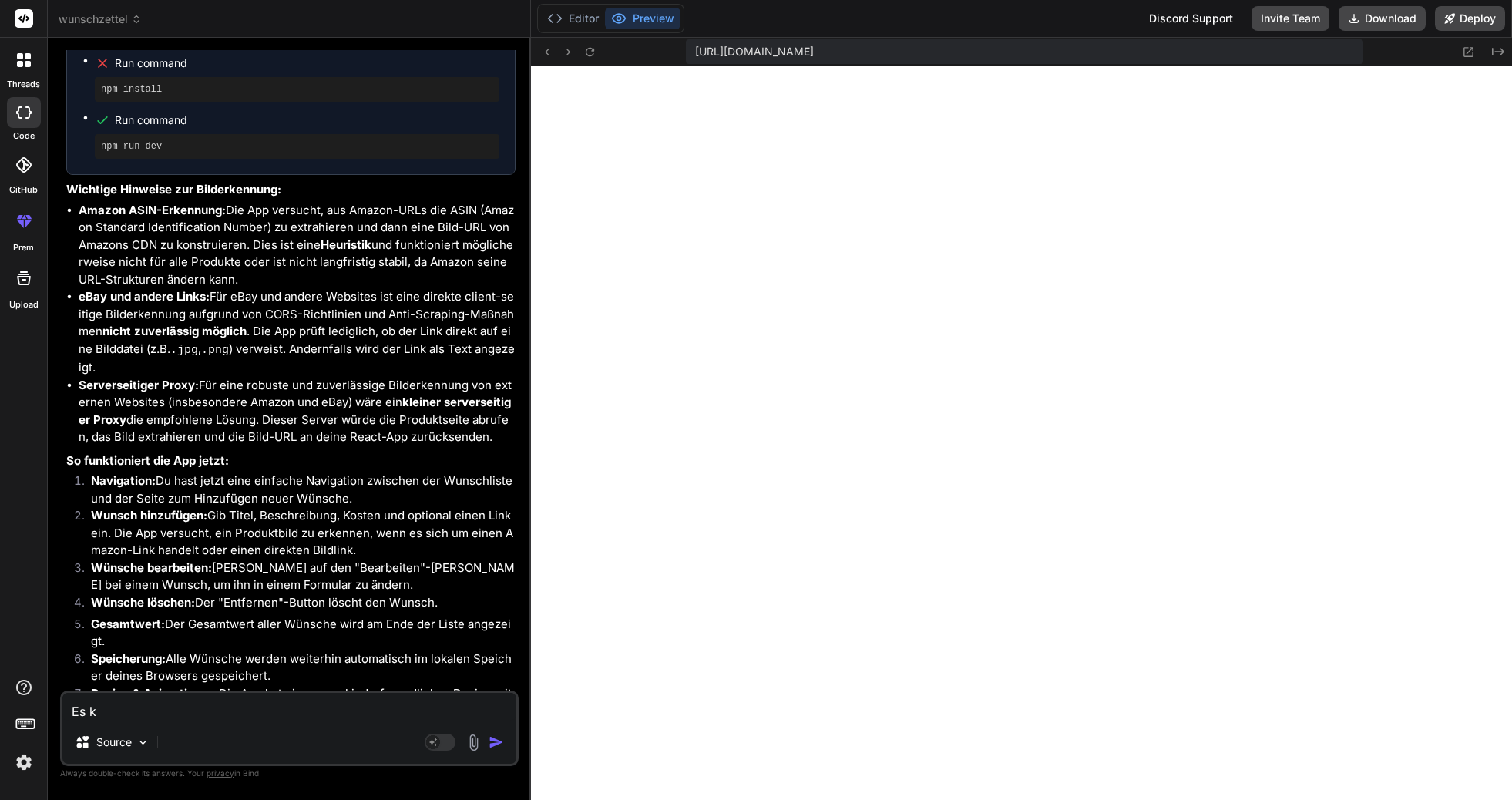
type textarea "Es ko"
type textarea "x"
type textarea "Es kom"
type textarea "x"
type textarea "Es komm"
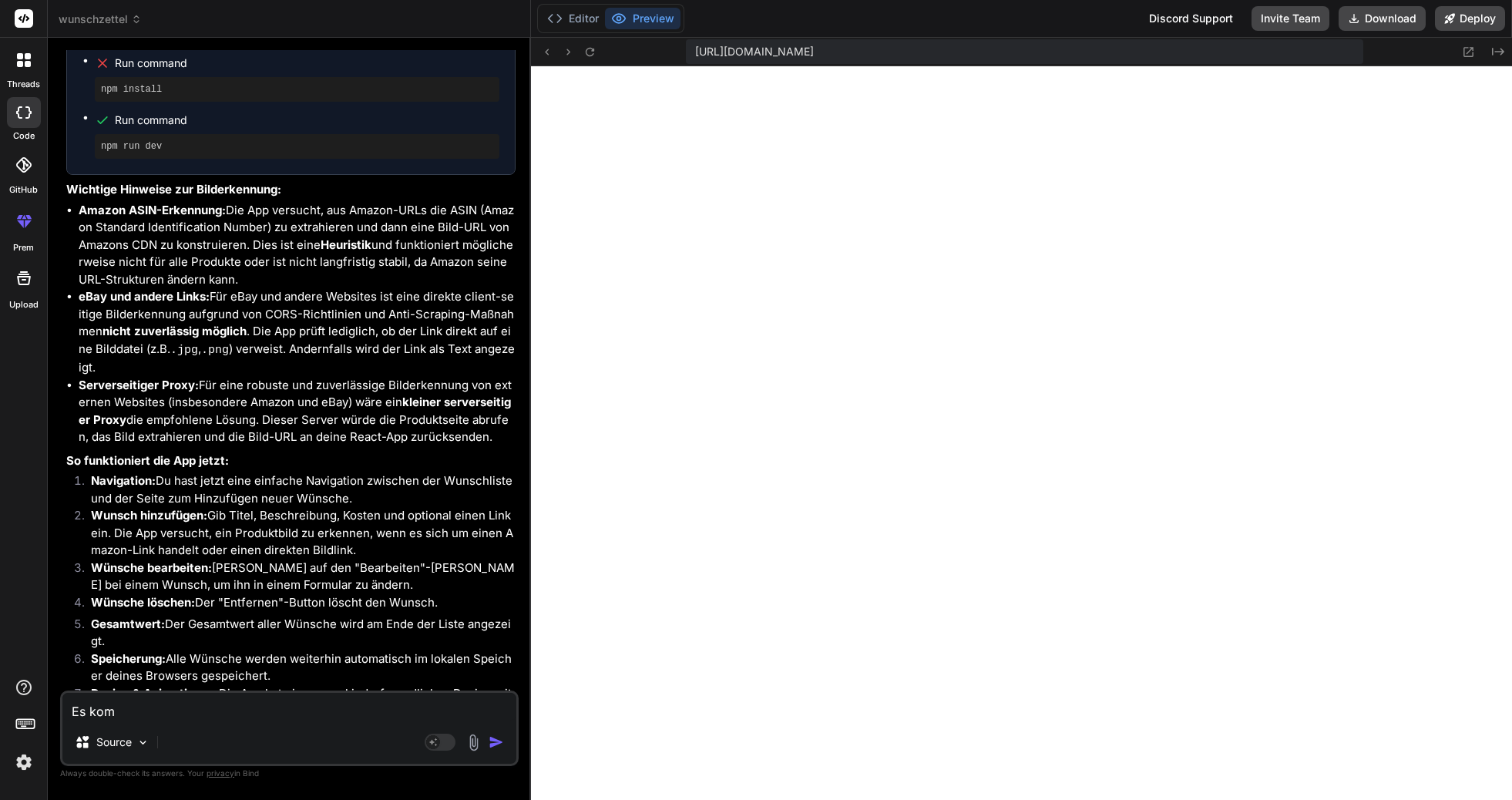
type textarea "x"
type textarea "Es kommt"
type textarea "x"
type textarea "Es kommt"
type textarea "x"
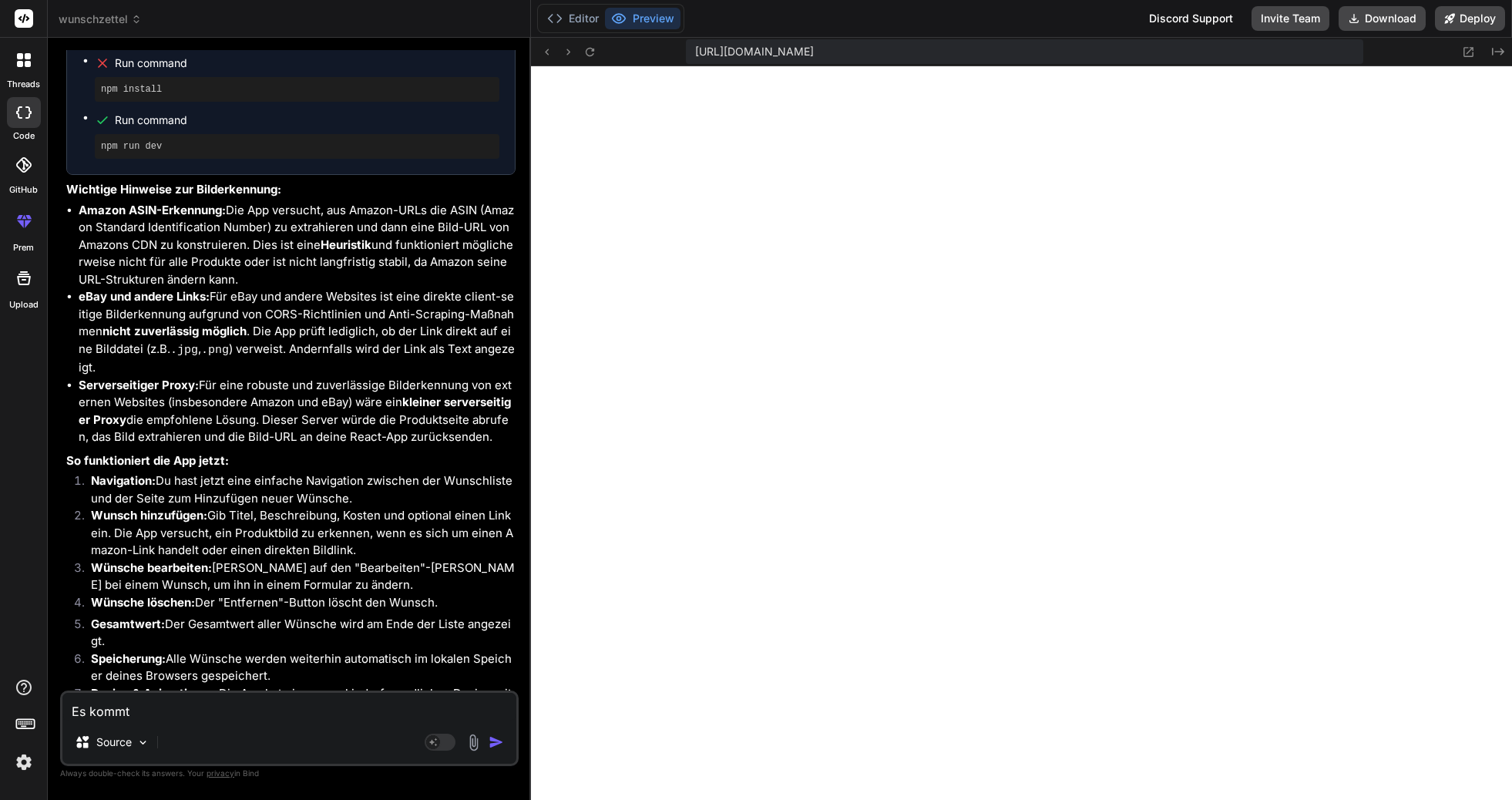
type textarea "Es kommt e"
type textarea "x"
type textarea "Es kommt ei"
type textarea "x"
type textarea "Es kommt ein"
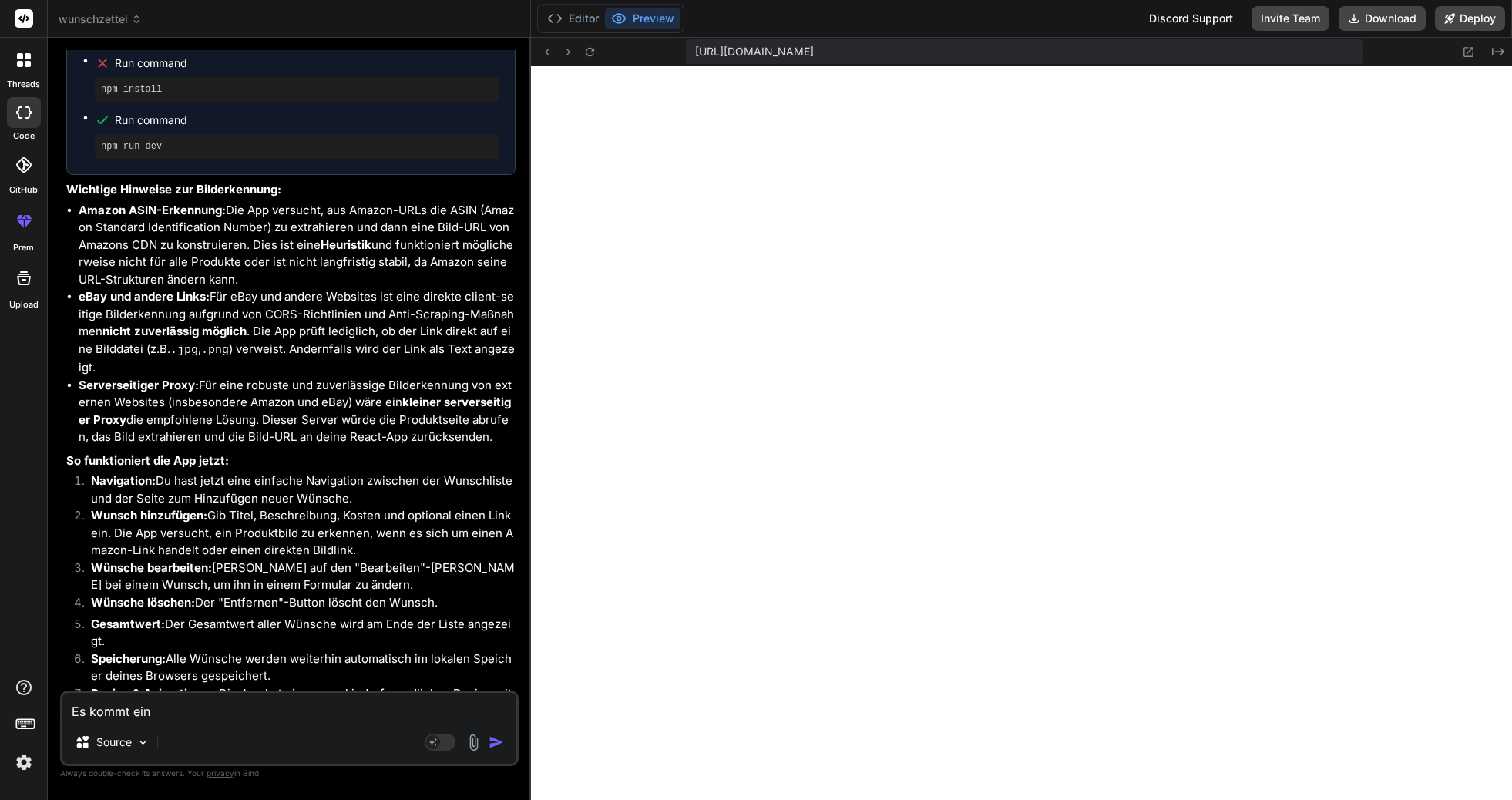
type textarea "x"
type textarea "Es kommt ein"
type textarea "x"
type textarea "Es kommt ein F"
type textarea "x"
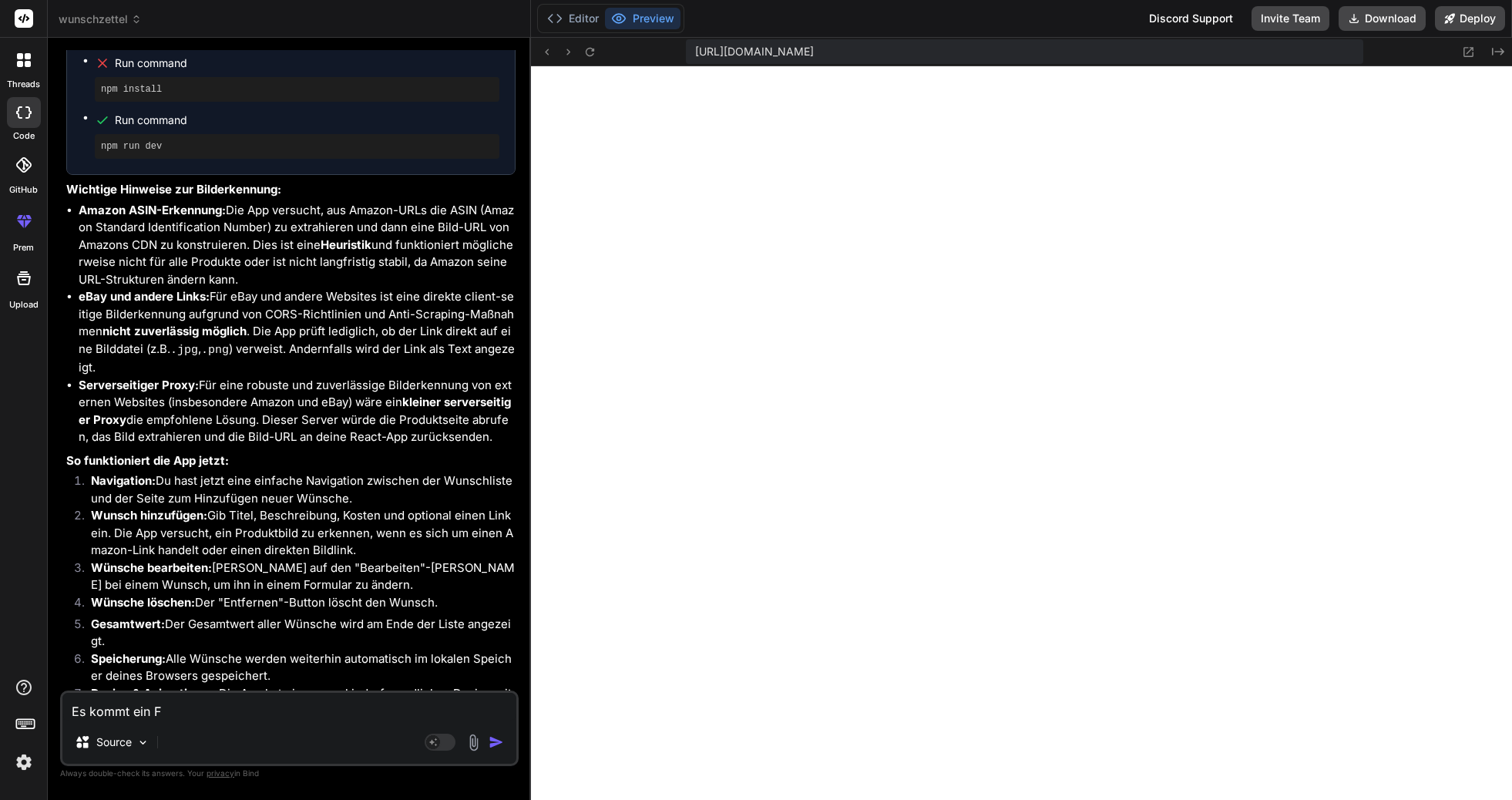
type textarea "Es kommt ein Fe"
type textarea "x"
type textarea "Es kommt ein Feh"
type textarea "x"
type textarea "Es kommt ein Fehl"
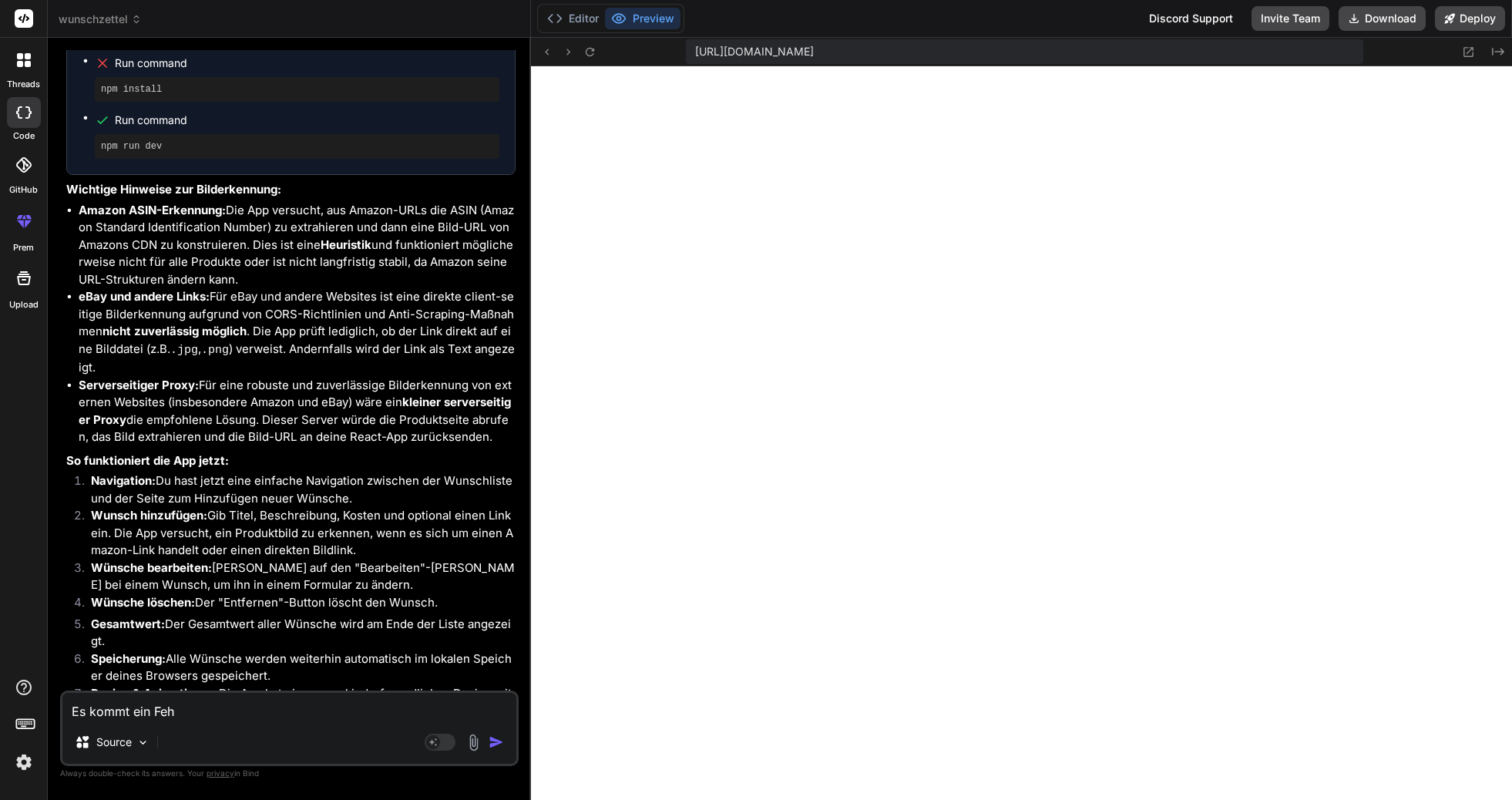
type textarea "x"
type textarea "Es kommt ein Fehle"
type textarea "x"
type textarea "Es kommt ein Fehler"
type textarea "x"
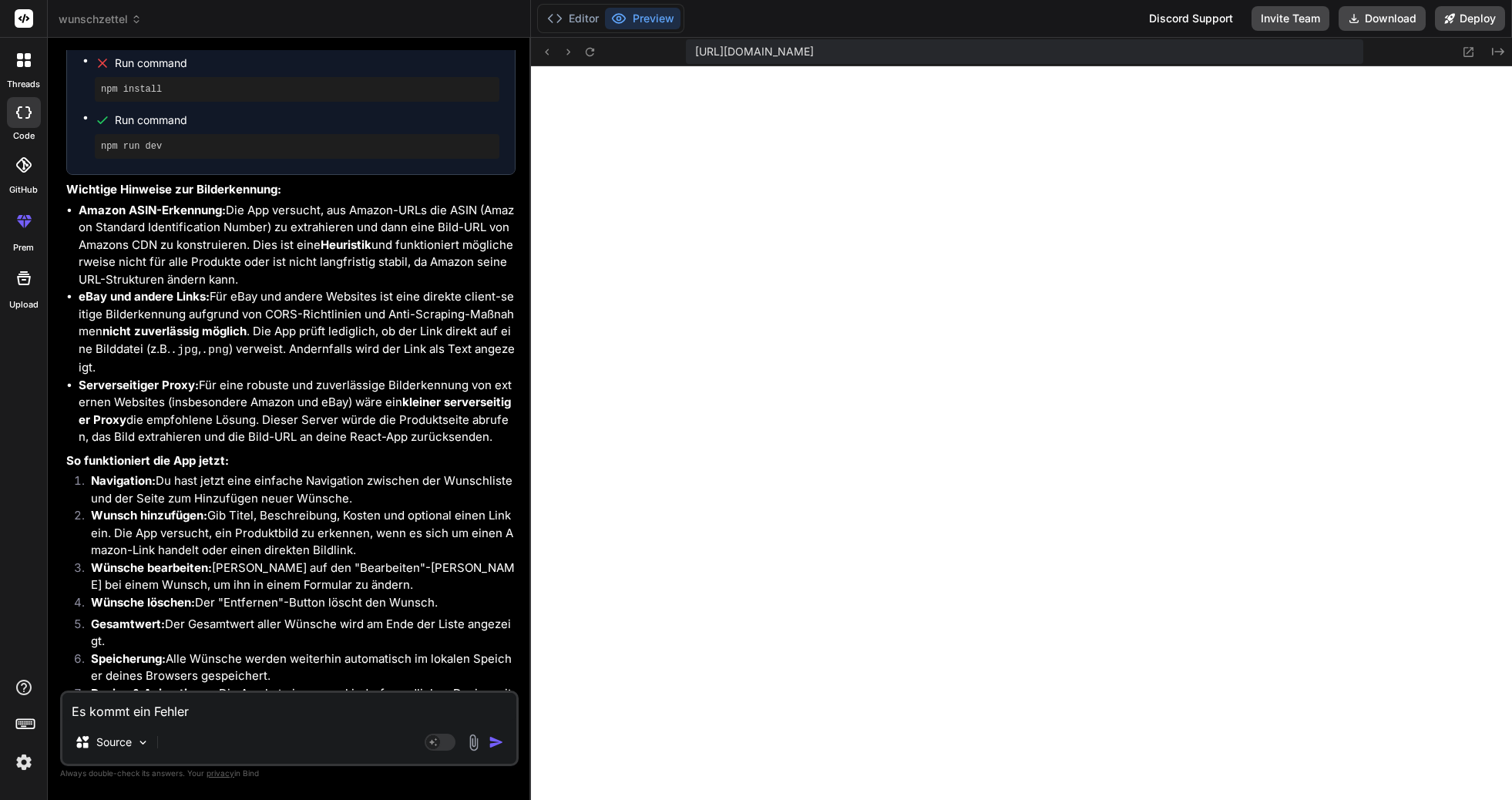
type textarea "Es kommt ein Fehler:"
type textarea "x"
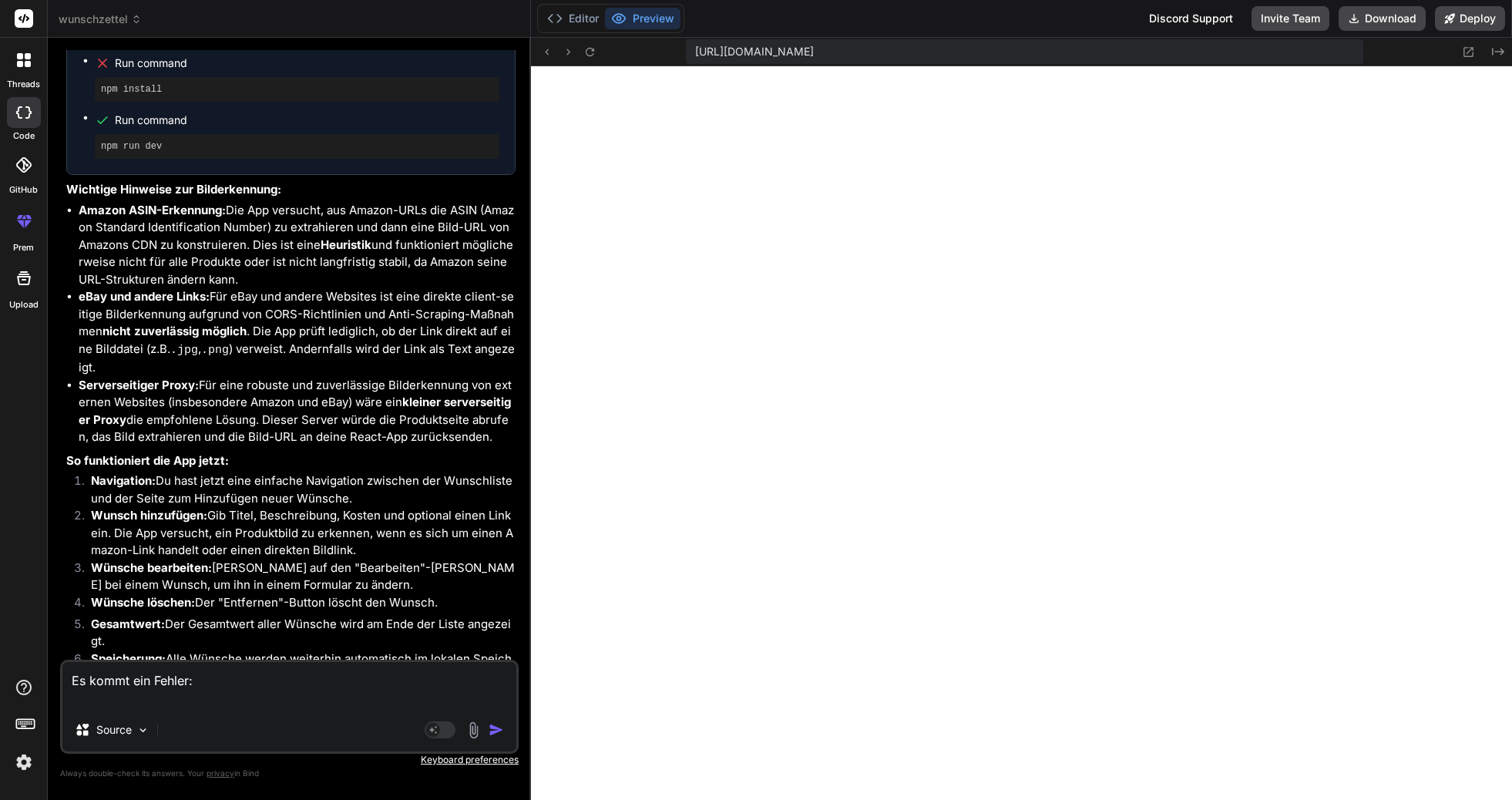
type textarea "Es kommt ein Fehler:"
type textarea "x"
paste textarea "[plugin:vite:import-analysis] Failed to resolve import "react-router-dom" from …"
type textarea "Es kommt ein Fehler: [plugin:vite:import-analysis] Failed to resolve import "re…"
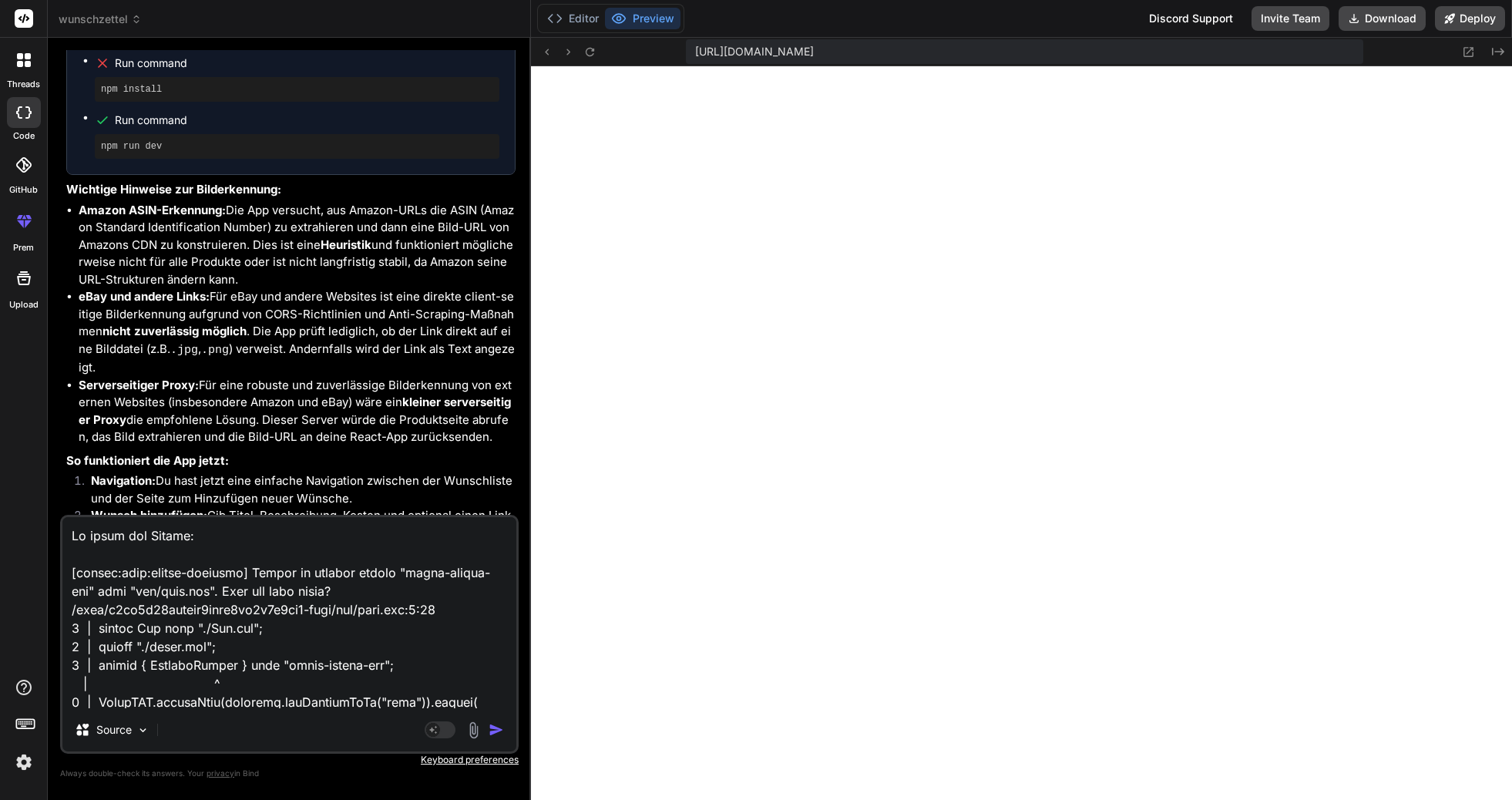
scroll to position [501, 0]
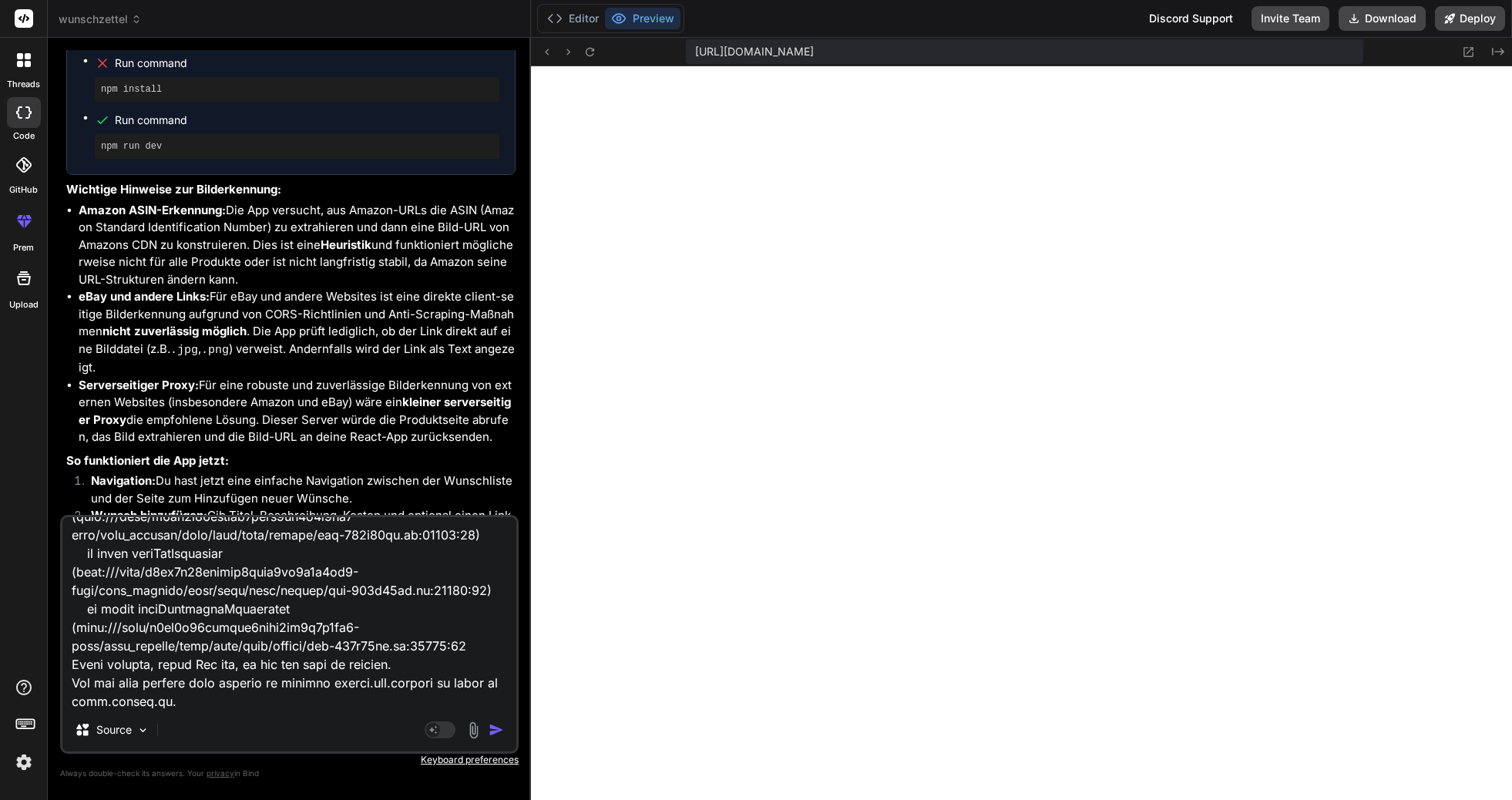
type textarea "x"
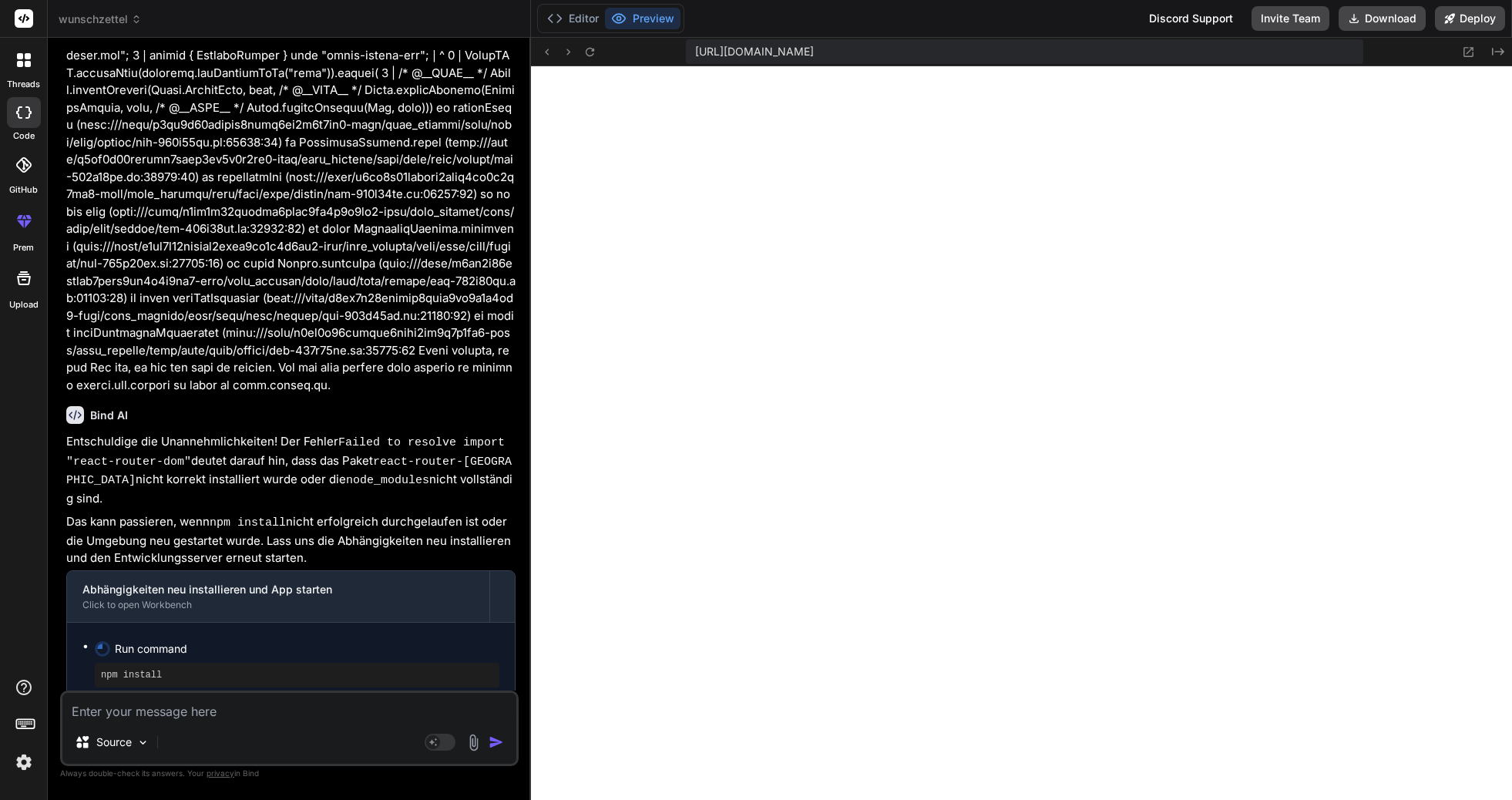
scroll to position [4027, 0]
